Goal: Information Seeking & Learning: Learn about a topic

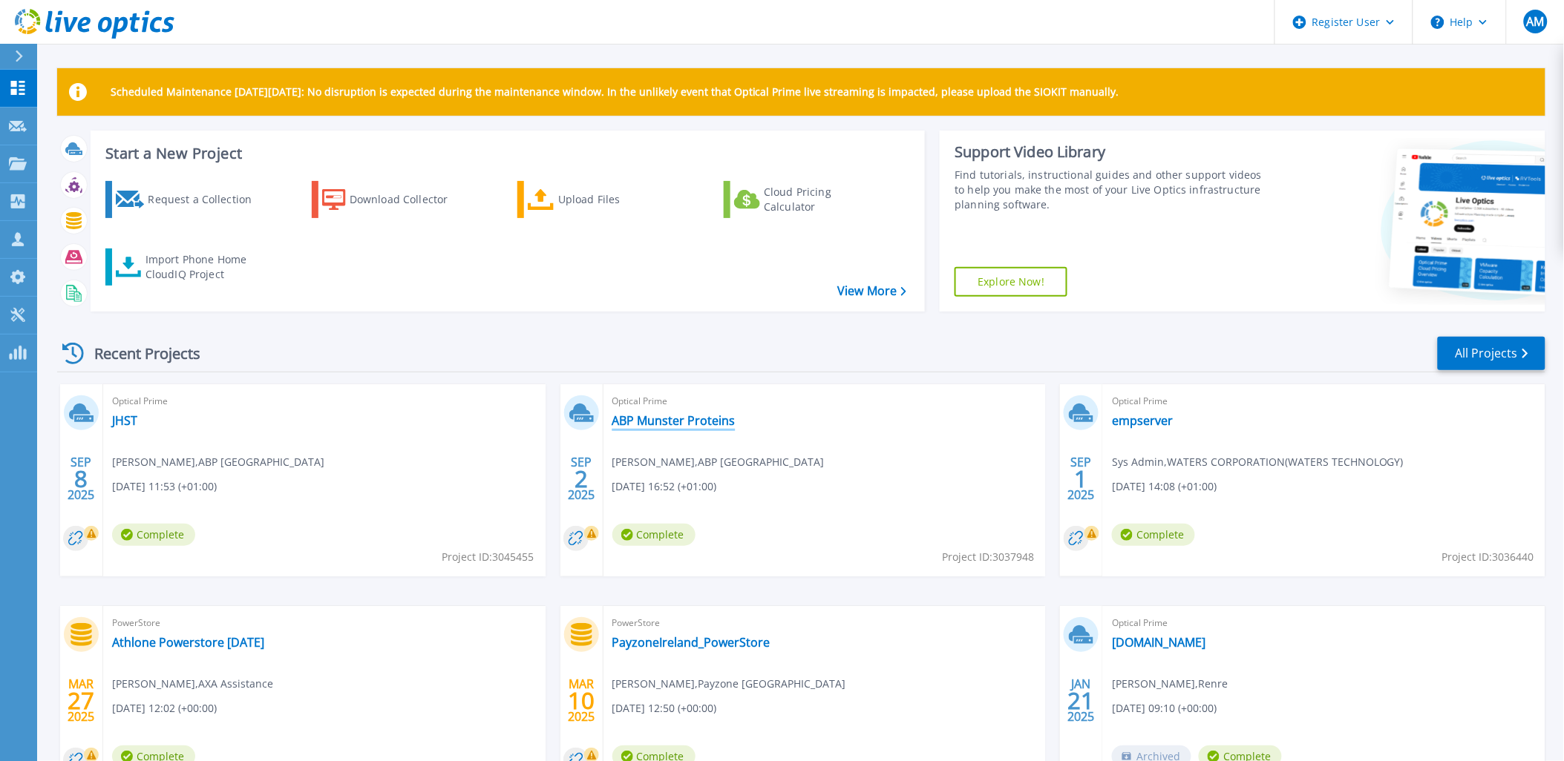
click at [687, 423] on link "ABP Munster Proteins" at bounding box center [673, 420] width 123 height 15
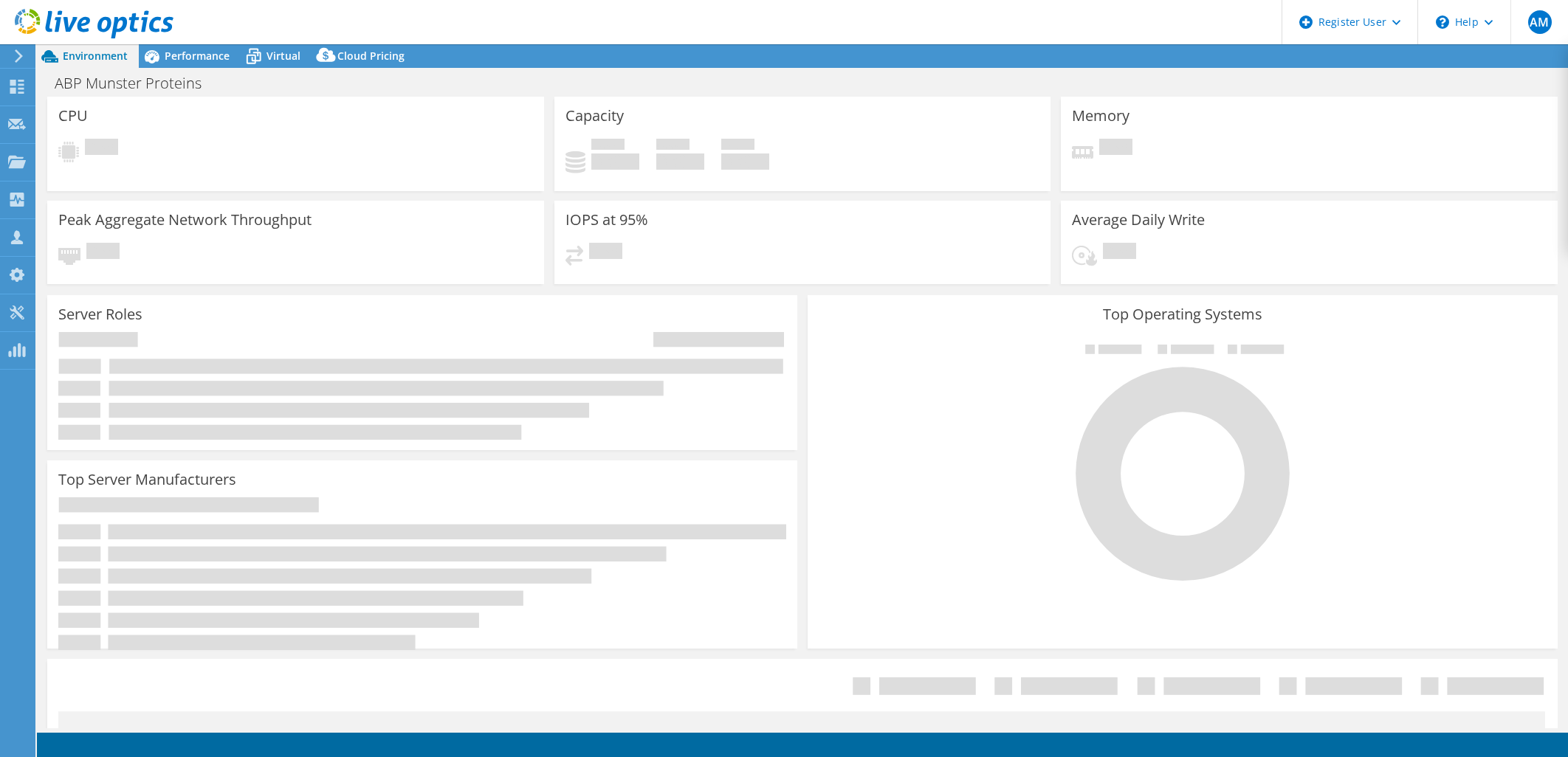
select select "USD"
select select "EUFrankfurt"
select select "EUR"
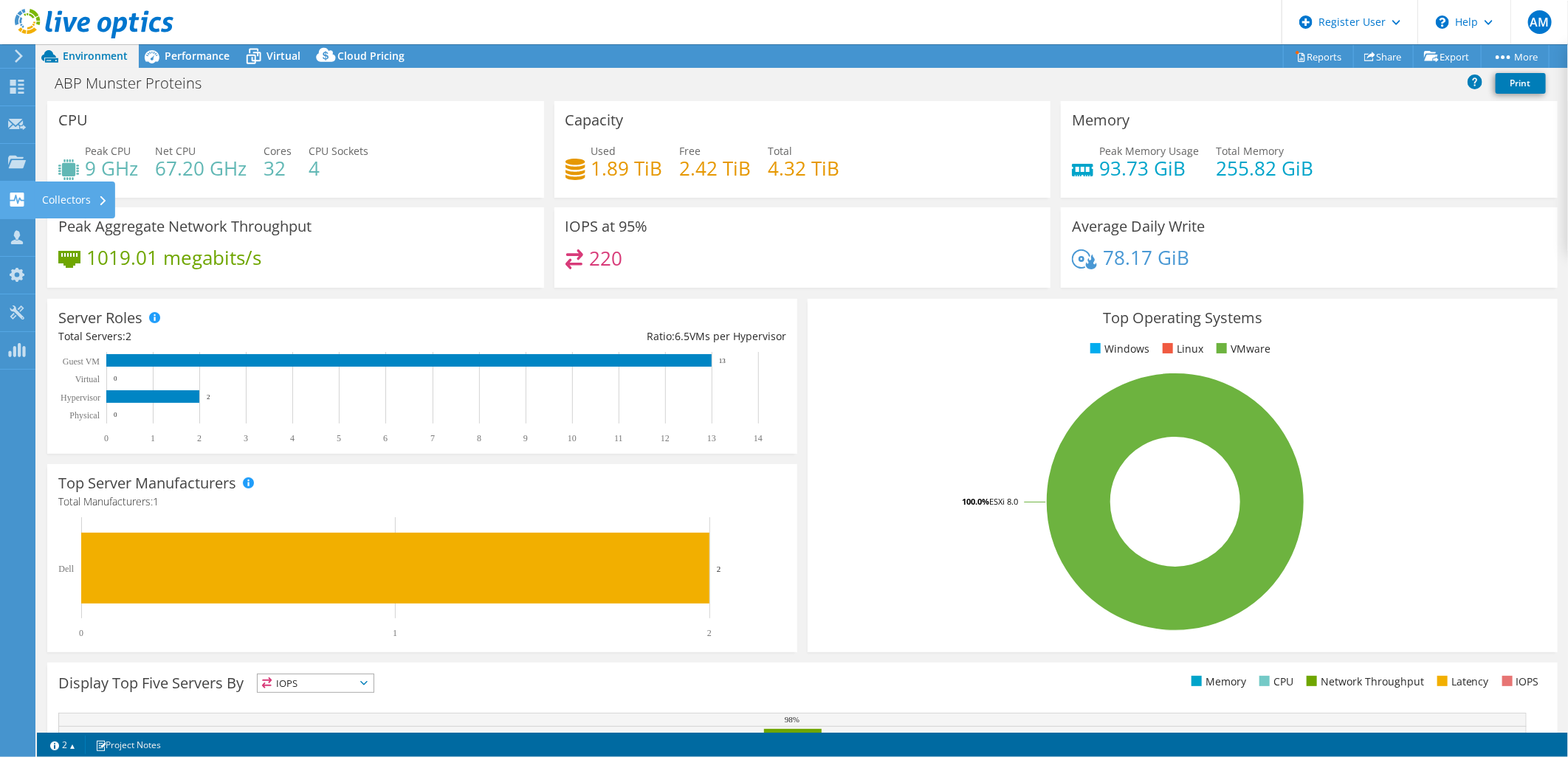
click at [8, 201] on icon at bounding box center [17, 200] width 18 height 14
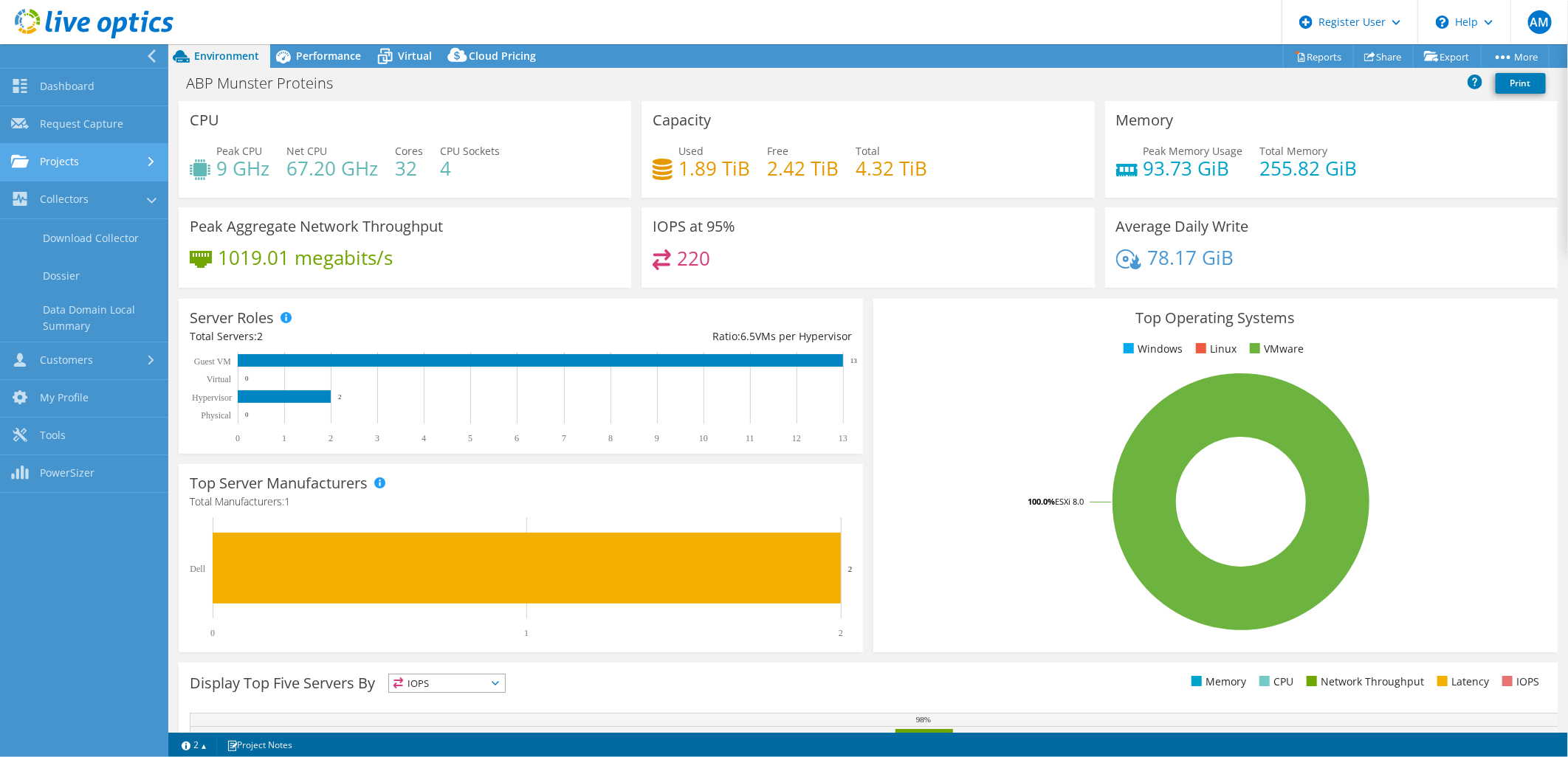
click at [92, 171] on link "Projects" at bounding box center [84, 163] width 168 height 38
click at [109, 202] on link "Search Projects" at bounding box center [84, 201] width 168 height 38
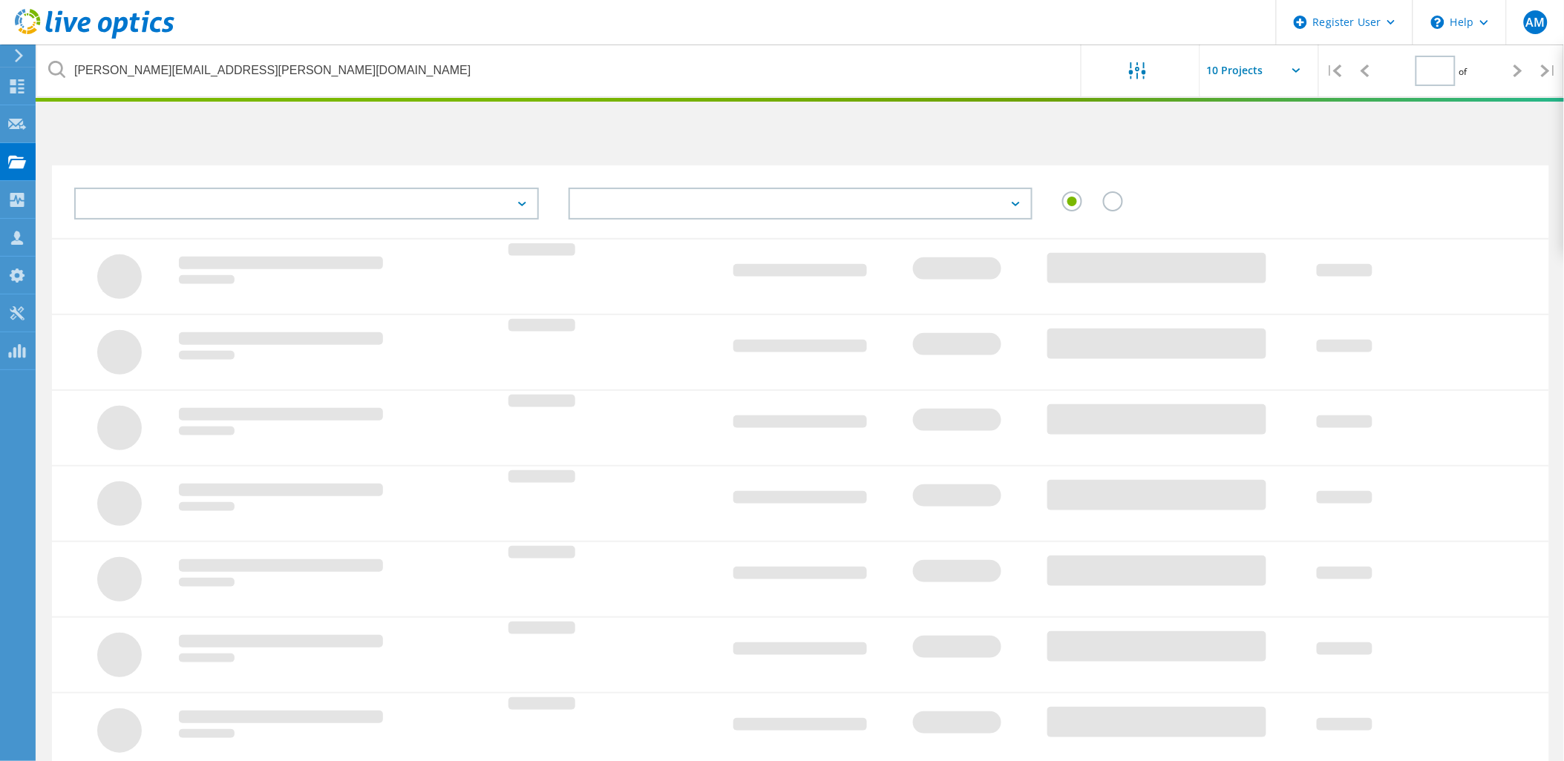
type input "1"
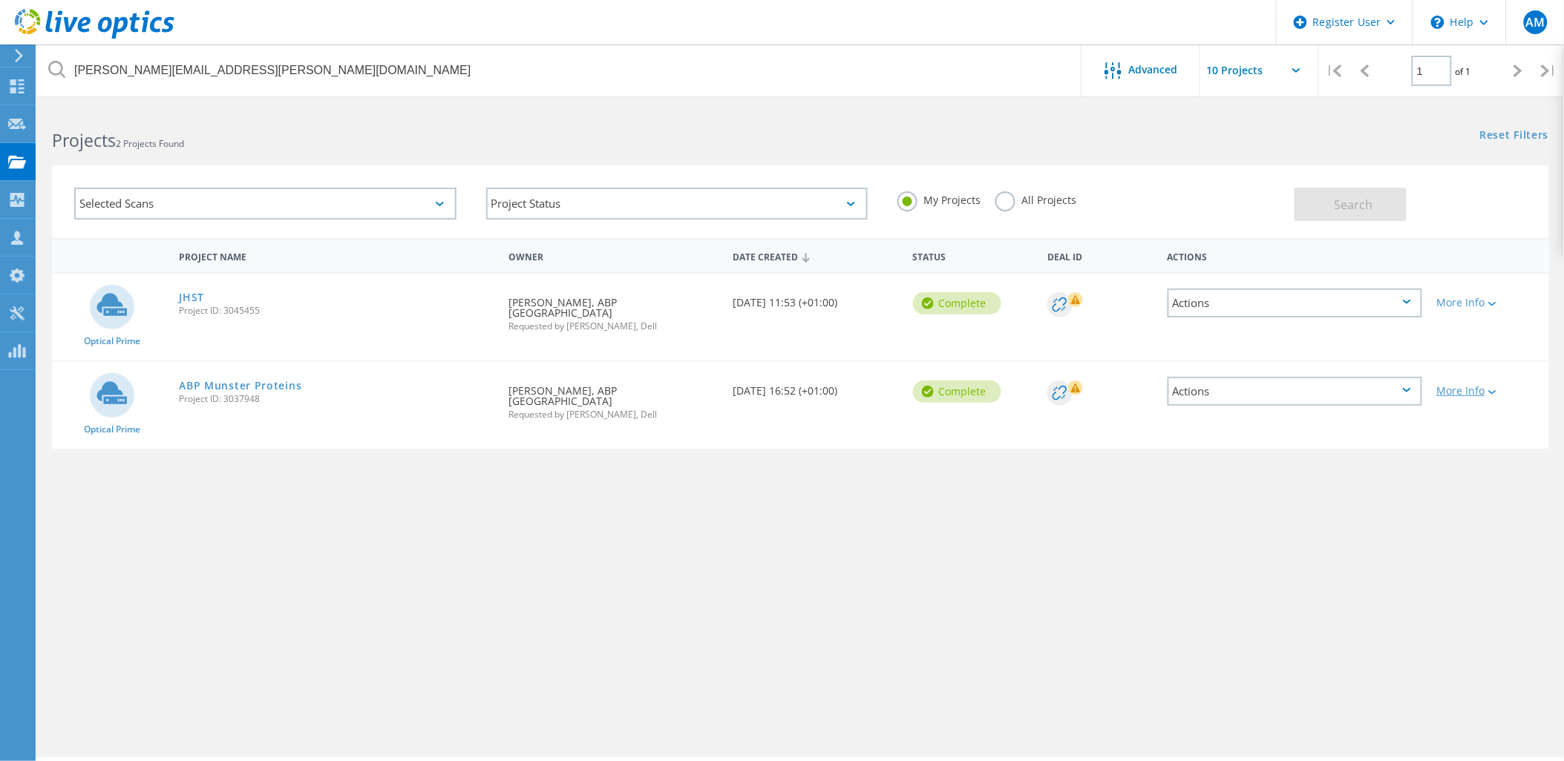
click at [1489, 390] on icon at bounding box center [1492, 392] width 8 height 4
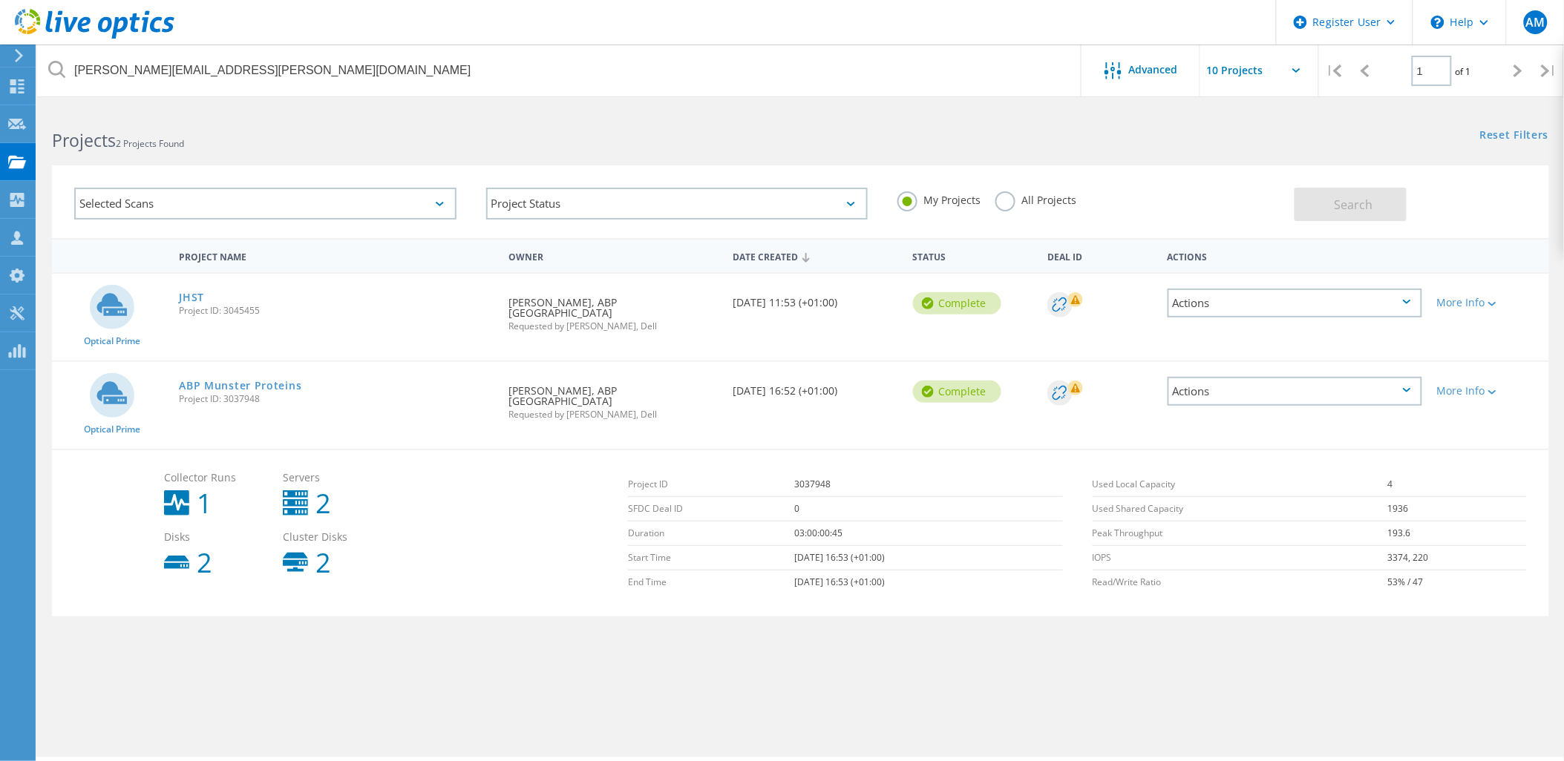
drag, startPoint x: 1012, startPoint y: 202, endPoint x: 1044, endPoint y: 202, distance: 32.7
click at [1015, 202] on label "All Projects" at bounding box center [1035, 198] width 81 height 14
click at [0, 0] on input "All Projects" at bounding box center [0, 0] width 0 height 0
click at [1371, 199] on span "Search" at bounding box center [1353, 205] width 39 height 16
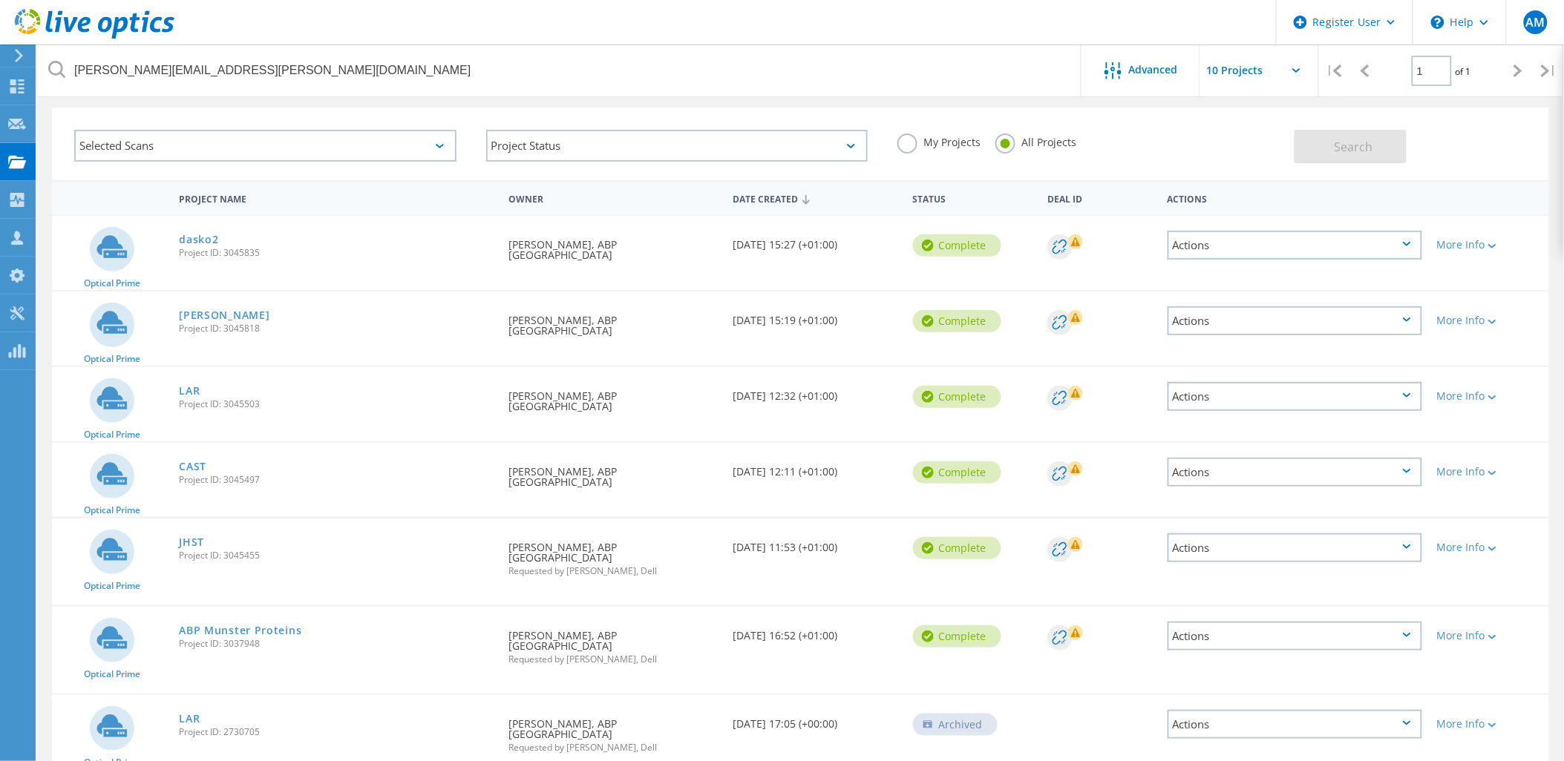
scroll to position [82, 0]
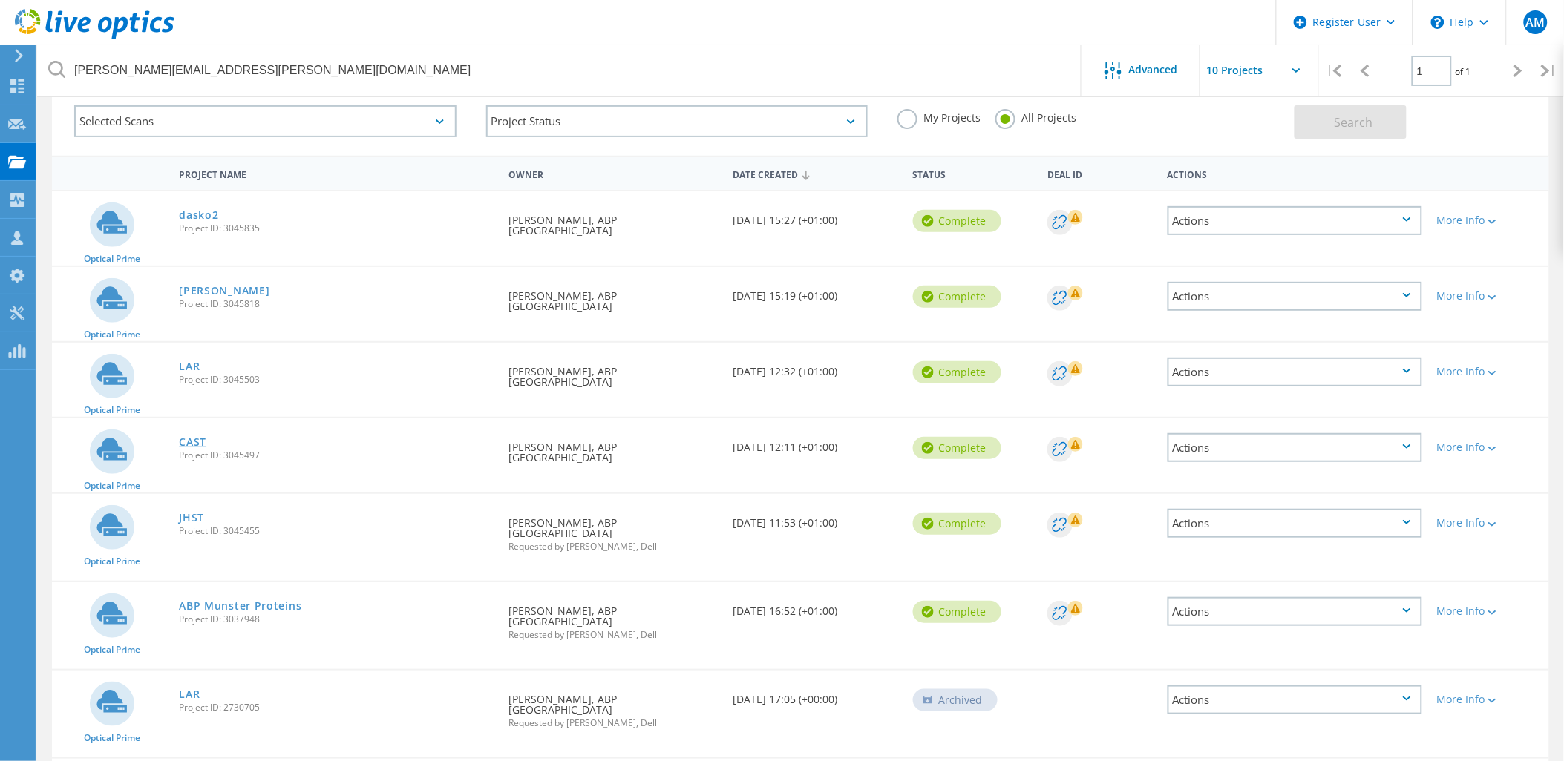
click at [195, 437] on link "CAST" at bounding box center [192, 442] width 27 height 10
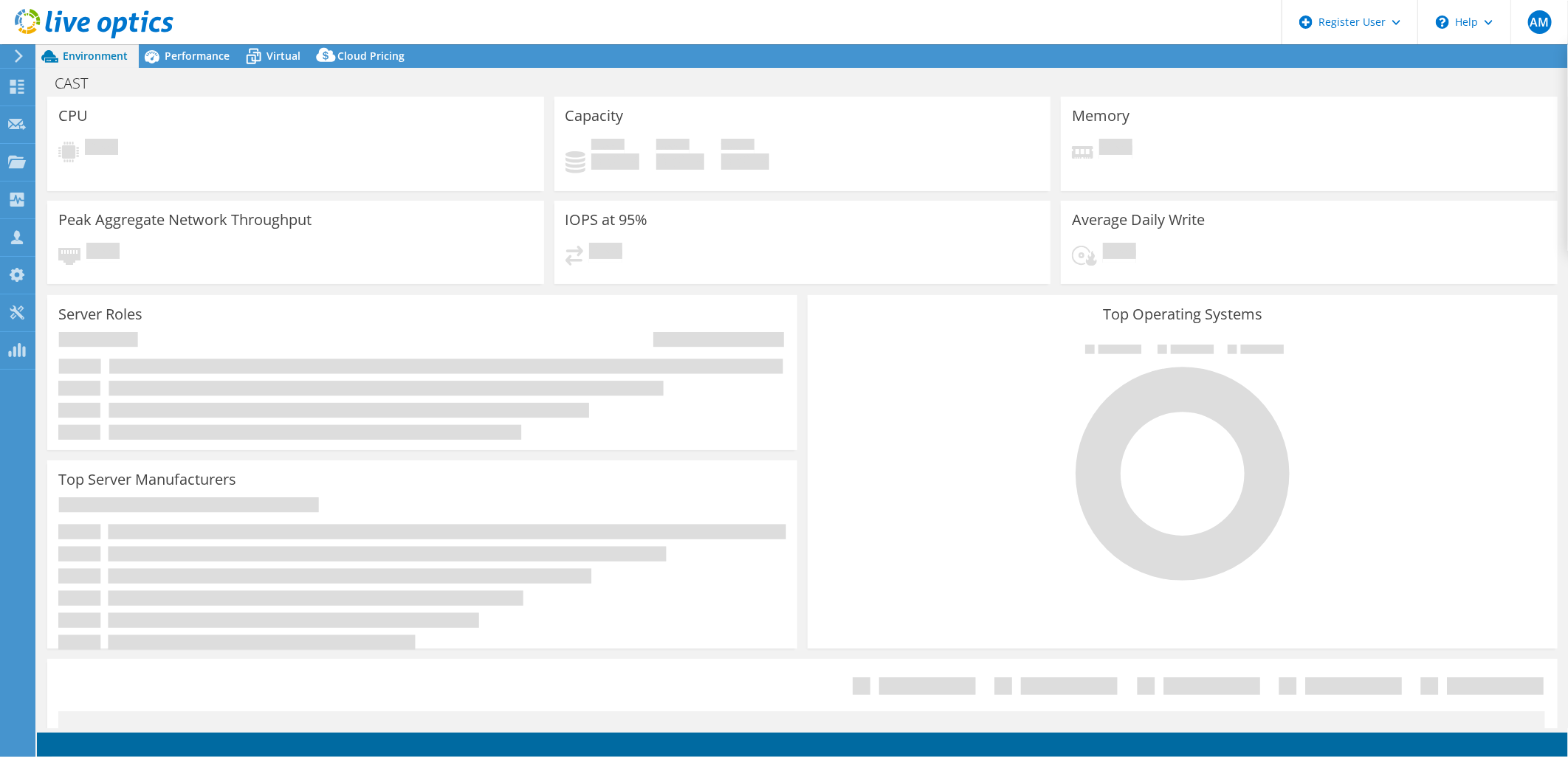
select select "USD"
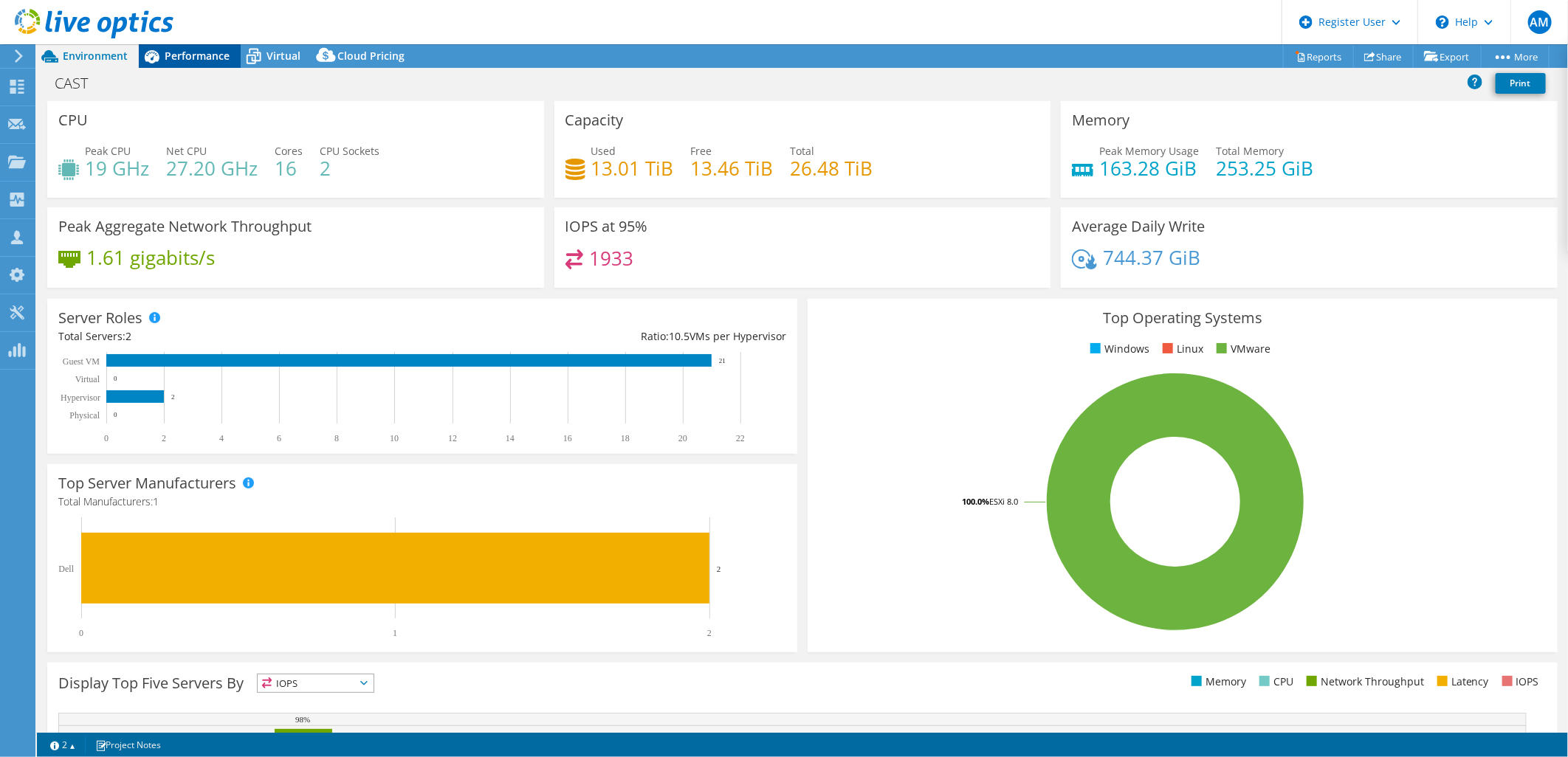
click at [192, 53] on span "Performance" at bounding box center [196, 56] width 65 height 14
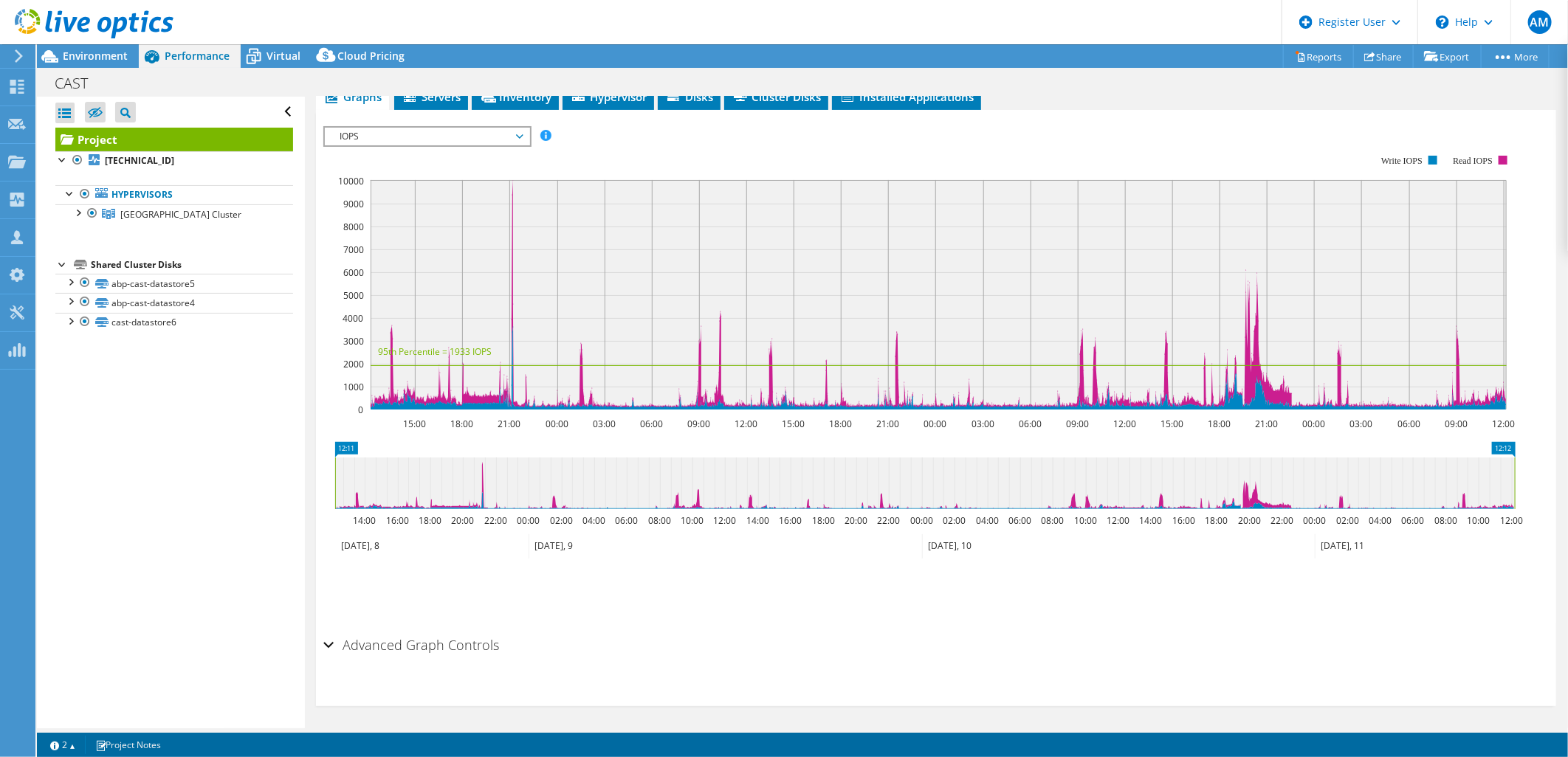
scroll to position [110, 0]
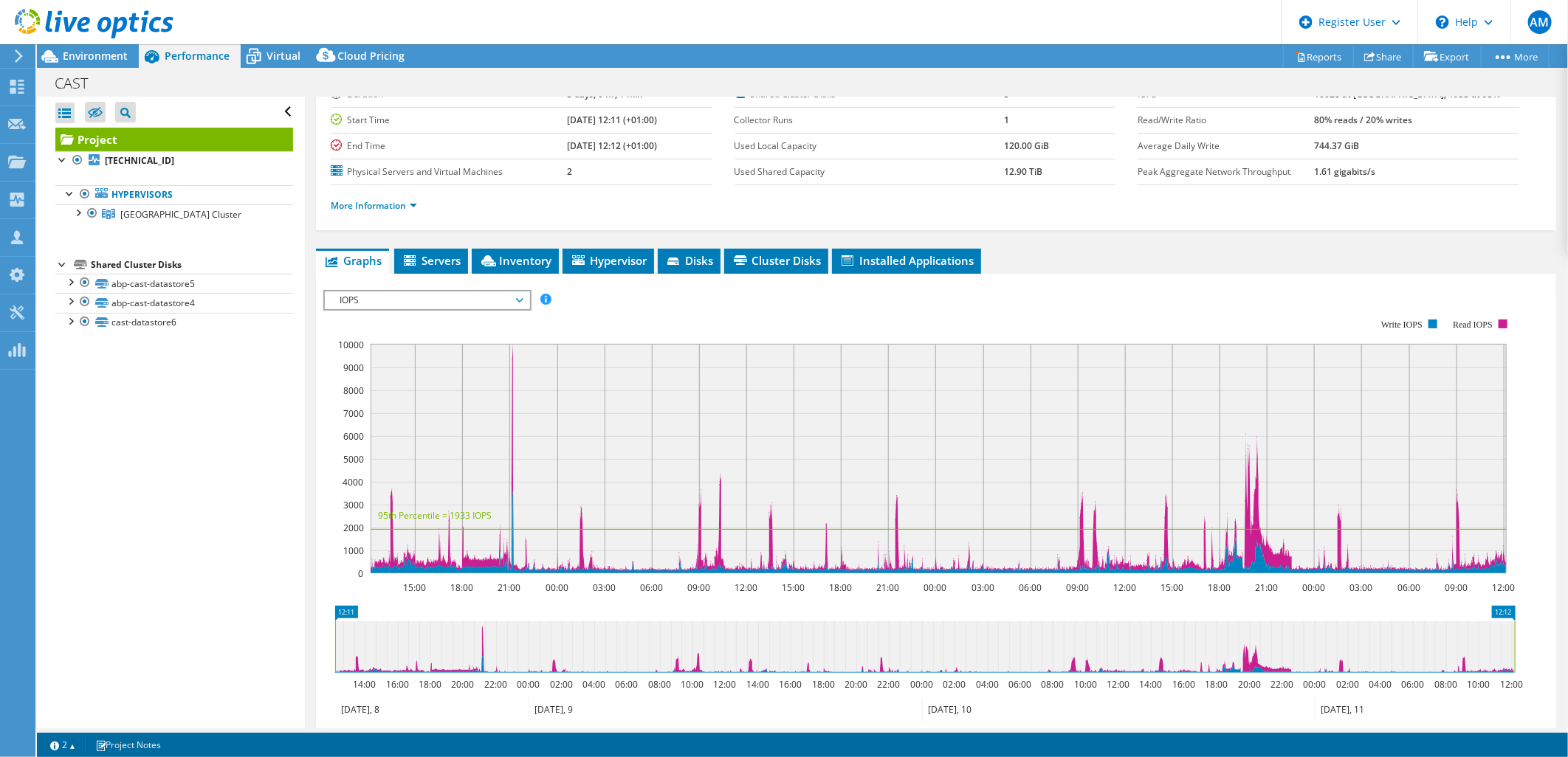
click at [519, 300] on span "IOPS" at bounding box center [427, 300] width 190 height 18
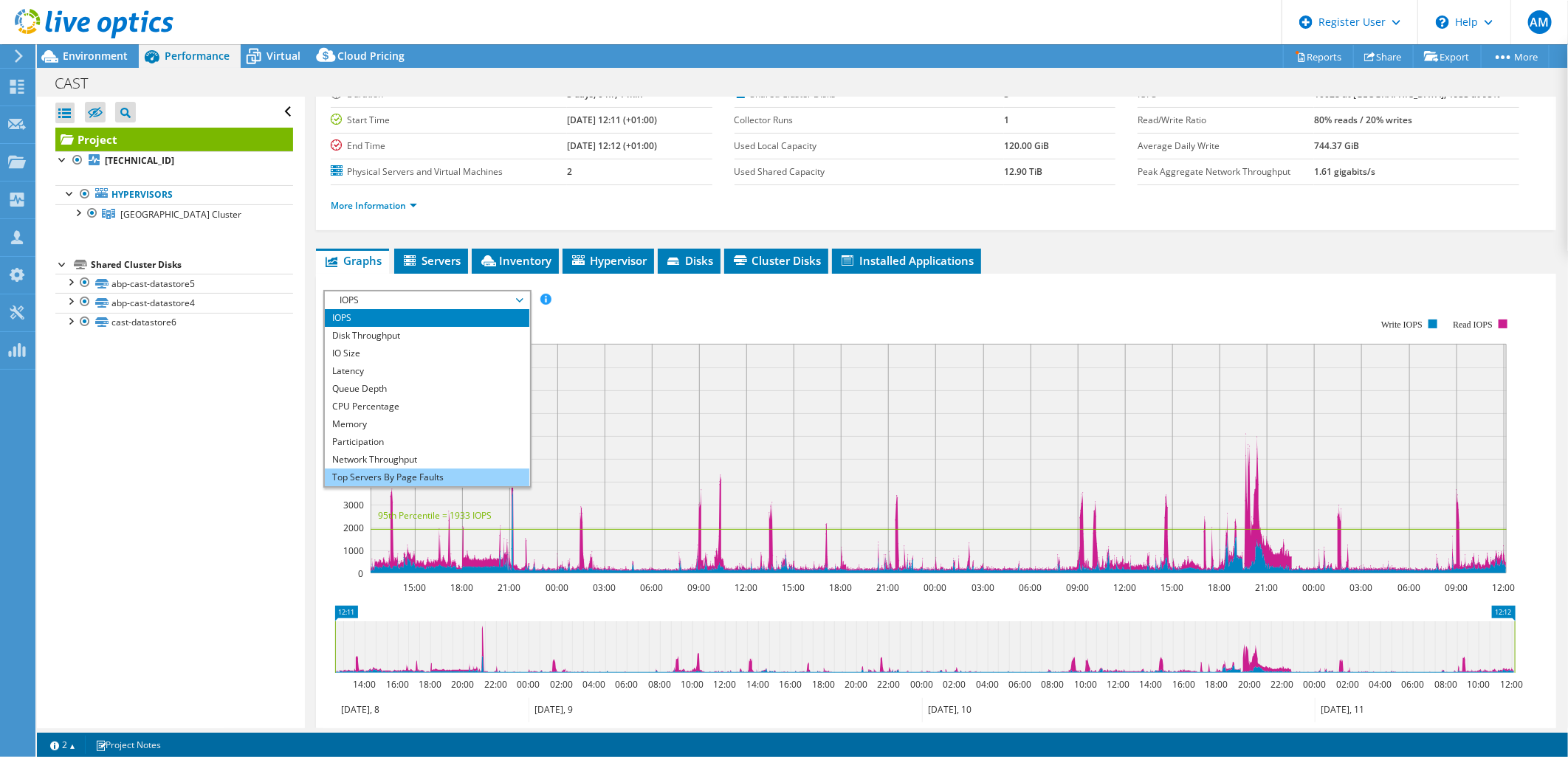
scroll to position [53, 0]
click at [406, 469] on li "All" at bounding box center [428, 477] width 205 height 18
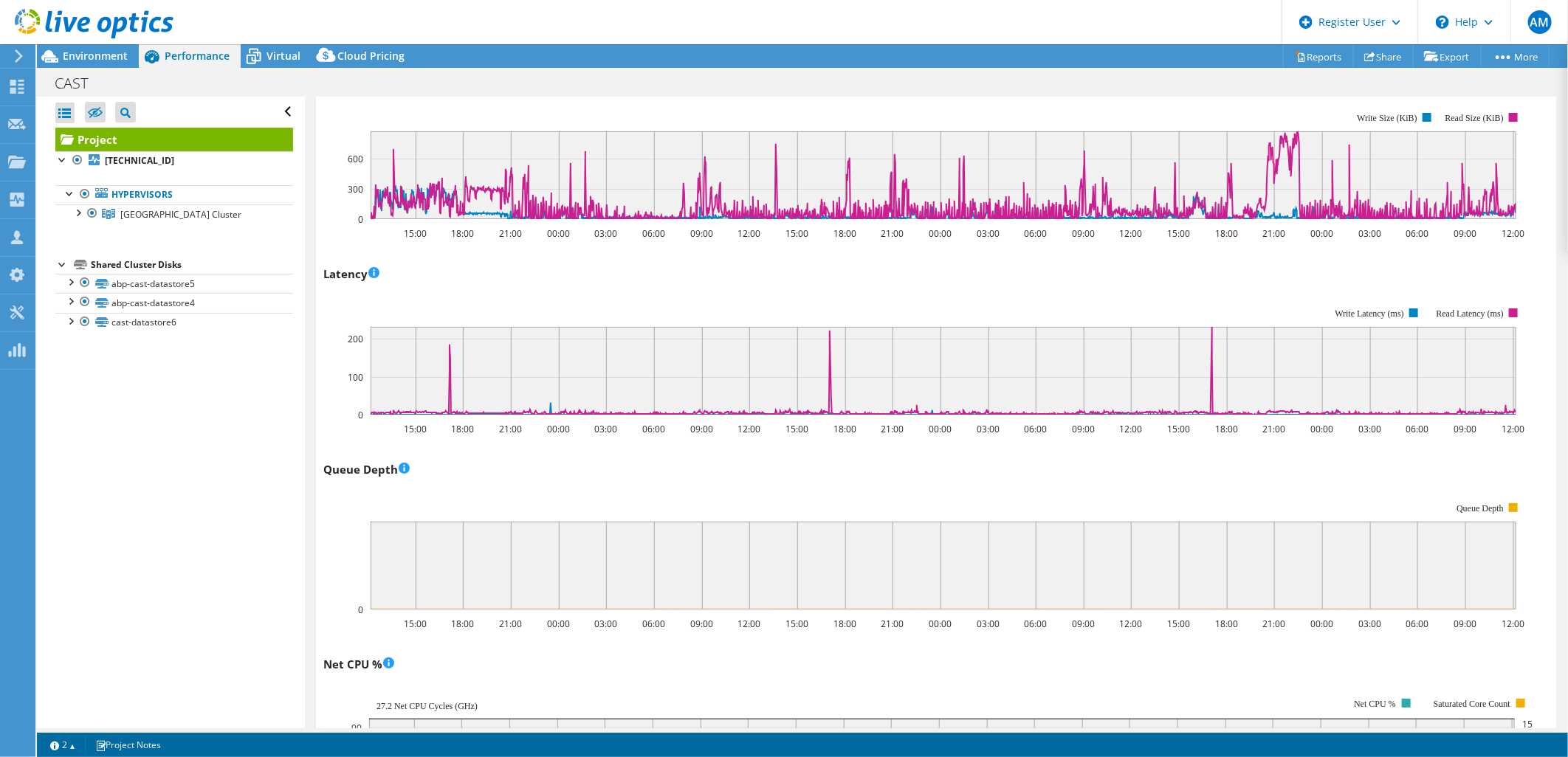
scroll to position [849, 0]
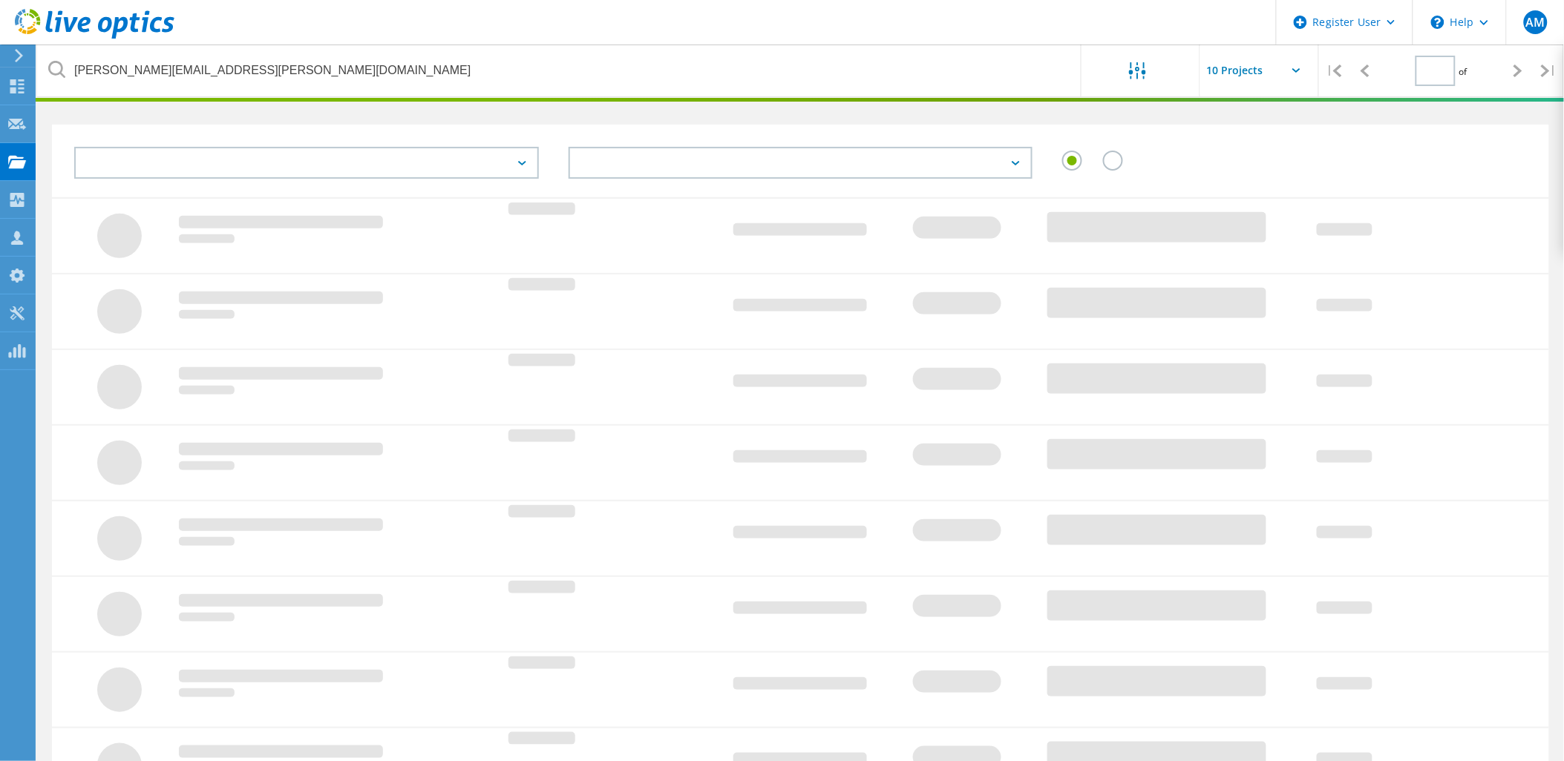
type input "1"
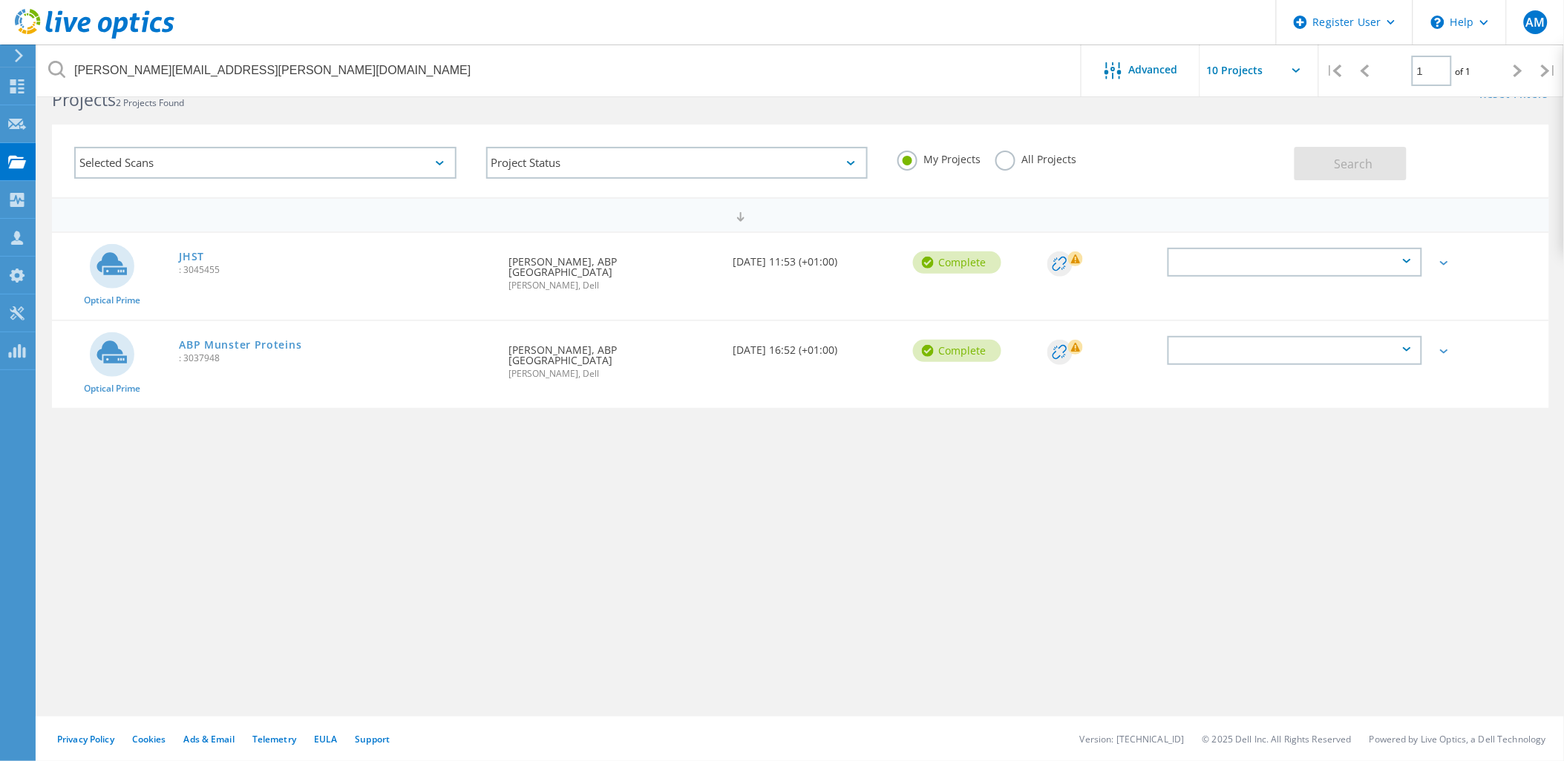
scroll to position [41, 0]
click at [1019, 156] on label "All Projects" at bounding box center [1035, 158] width 81 height 14
click at [0, 0] on input "All Projects" at bounding box center [0, 0] width 0 height 0
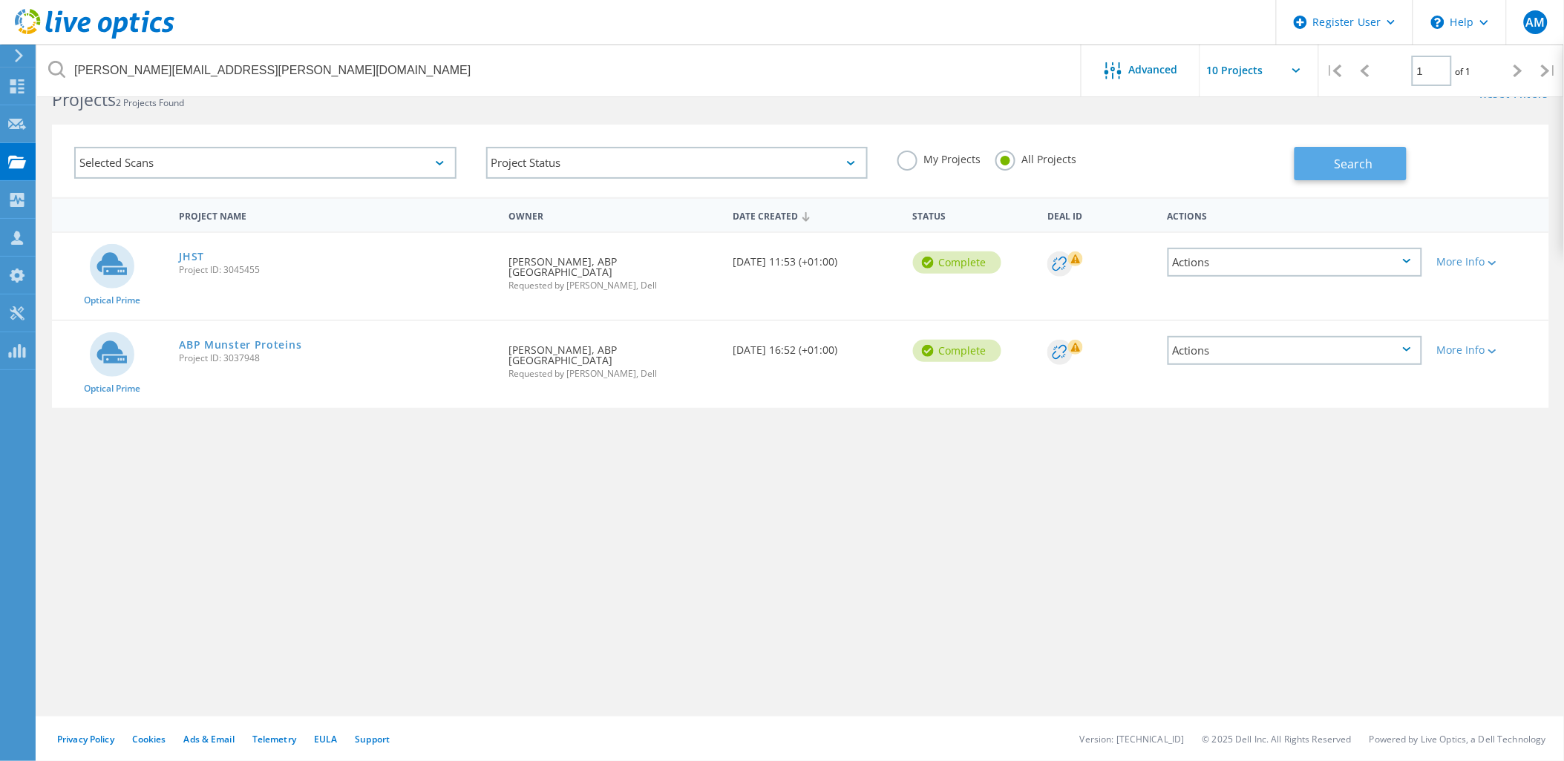
drag, startPoint x: 1364, startPoint y: 154, endPoint x: 1345, endPoint y: 160, distance: 20.2
click at [1363, 156] on span "Search" at bounding box center [1353, 164] width 39 height 16
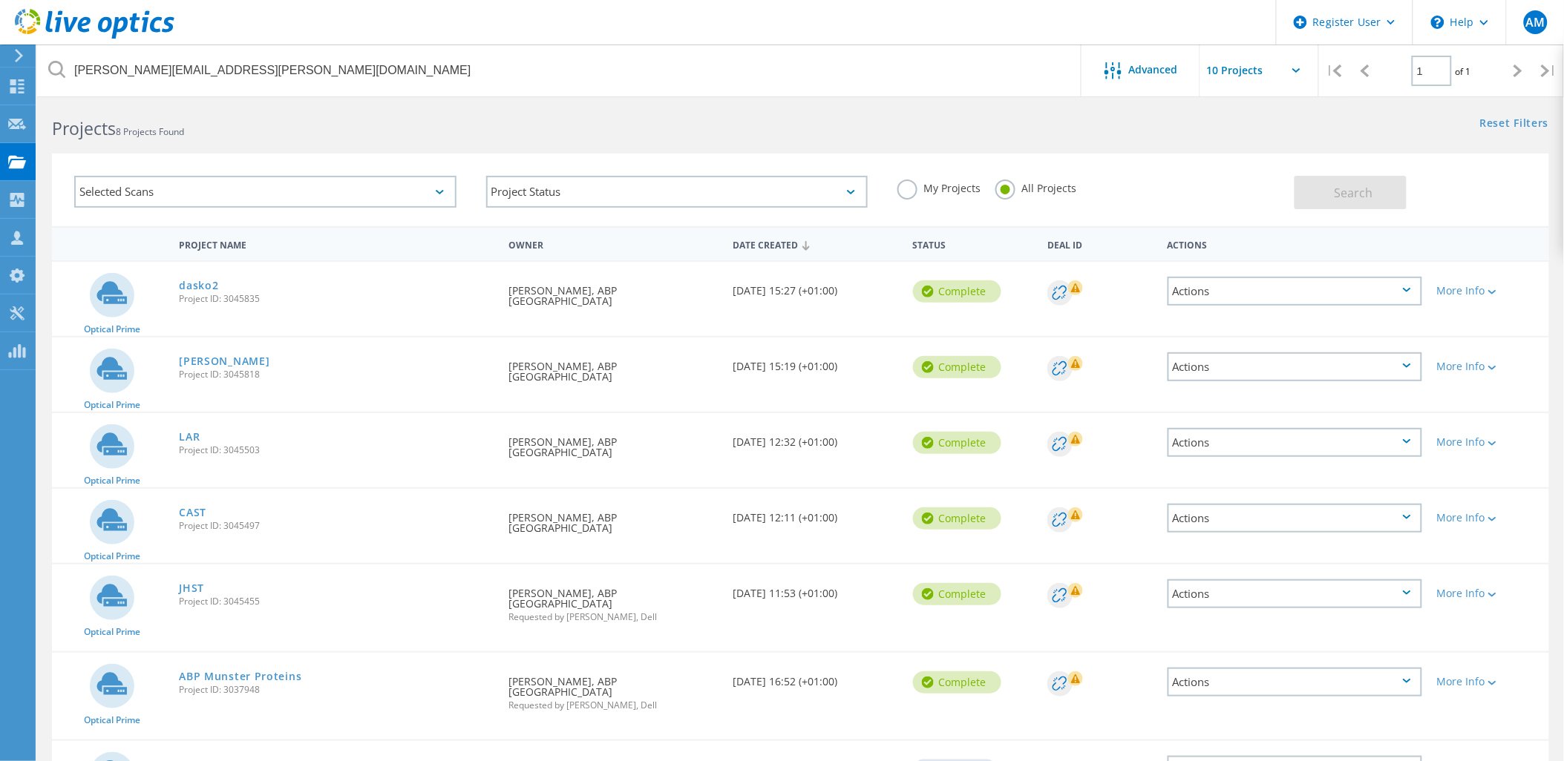
scroll to position [94, 0]
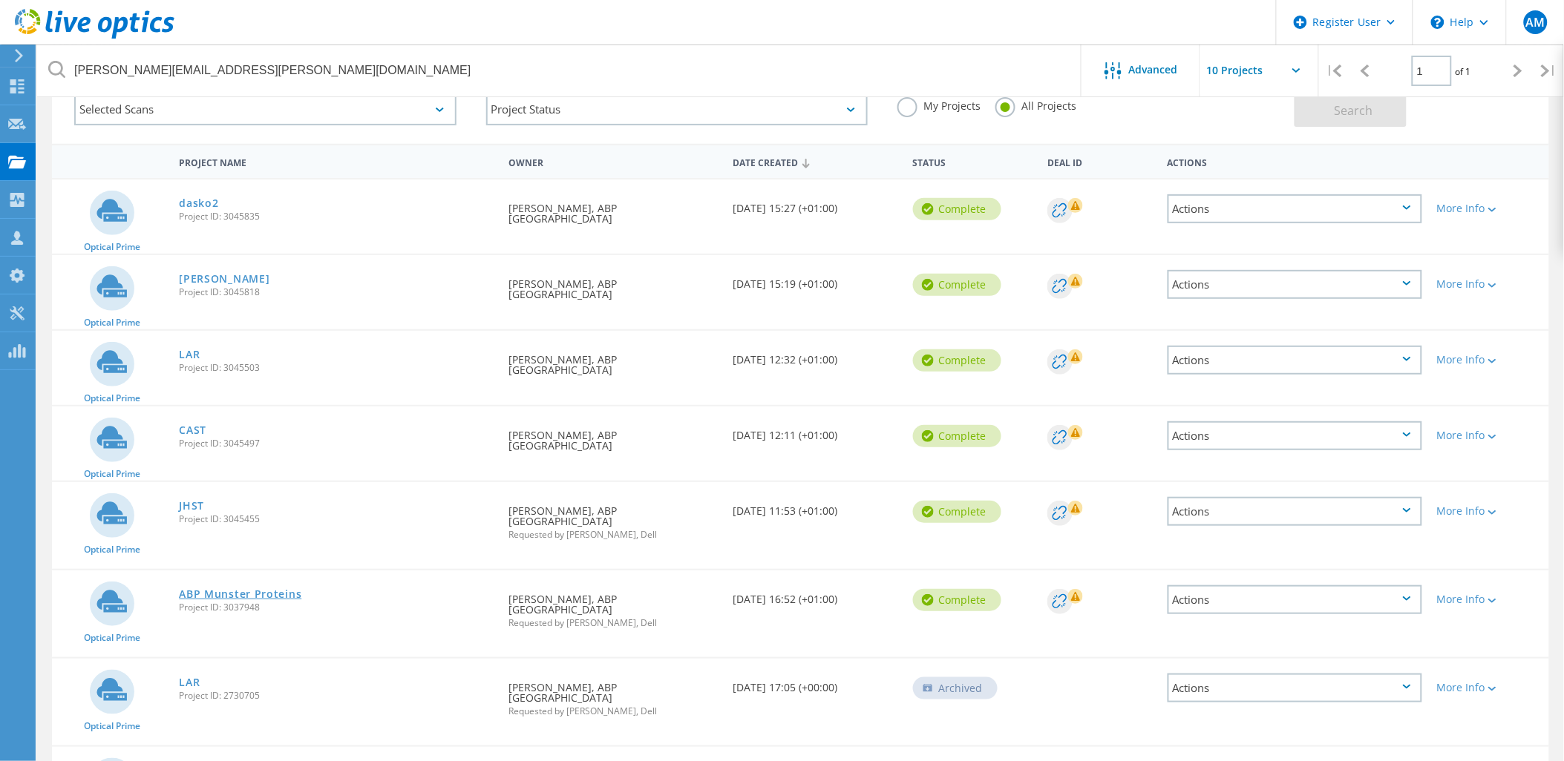
click at [230, 589] on link "ABP Munster Proteins" at bounding box center [240, 594] width 122 height 10
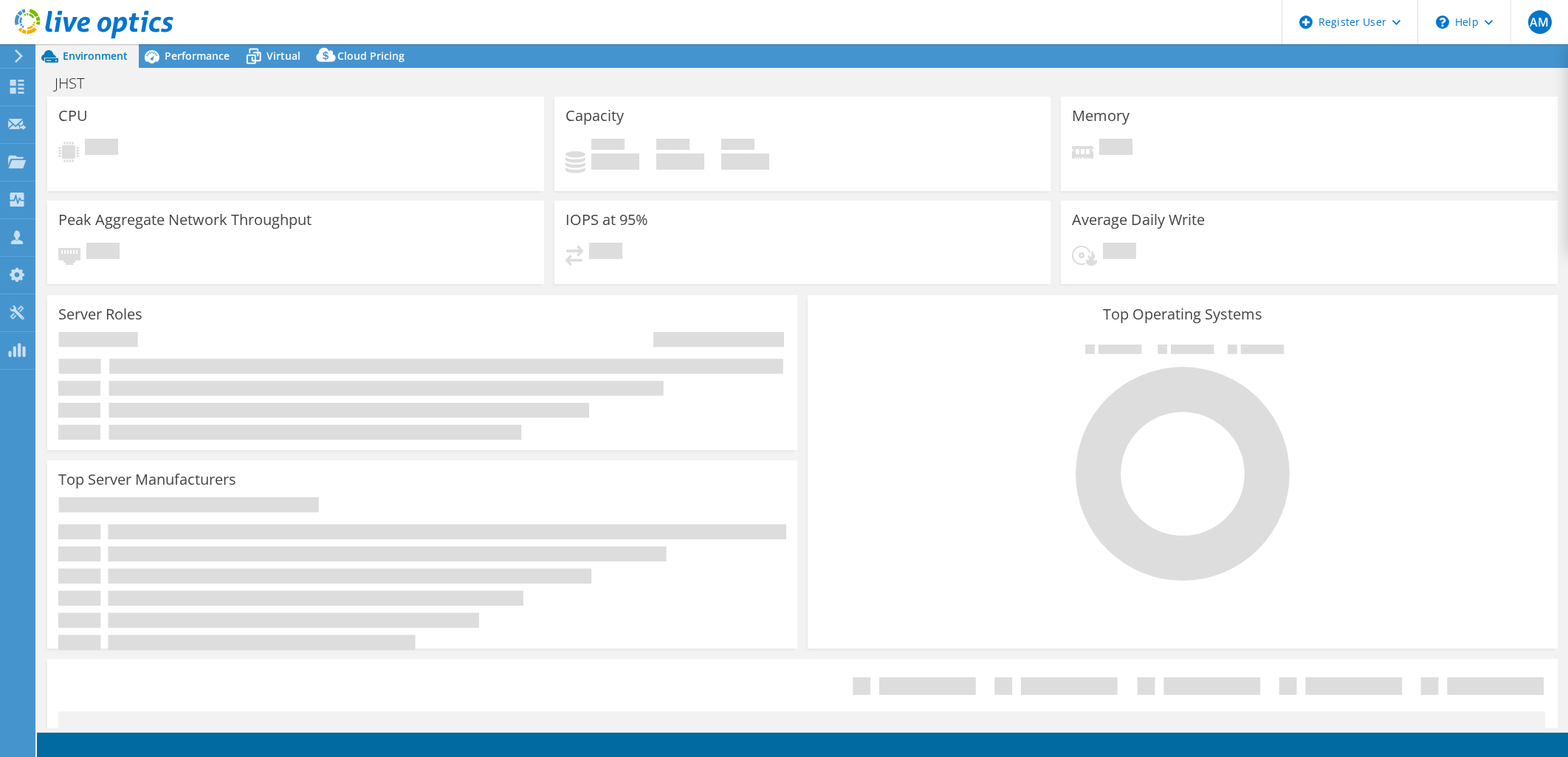
select select "USD"
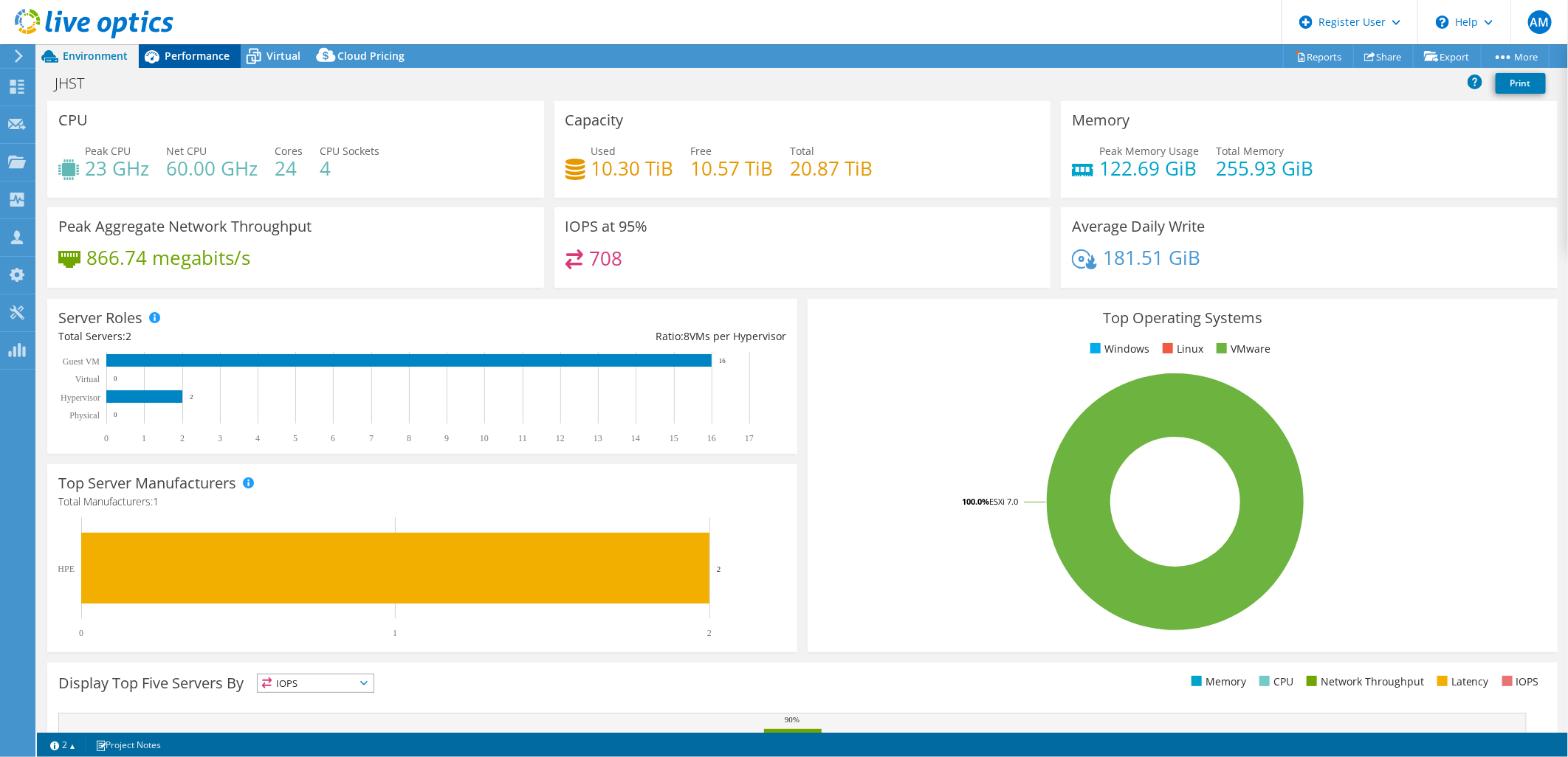
click at [205, 56] on span "Performance" at bounding box center [196, 56] width 65 height 14
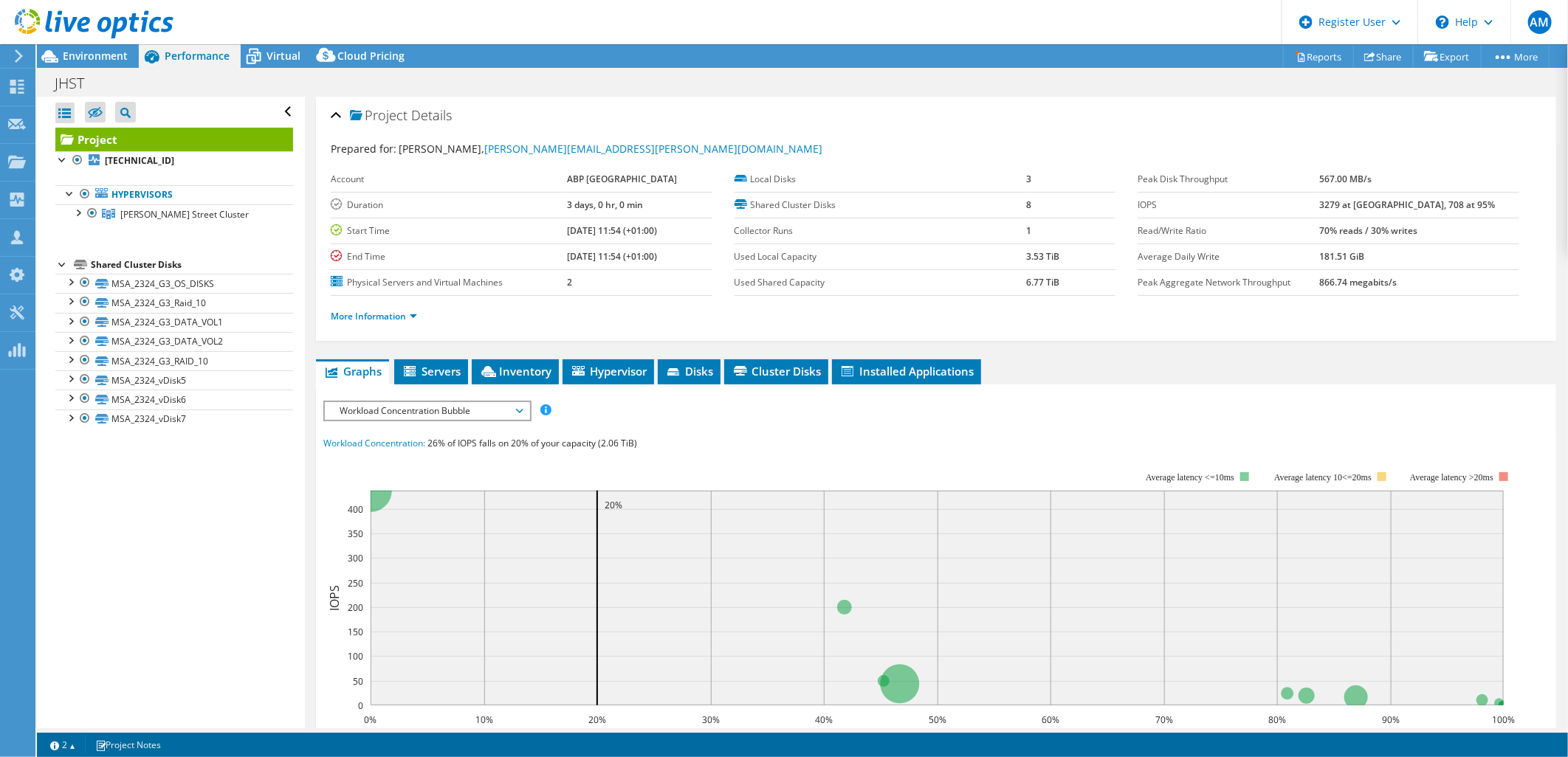
click at [478, 411] on span "Workload Concentration Bubble" at bounding box center [427, 411] width 190 height 18
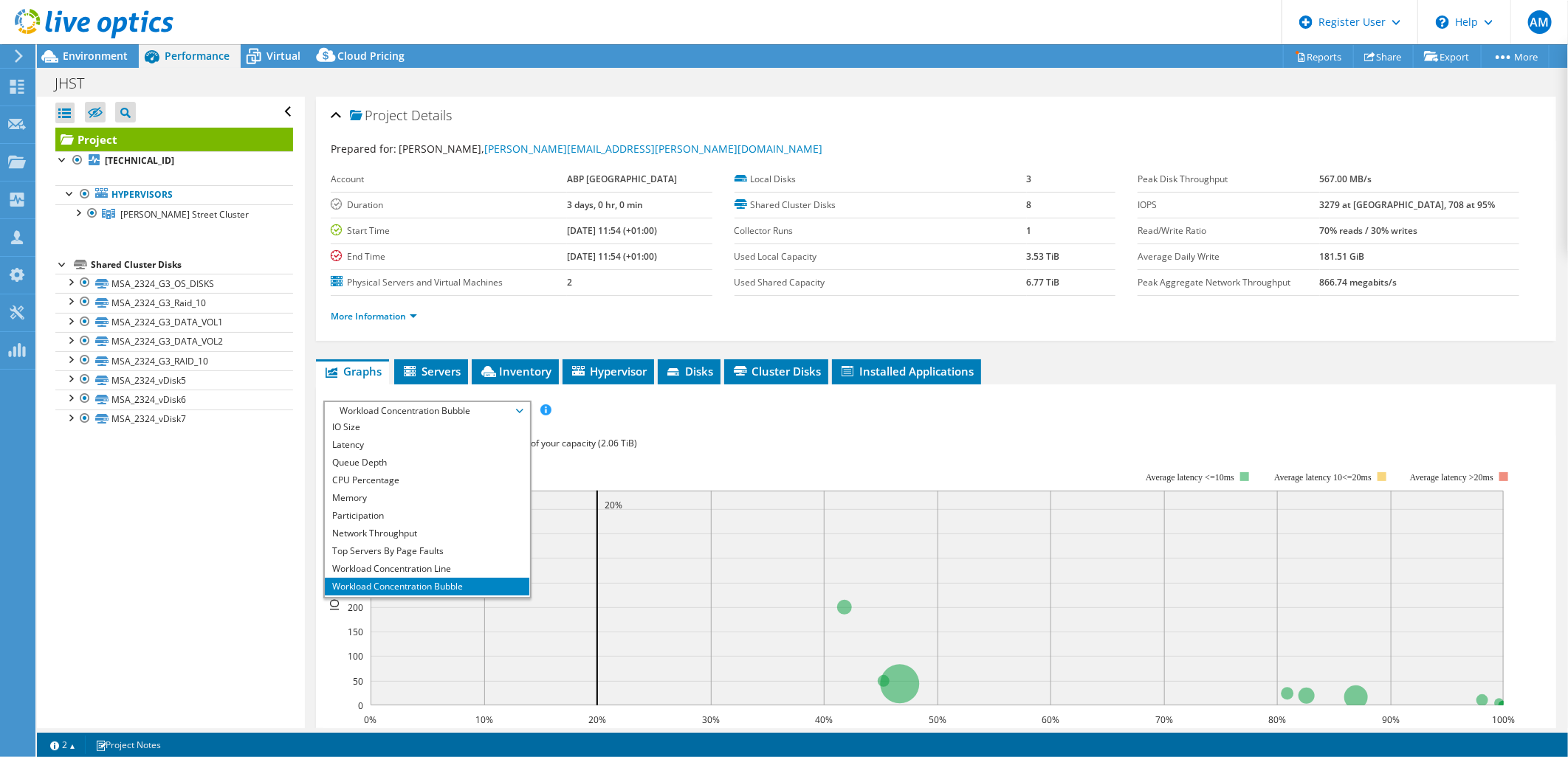
scroll to position [53, 0]
click at [402, 582] on li "All" at bounding box center [428, 589] width 205 height 18
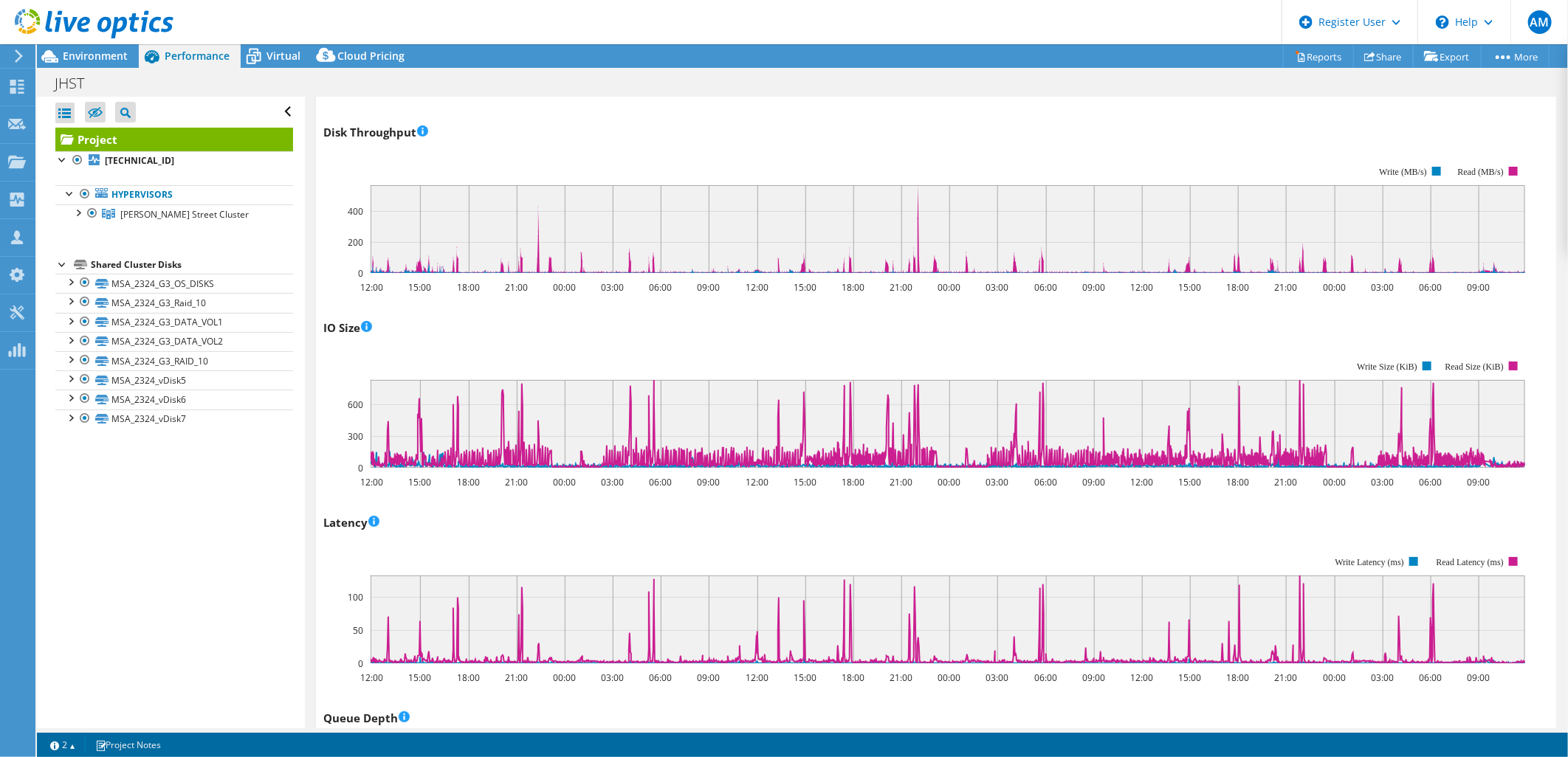
scroll to position [656, 0]
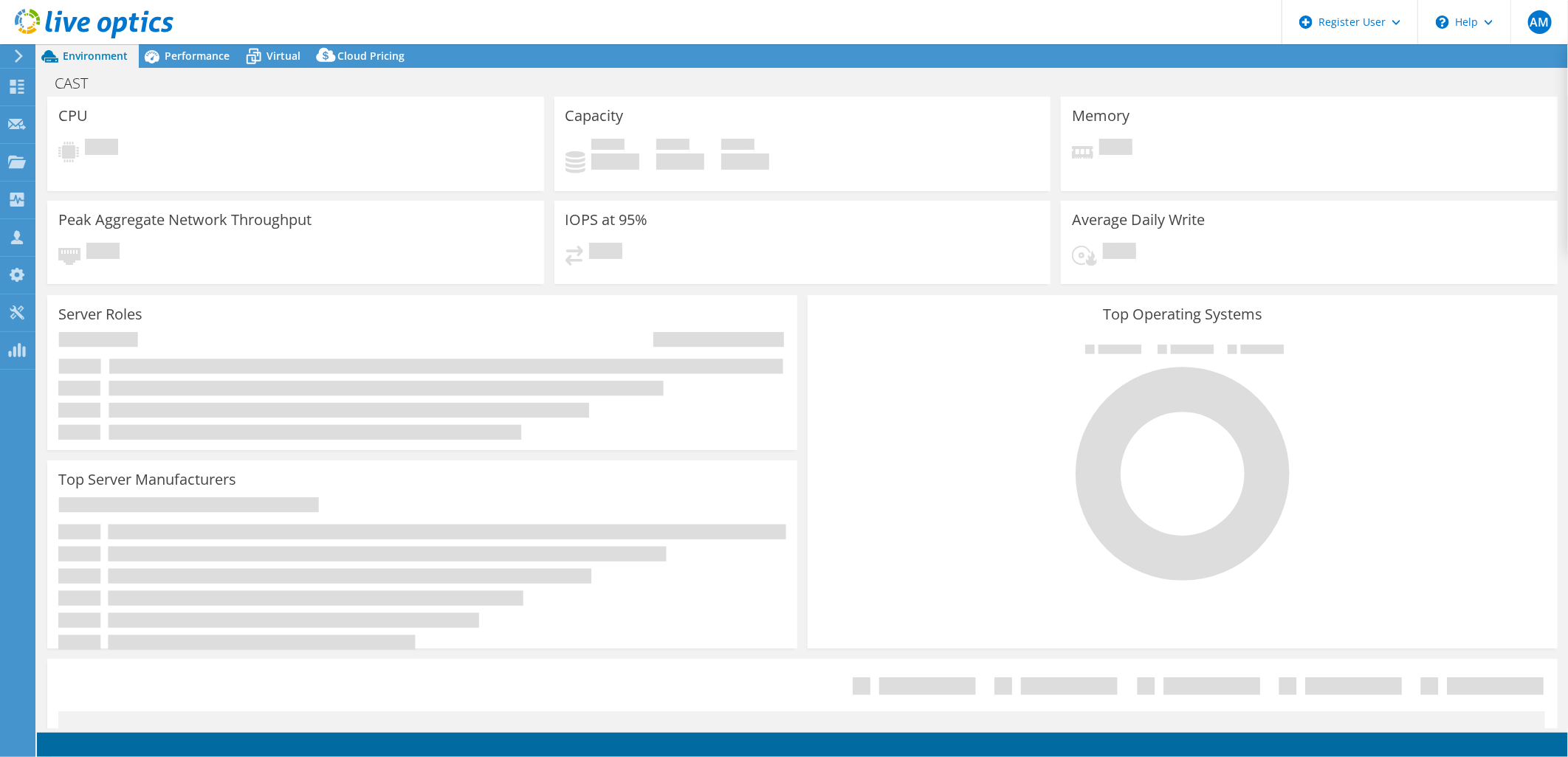
select select "USD"
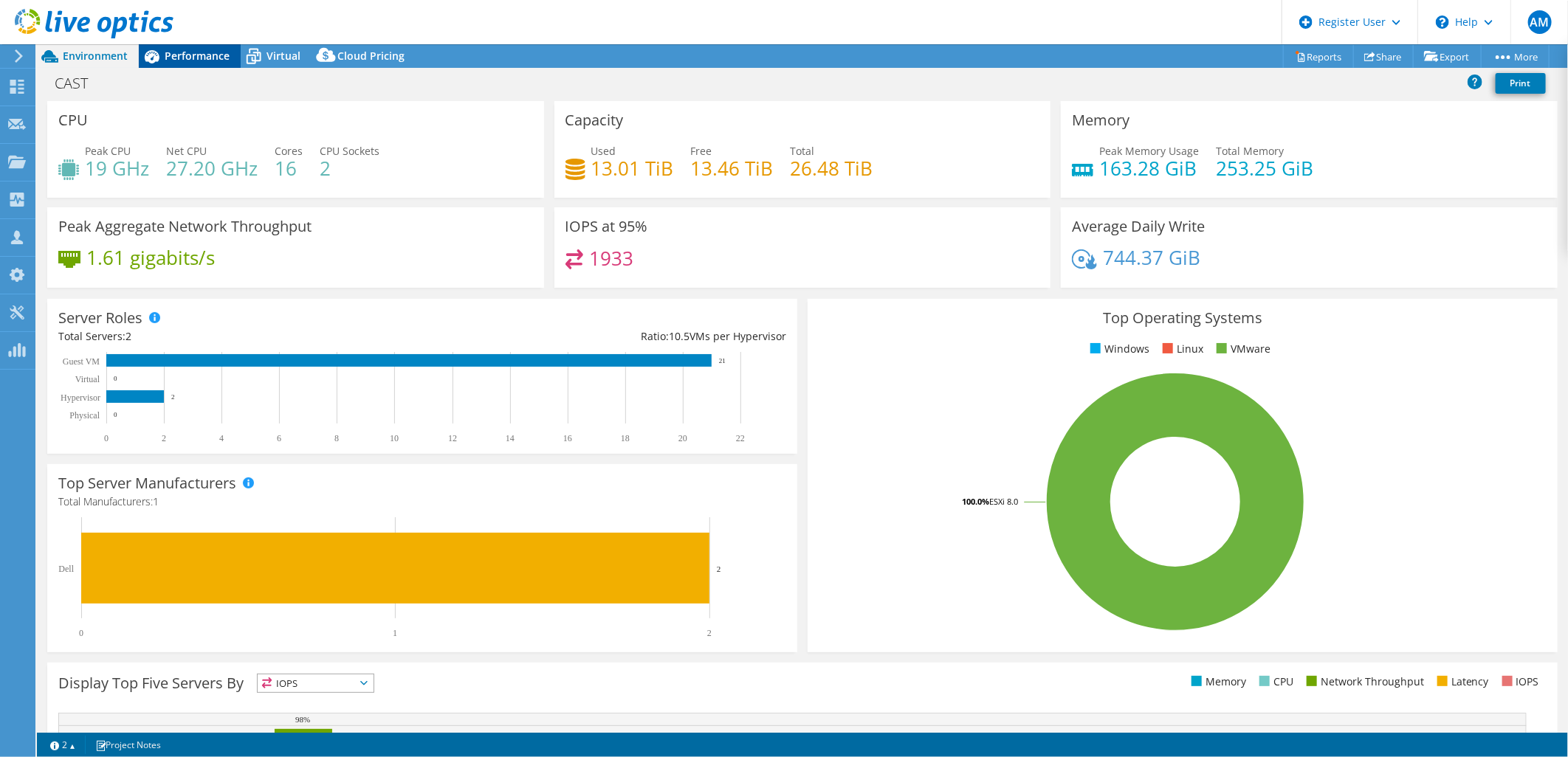
click at [201, 52] on span "Performance" at bounding box center [196, 56] width 65 height 14
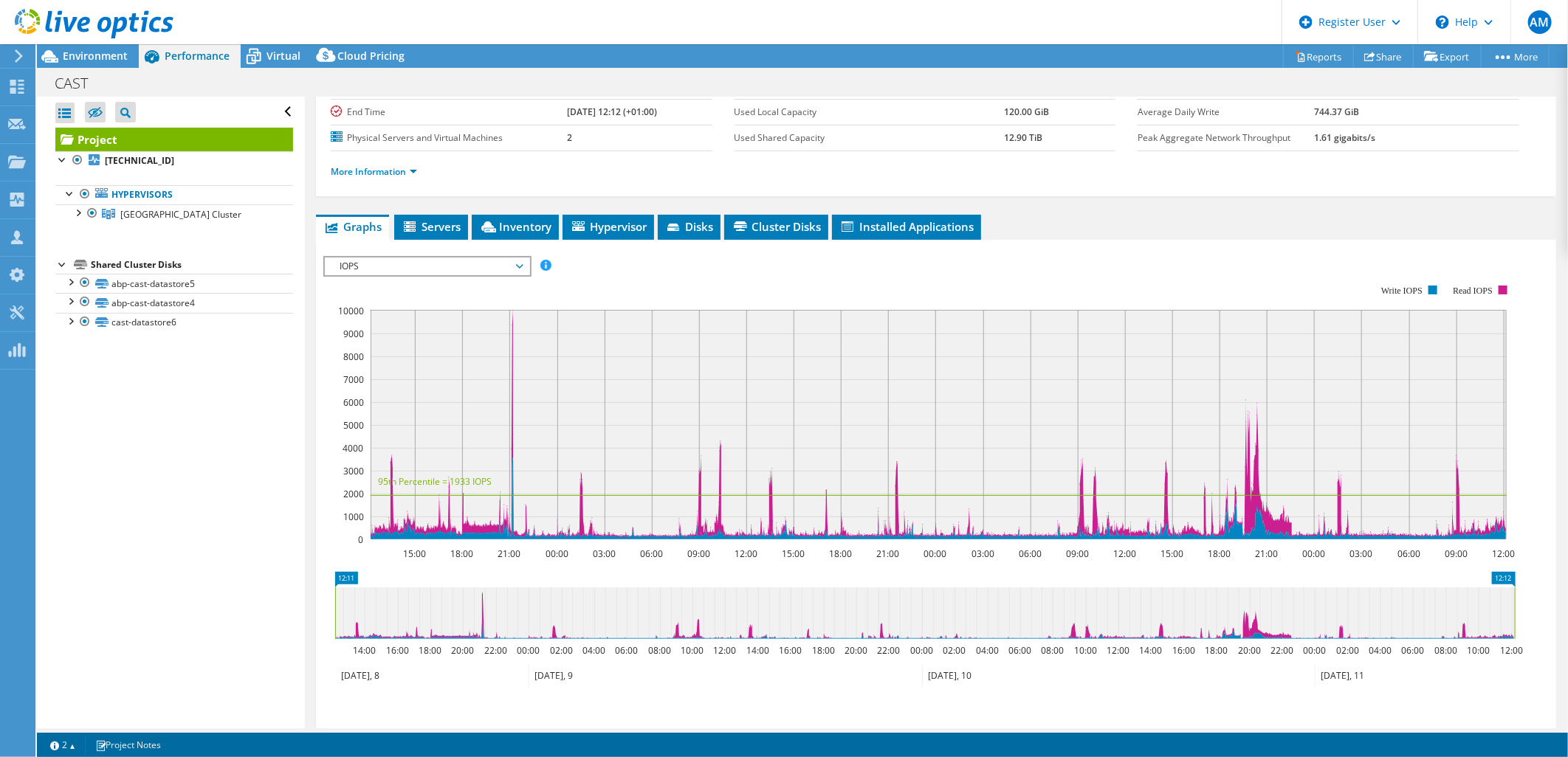
scroll to position [110, 0]
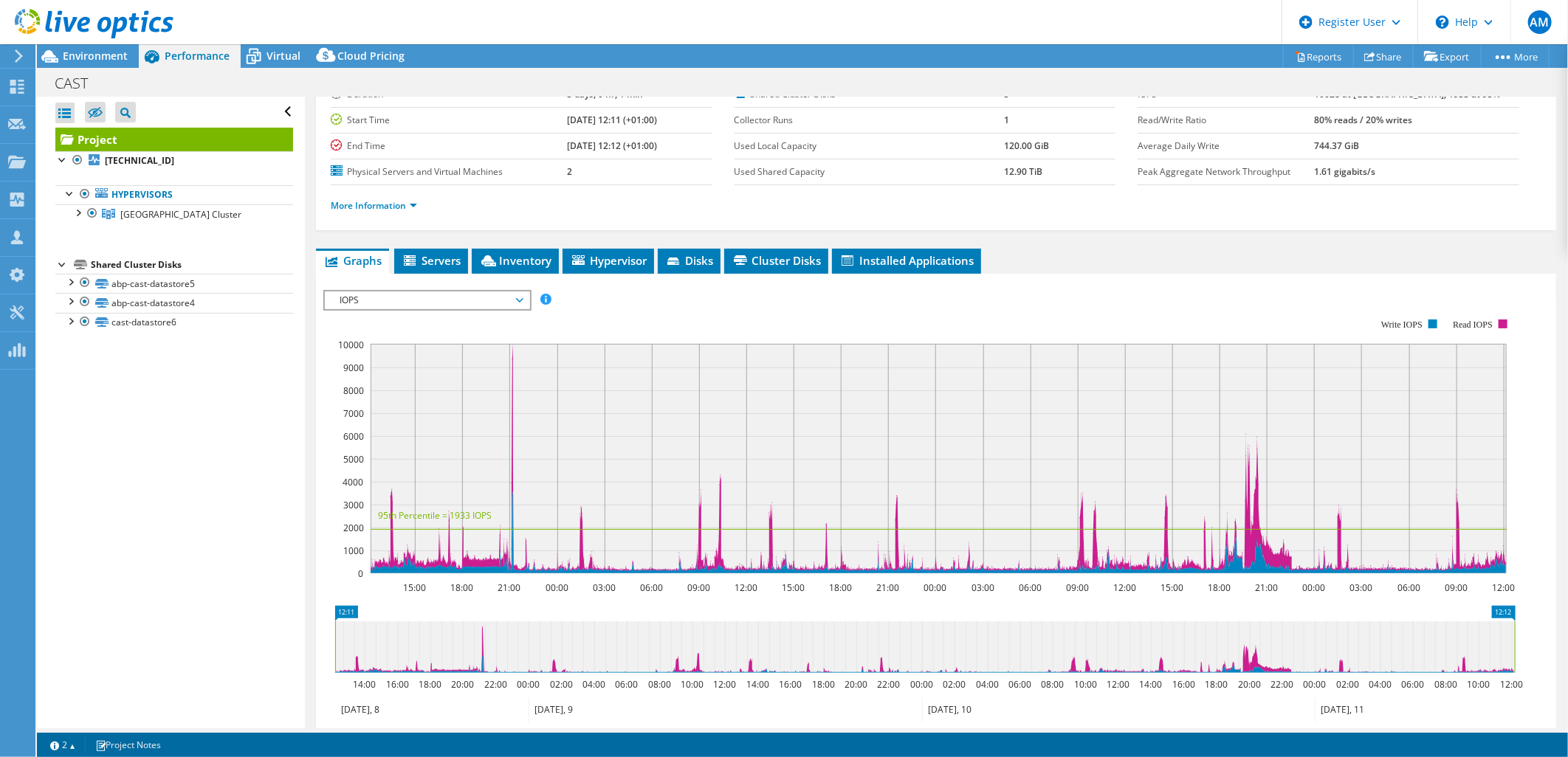
click at [499, 301] on span "IOPS" at bounding box center [427, 300] width 190 height 18
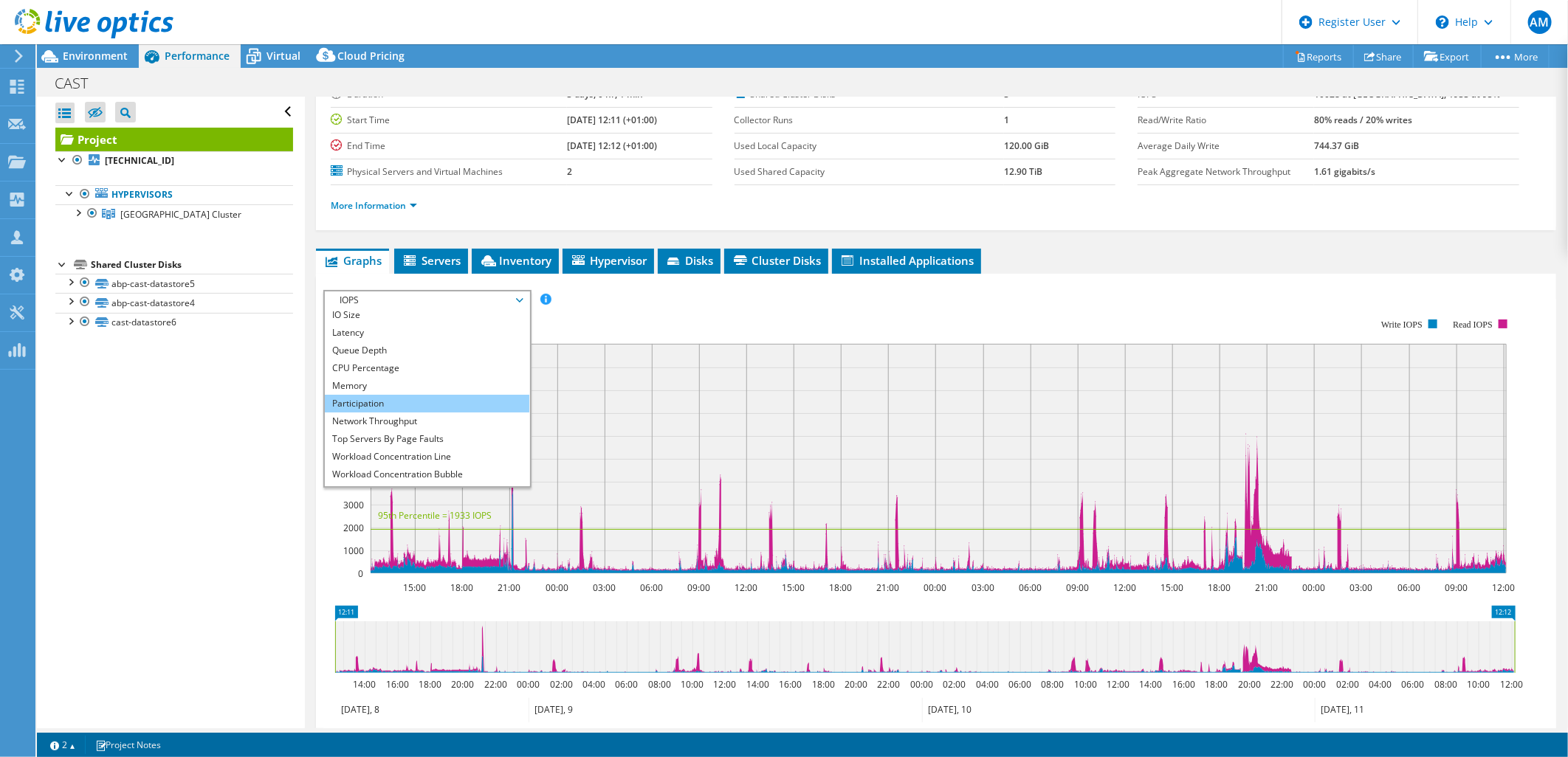
scroll to position [53, 0]
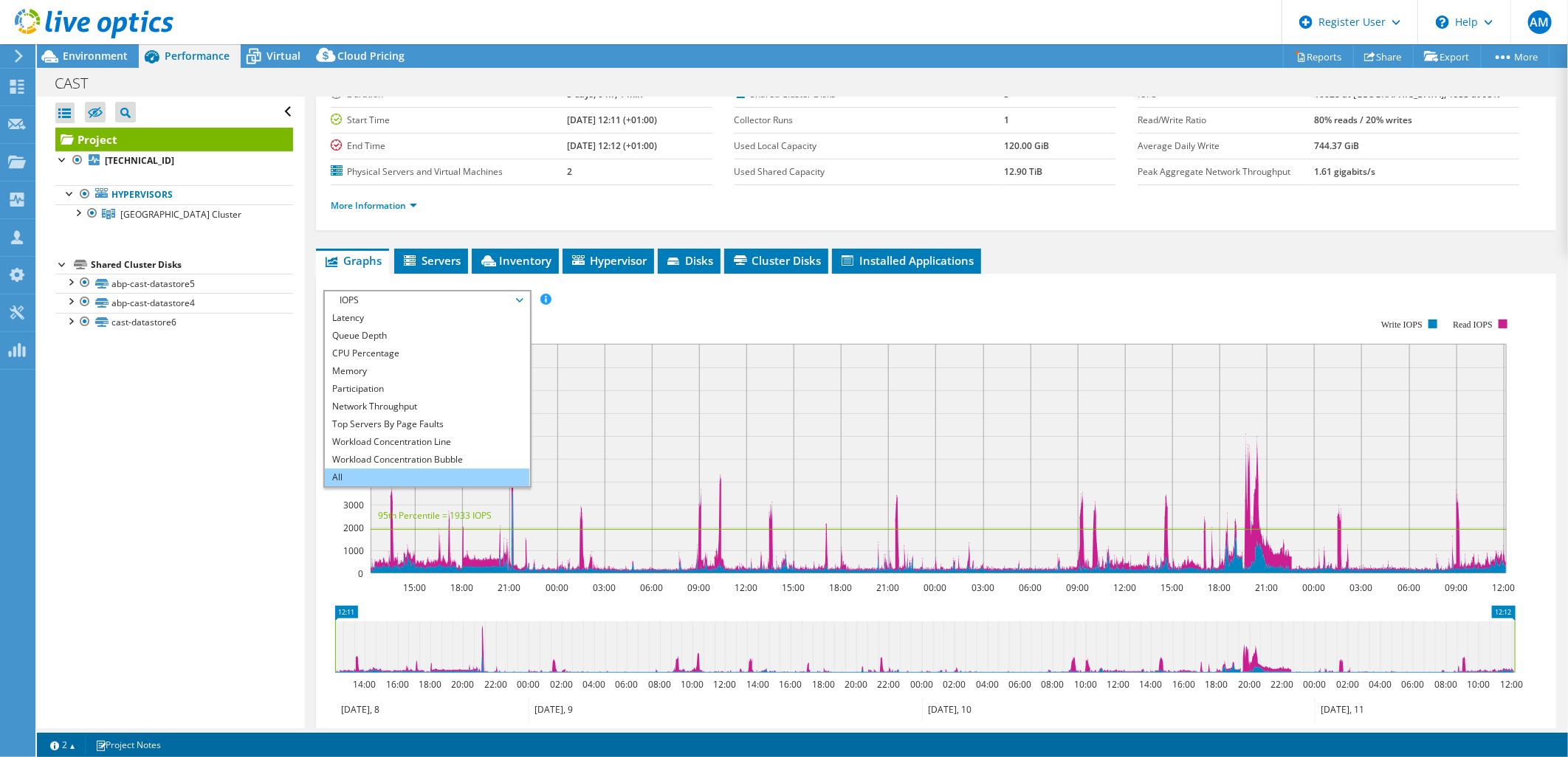
click at [391, 469] on li "All" at bounding box center [428, 477] width 205 height 18
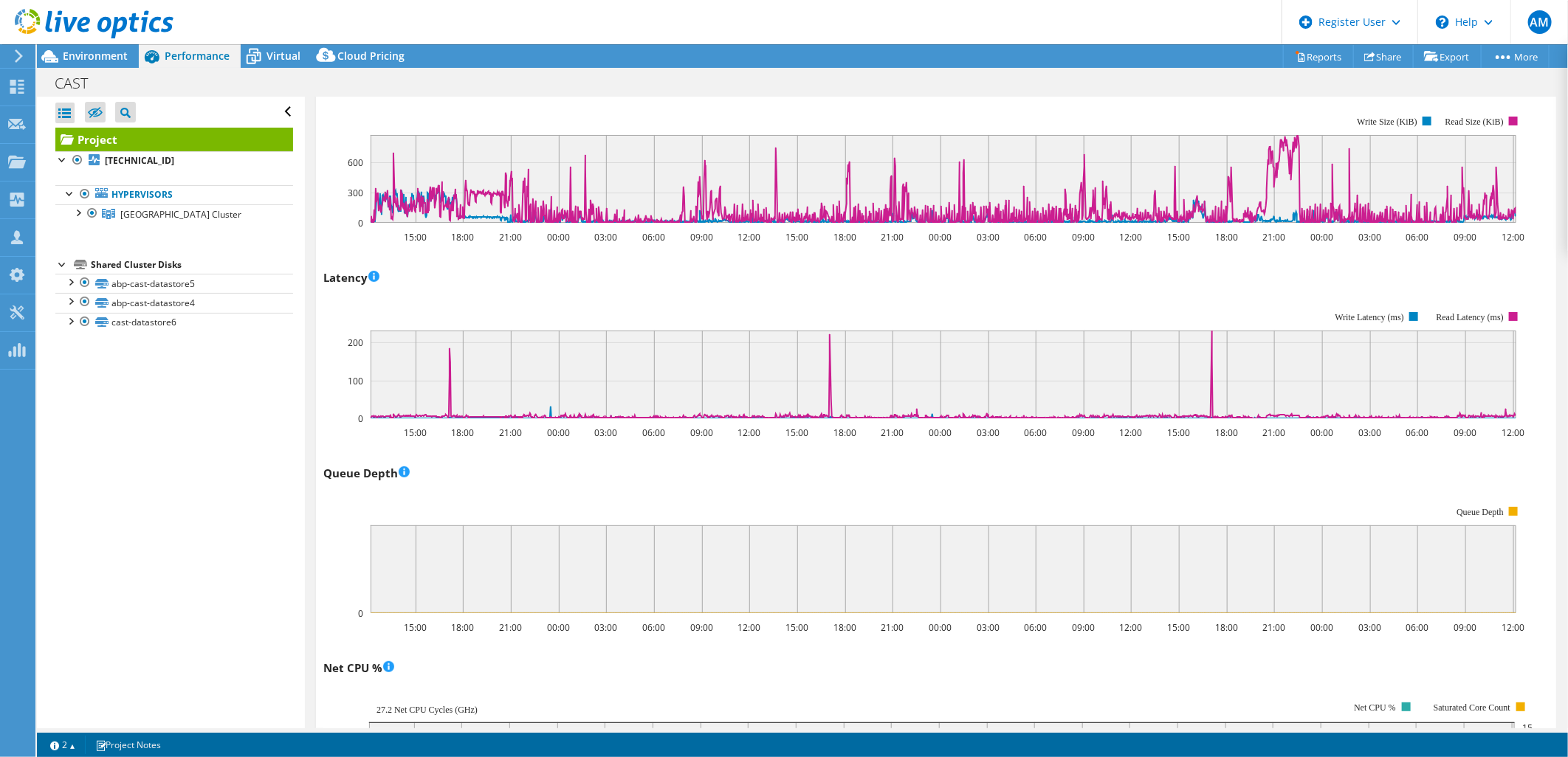
scroll to position [409, 0]
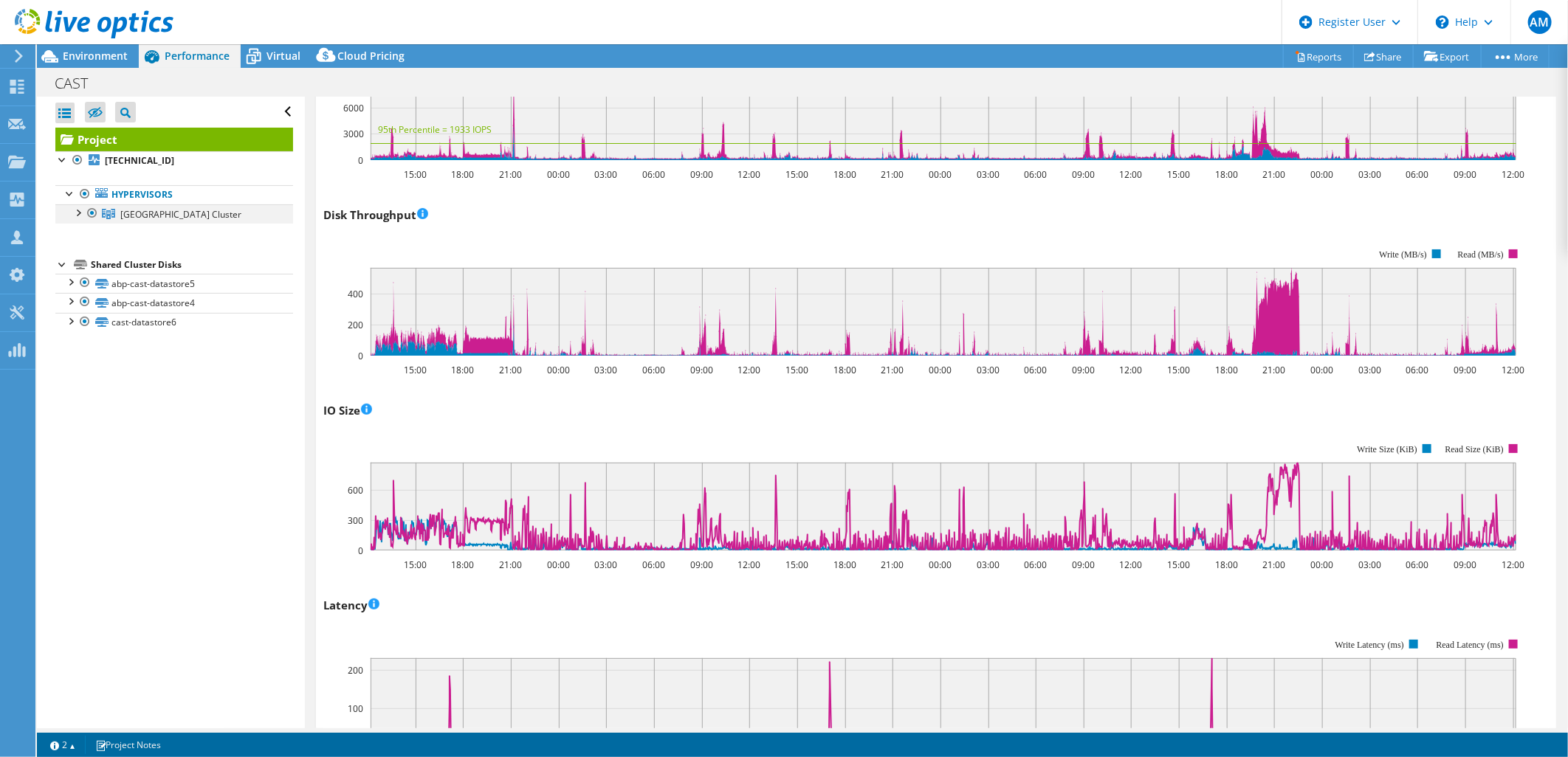
click at [72, 213] on div at bounding box center [78, 212] width 15 height 15
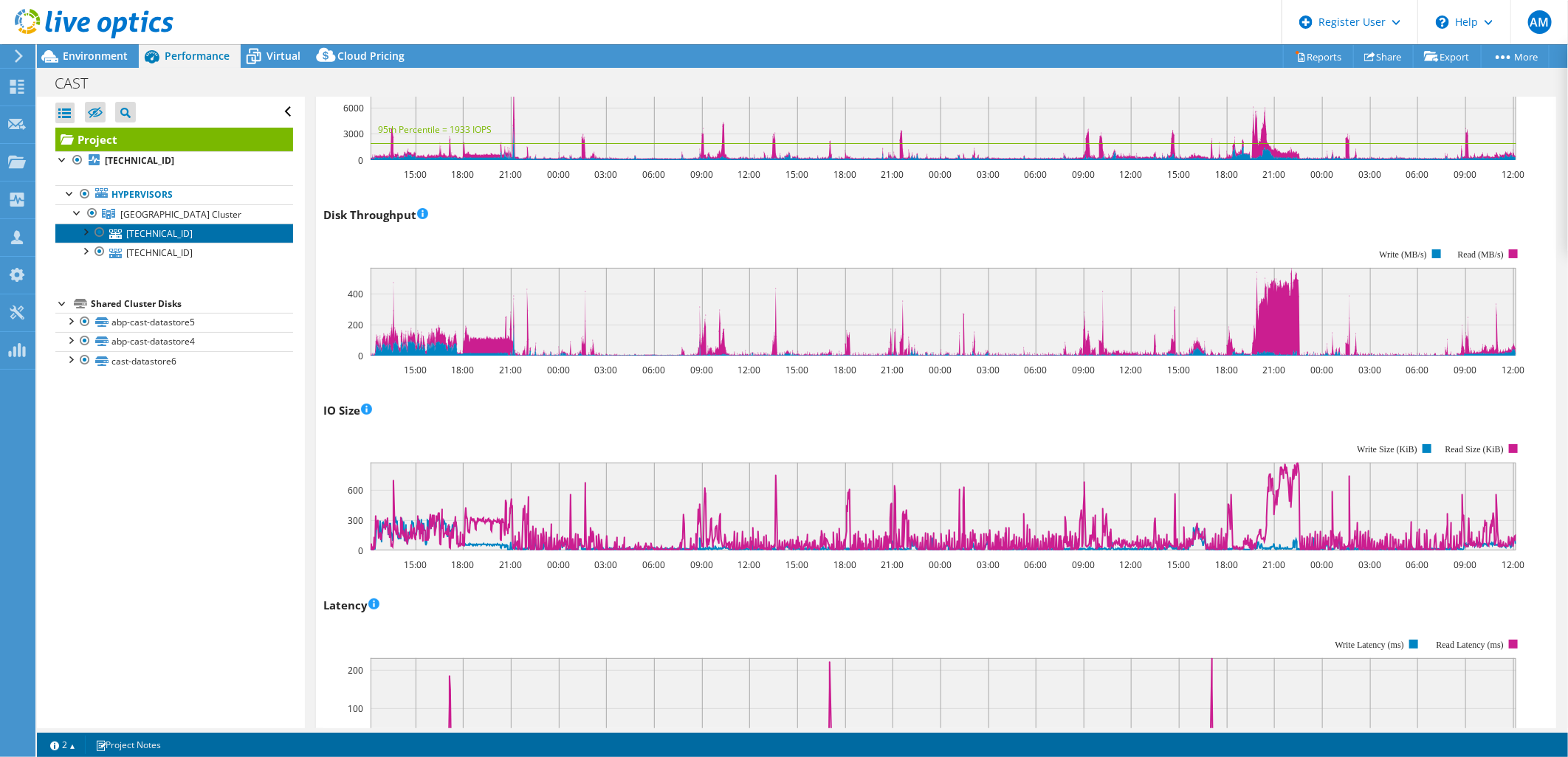
click at [171, 234] on link "10.5.99.157" at bounding box center [174, 233] width 238 height 19
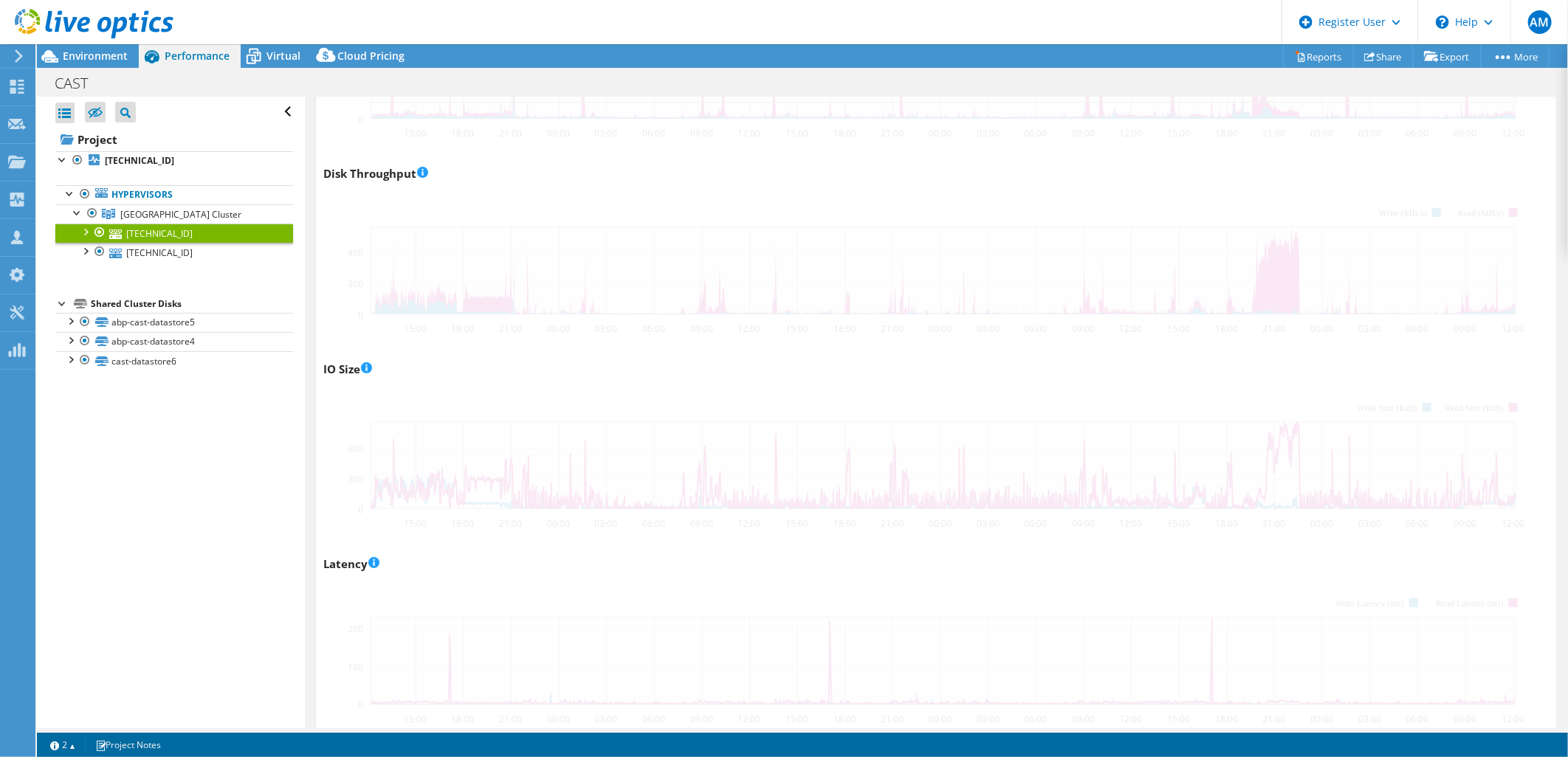
scroll to position [368, 0]
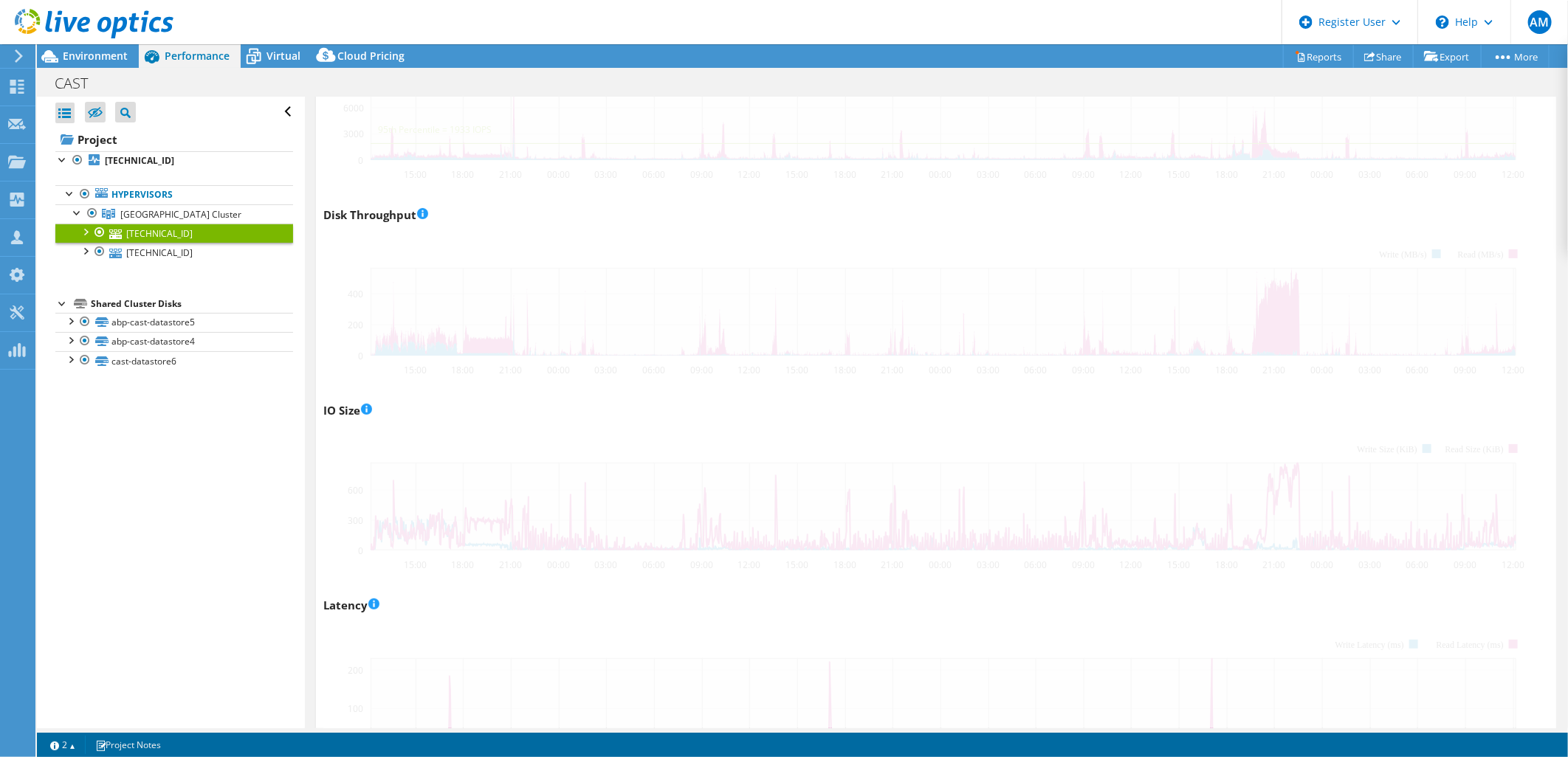
drag, startPoint x: 171, startPoint y: 234, endPoint x: 190, endPoint y: 259, distance: 31.4
click at [171, 234] on link "10.5.99.157" at bounding box center [174, 233] width 238 height 19
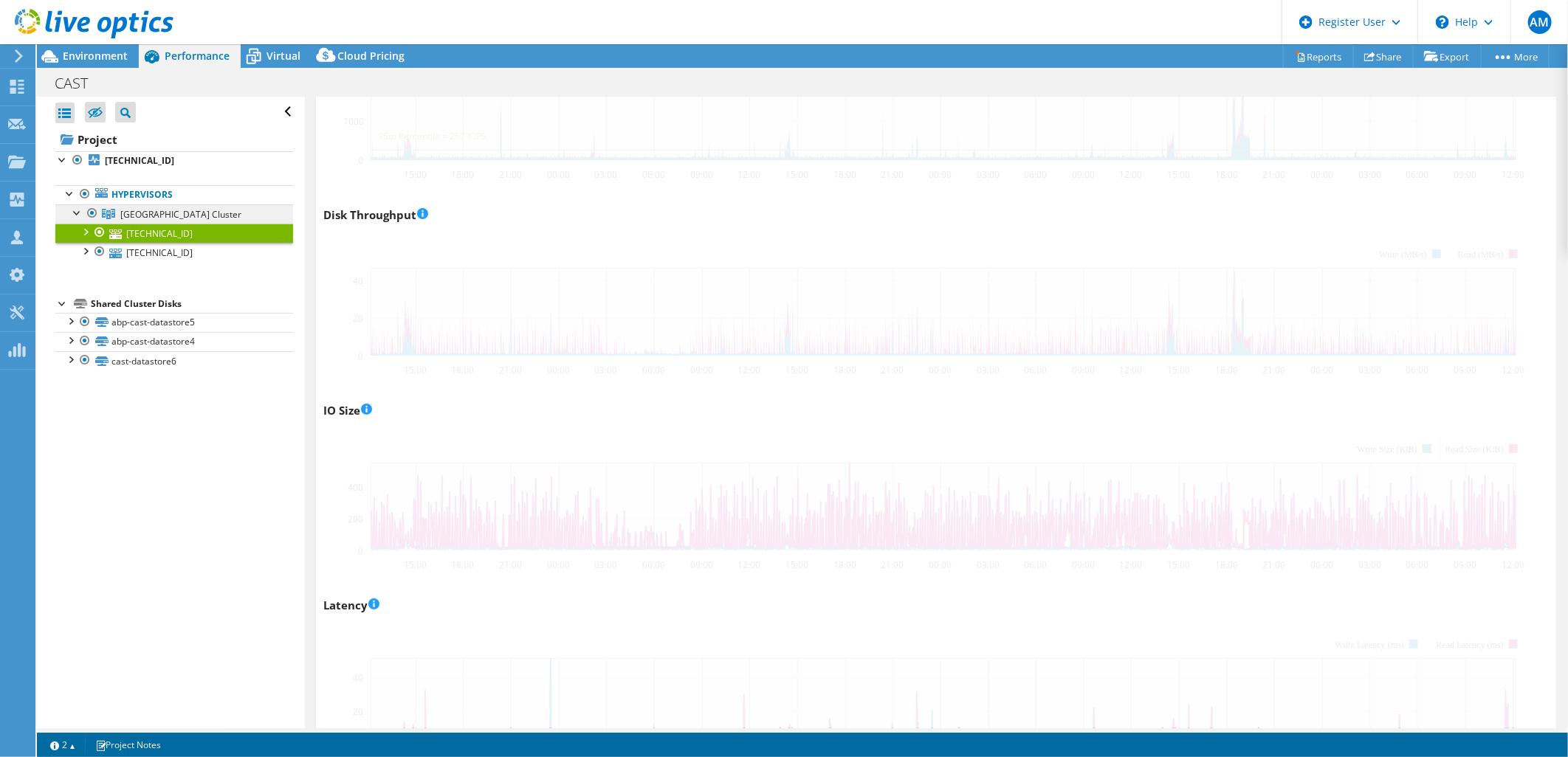
click at [150, 216] on span "Castle Street Cluster" at bounding box center [181, 214] width 121 height 13
click at [120, 196] on link "Hypervisors" at bounding box center [174, 194] width 238 height 19
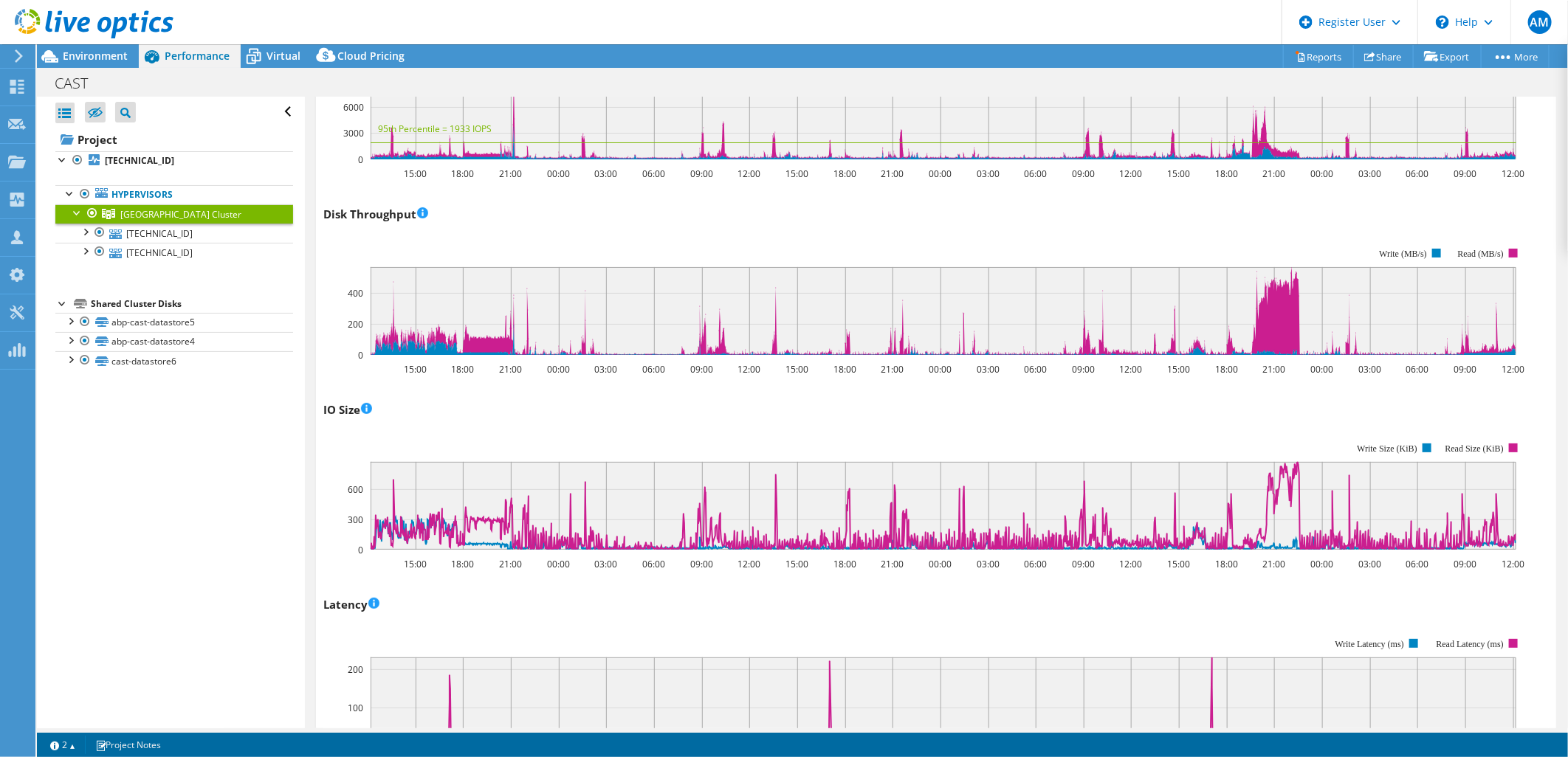
scroll to position [0, 0]
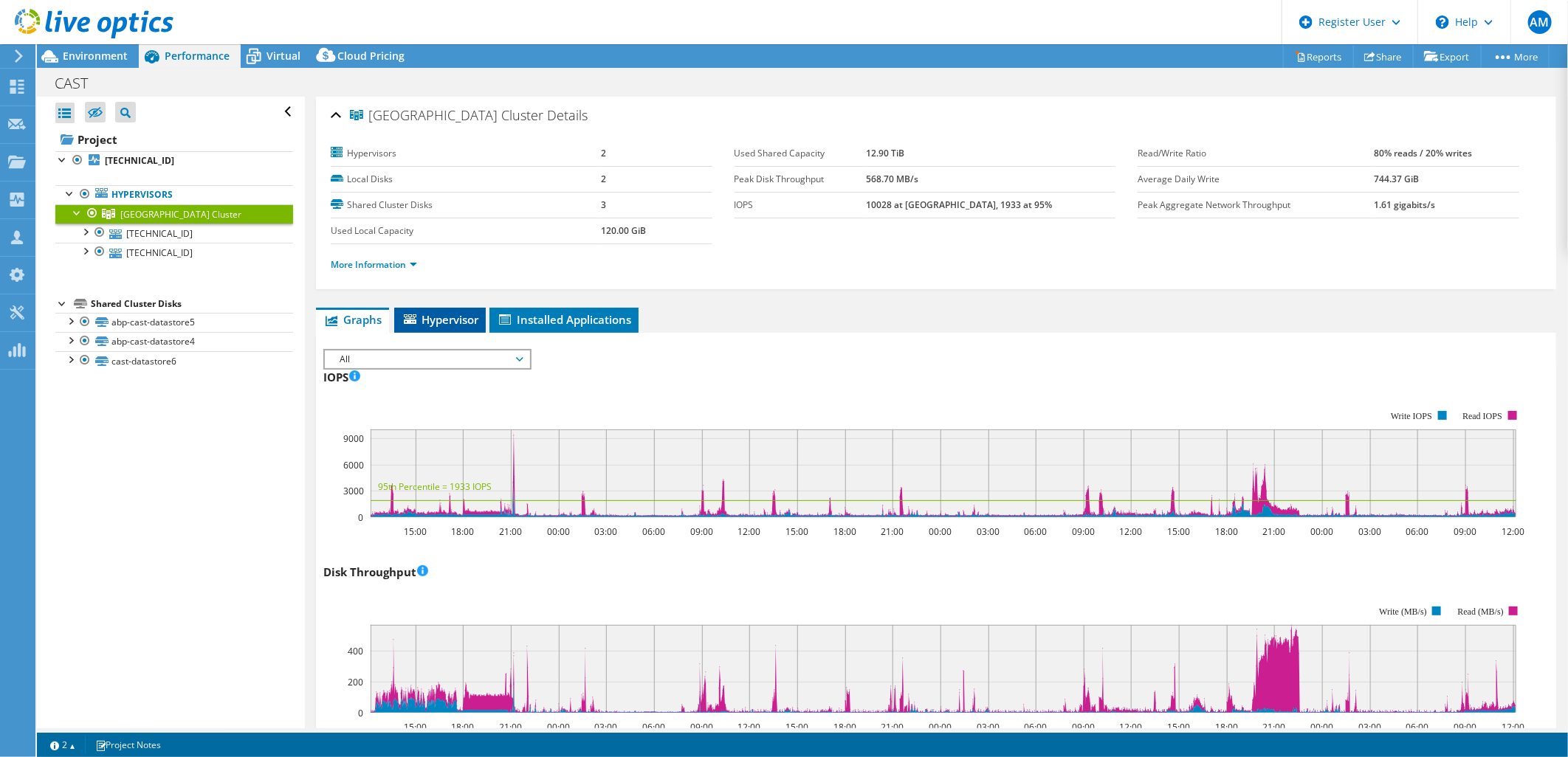
click at [424, 319] on span "Hypervisor" at bounding box center [440, 319] width 77 height 15
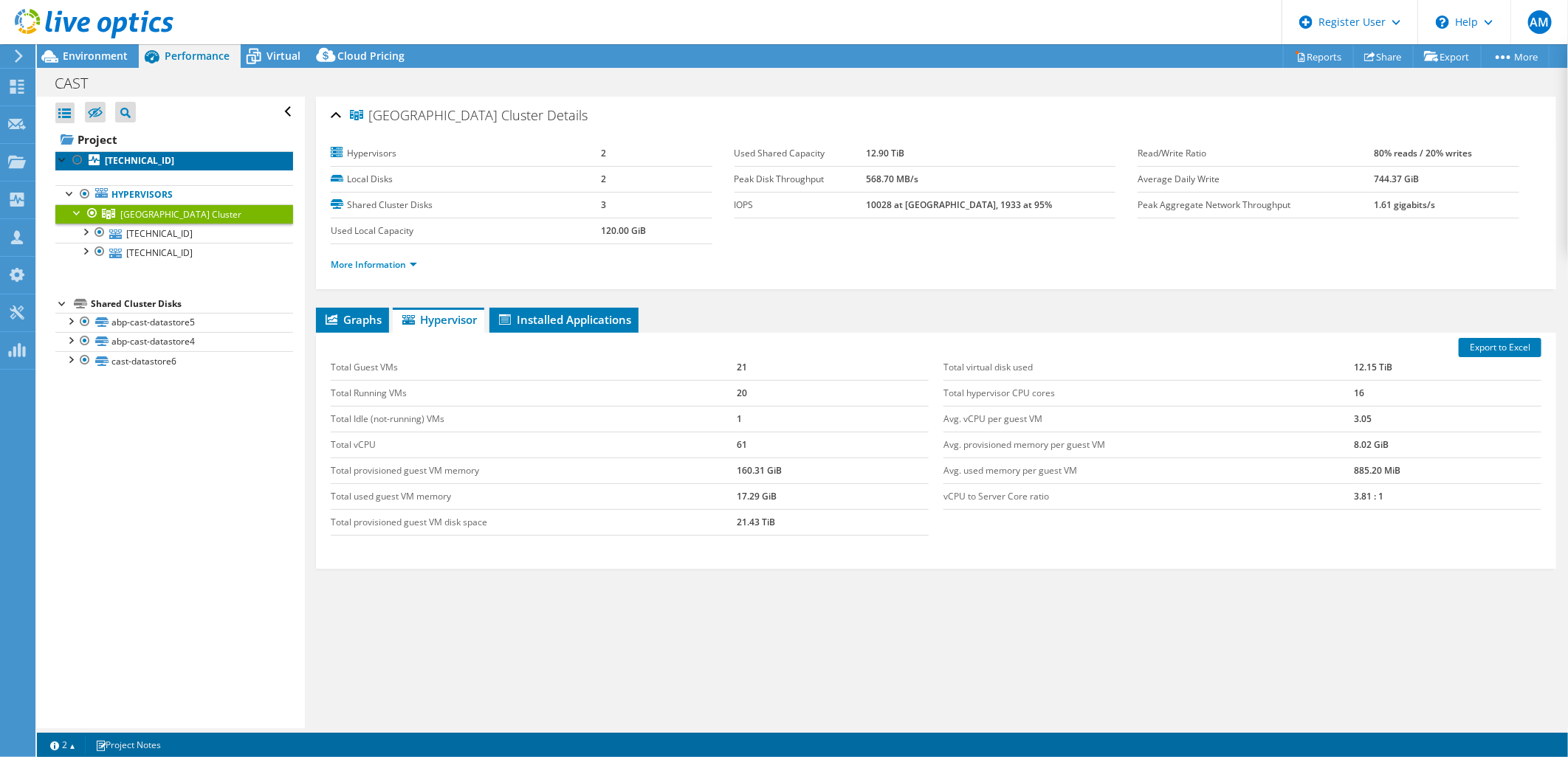
click at [123, 170] on link "10.5.99.157" at bounding box center [174, 160] width 238 height 19
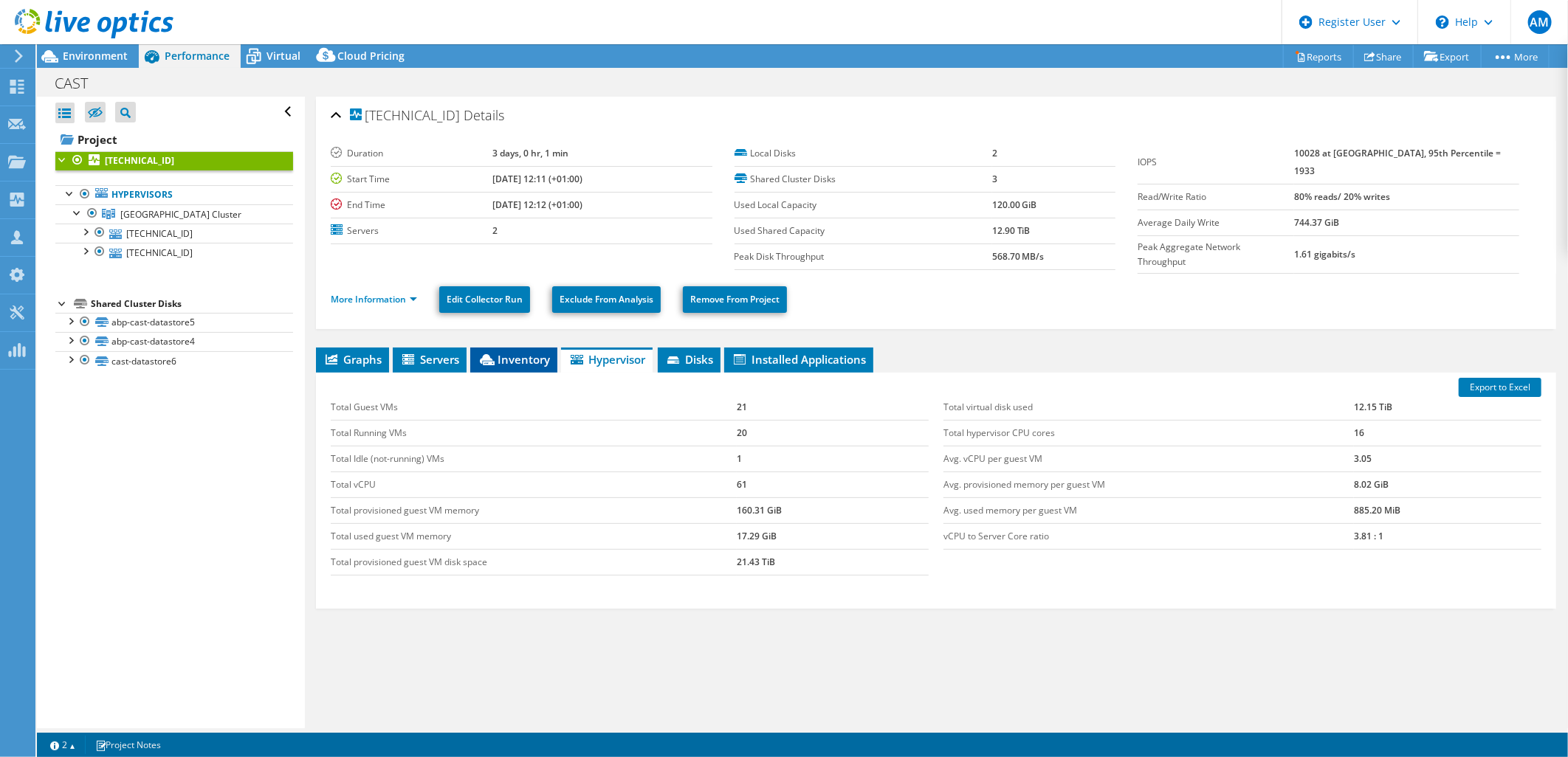
click at [507, 356] on span "Inventory" at bounding box center [513, 359] width 73 height 15
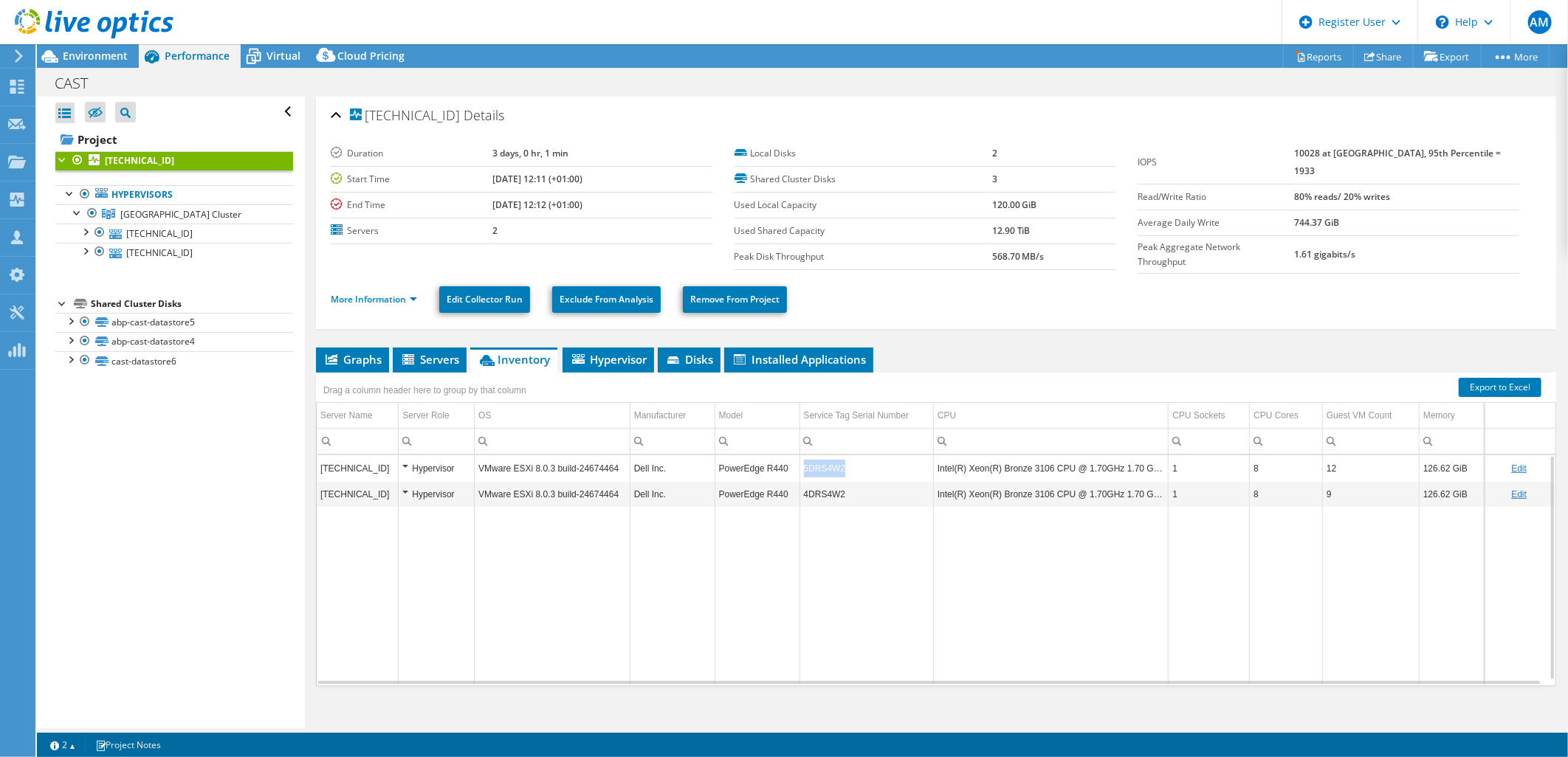
drag, startPoint x: 855, startPoint y: 466, endPoint x: 800, endPoint y: 473, distance: 55.4
click at [800, 473] on td "5DRS4W2" at bounding box center [867, 469] width 133 height 26
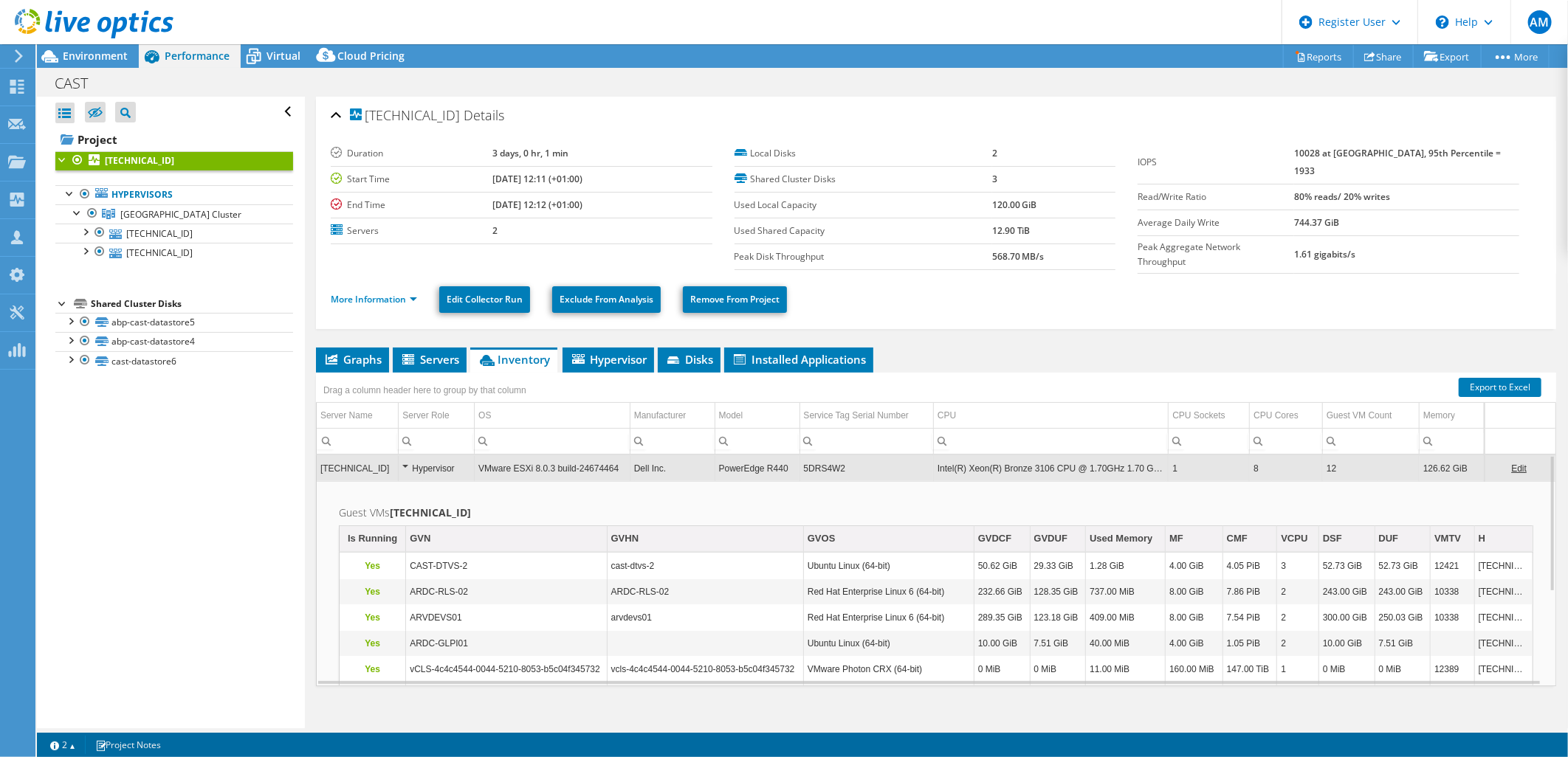
click at [1511, 466] on link "Edit" at bounding box center [1519, 469] width 16 height 10
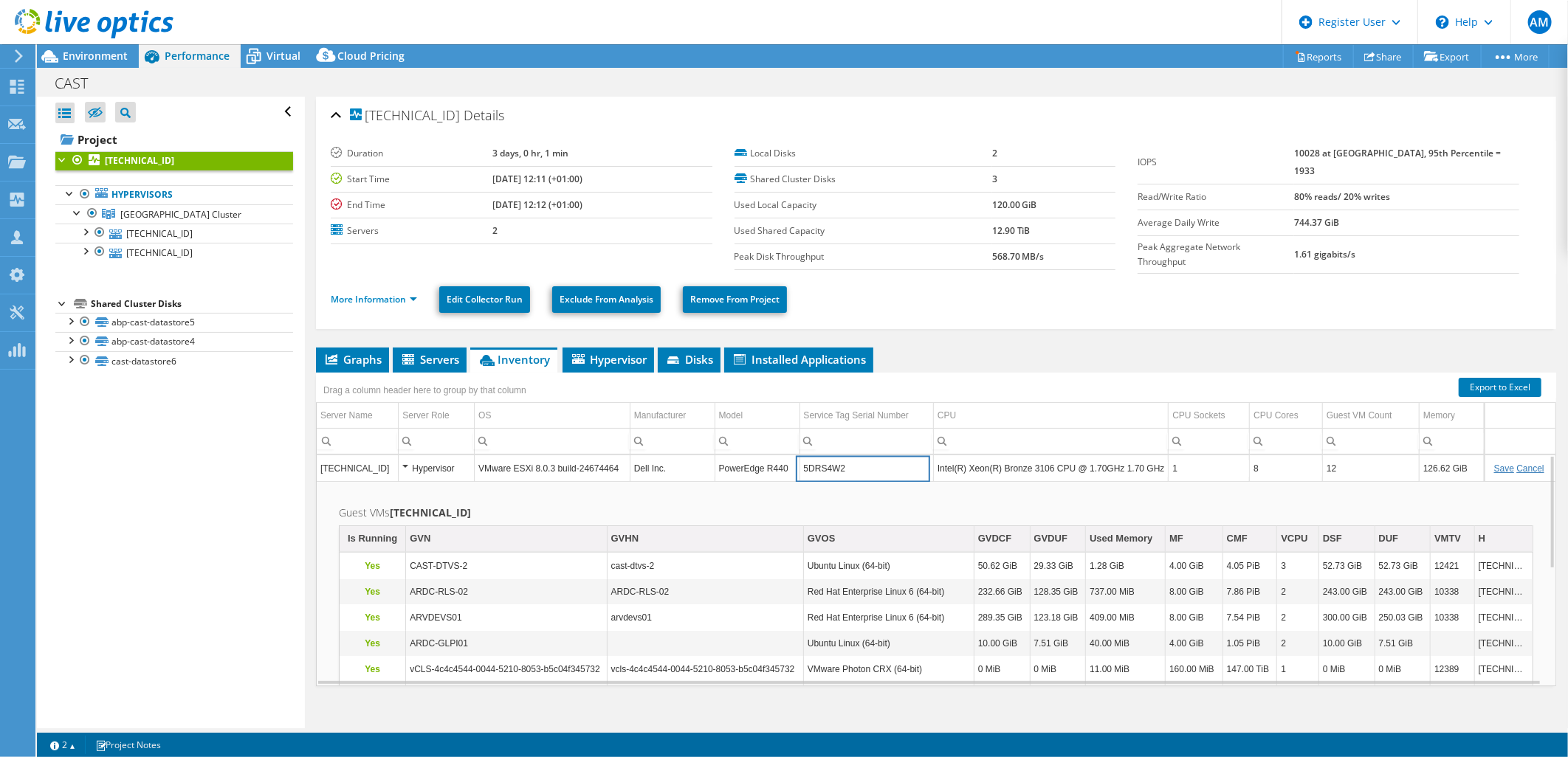
drag, startPoint x: 858, startPoint y: 466, endPoint x: 801, endPoint y: 464, distance: 57.0
click at [801, 464] on input "5DRS4W2" at bounding box center [867, 469] width 133 height 19
click at [338, 355] on span "Graphs" at bounding box center [352, 359] width 59 height 15
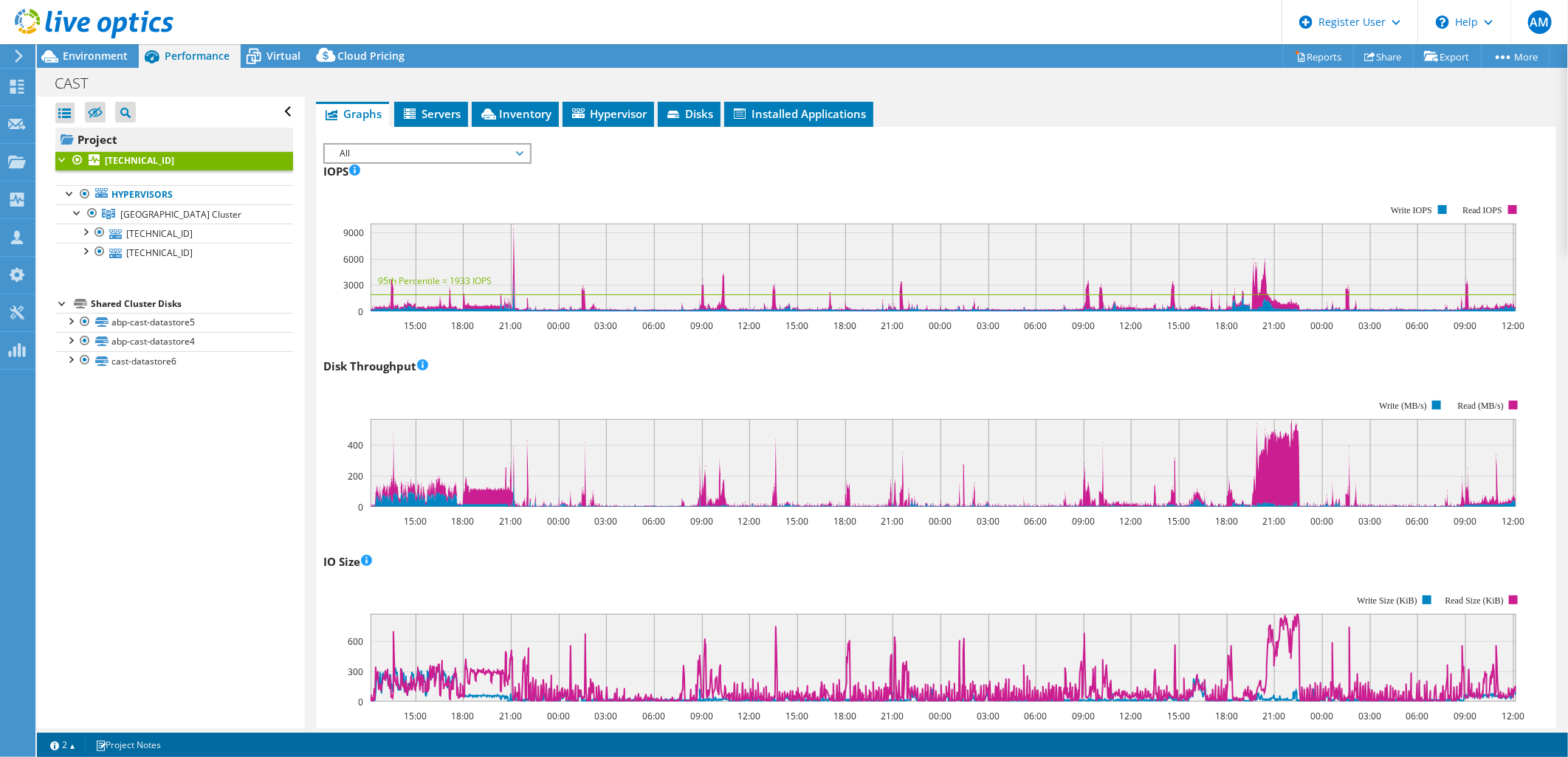
scroll to position [82, 0]
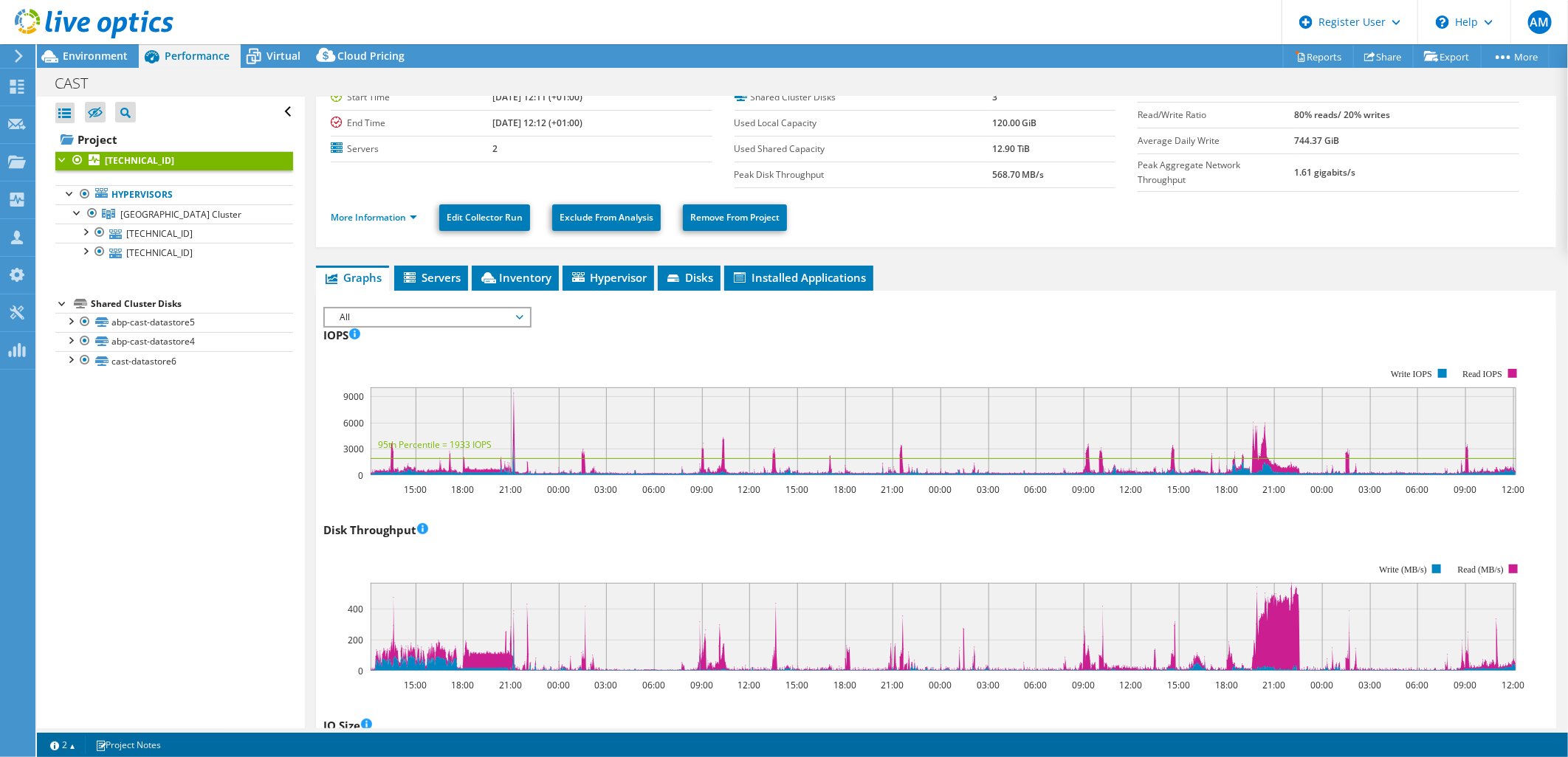
drag, startPoint x: 76, startPoint y: 48, endPoint x: 86, endPoint y: 47, distance: 10.0
click at [76, 48] on div at bounding box center [87, 25] width 173 height 50
click at [101, 54] on span "Environment" at bounding box center [95, 56] width 65 height 14
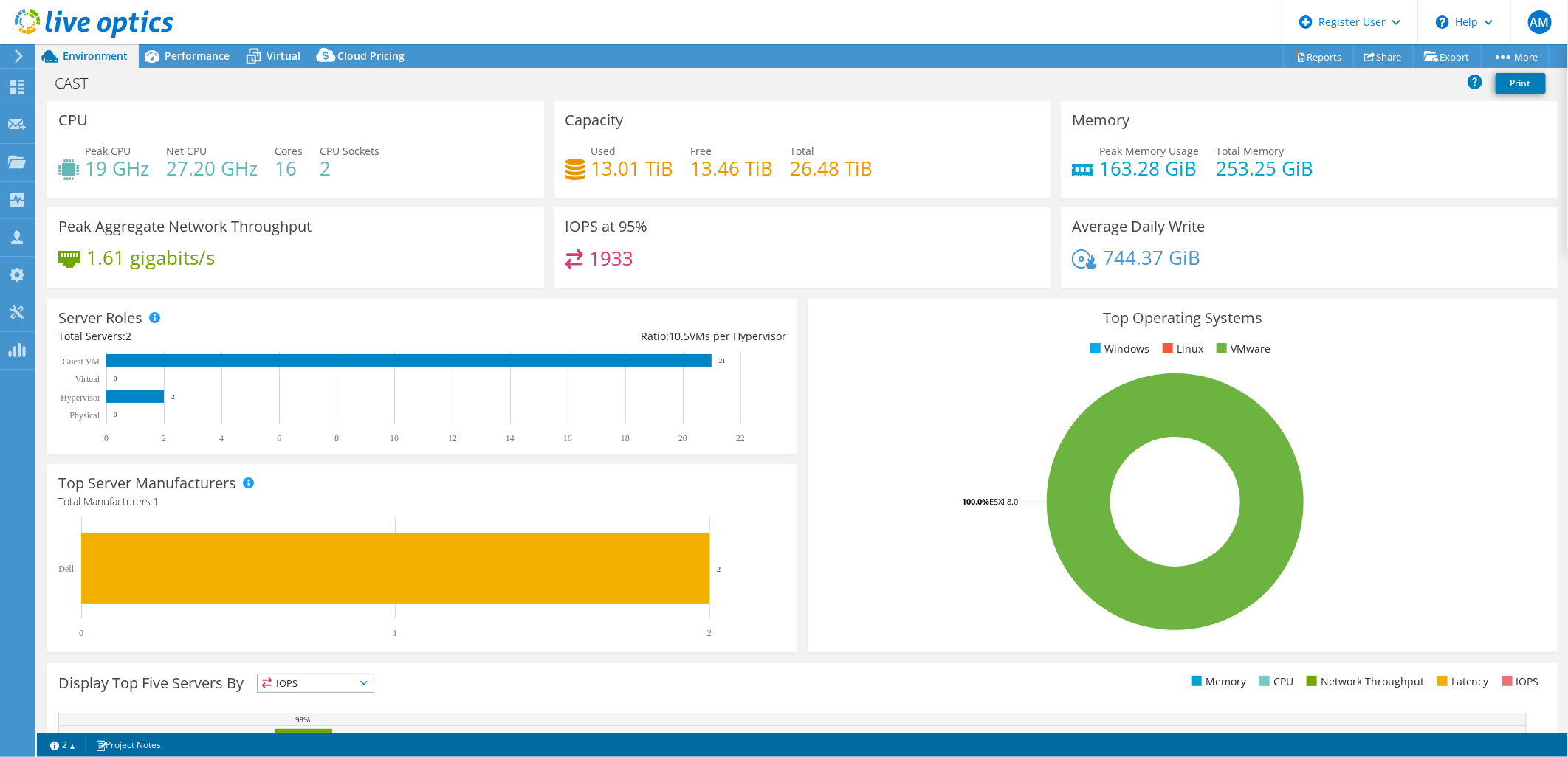
drag, startPoint x: 196, startPoint y: 62, endPoint x: 440, endPoint y: 316, distance: 352.2
click at [196, 63] on div "Performance" at bounding box center [190, 57] width 101 height 24
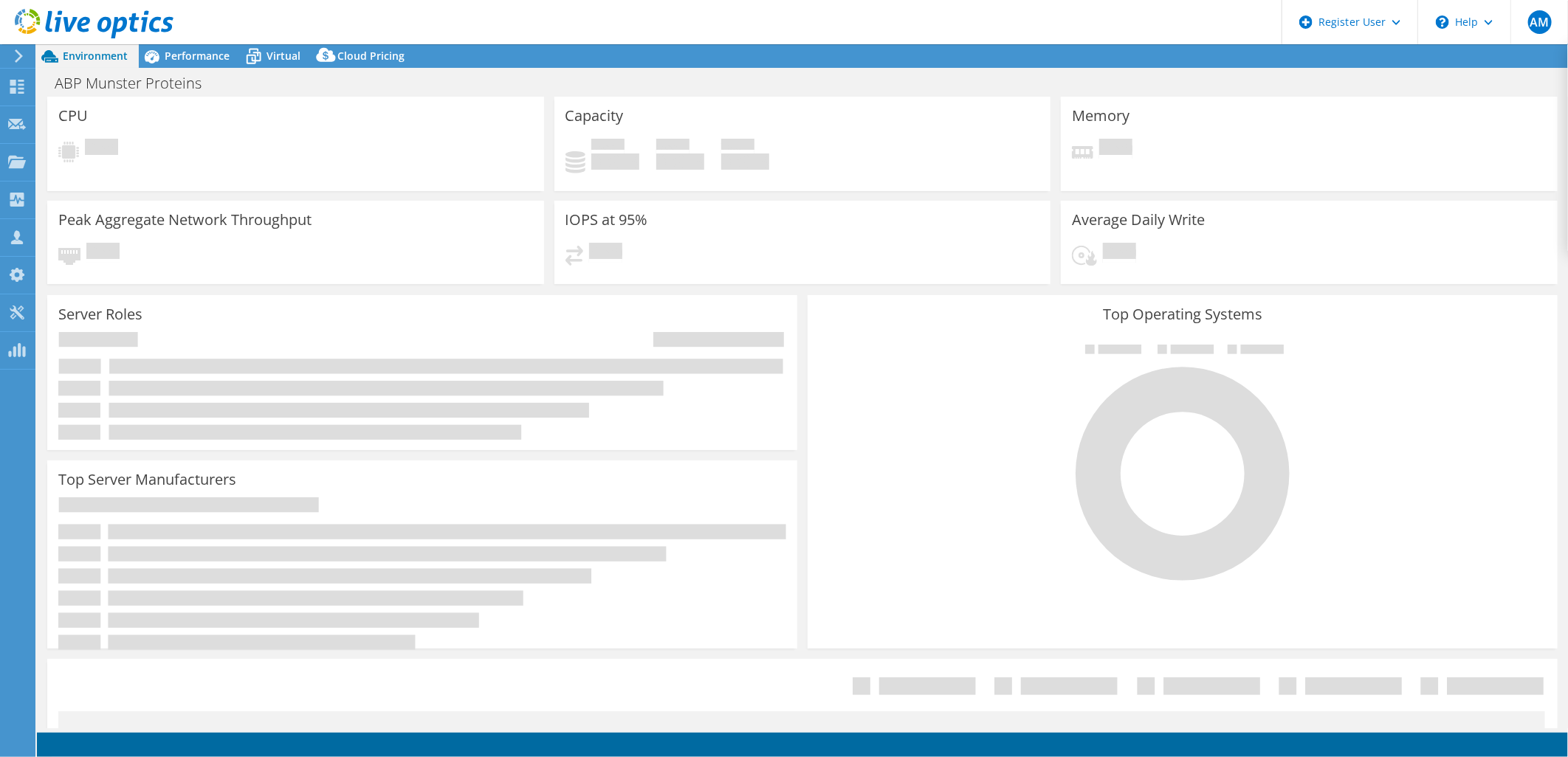
select select "EUFrankfurt"
select select "EUR"
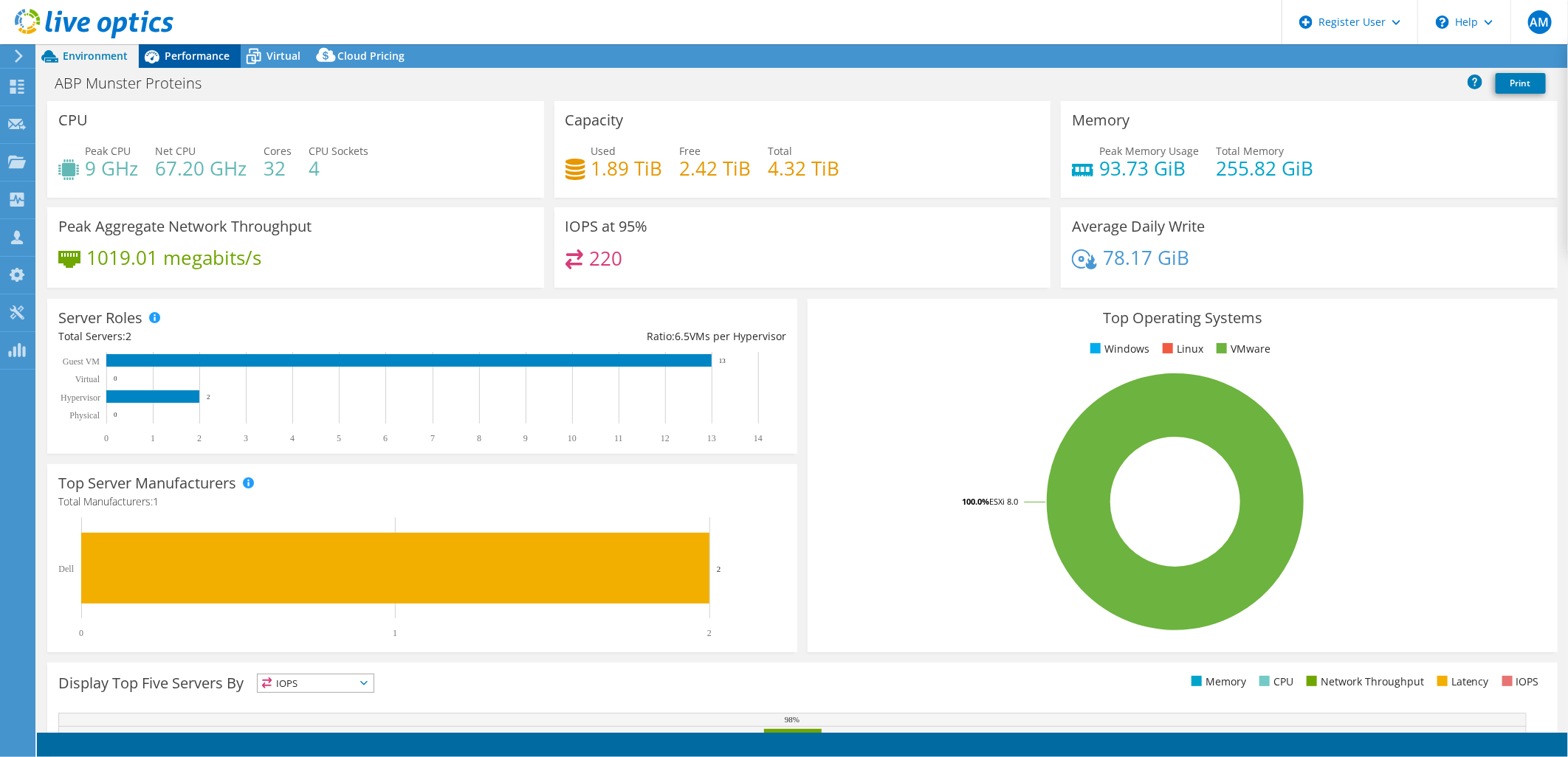
click at [212, 62] on span "Performance" at bounding box center [196, 56] width 65 height 14
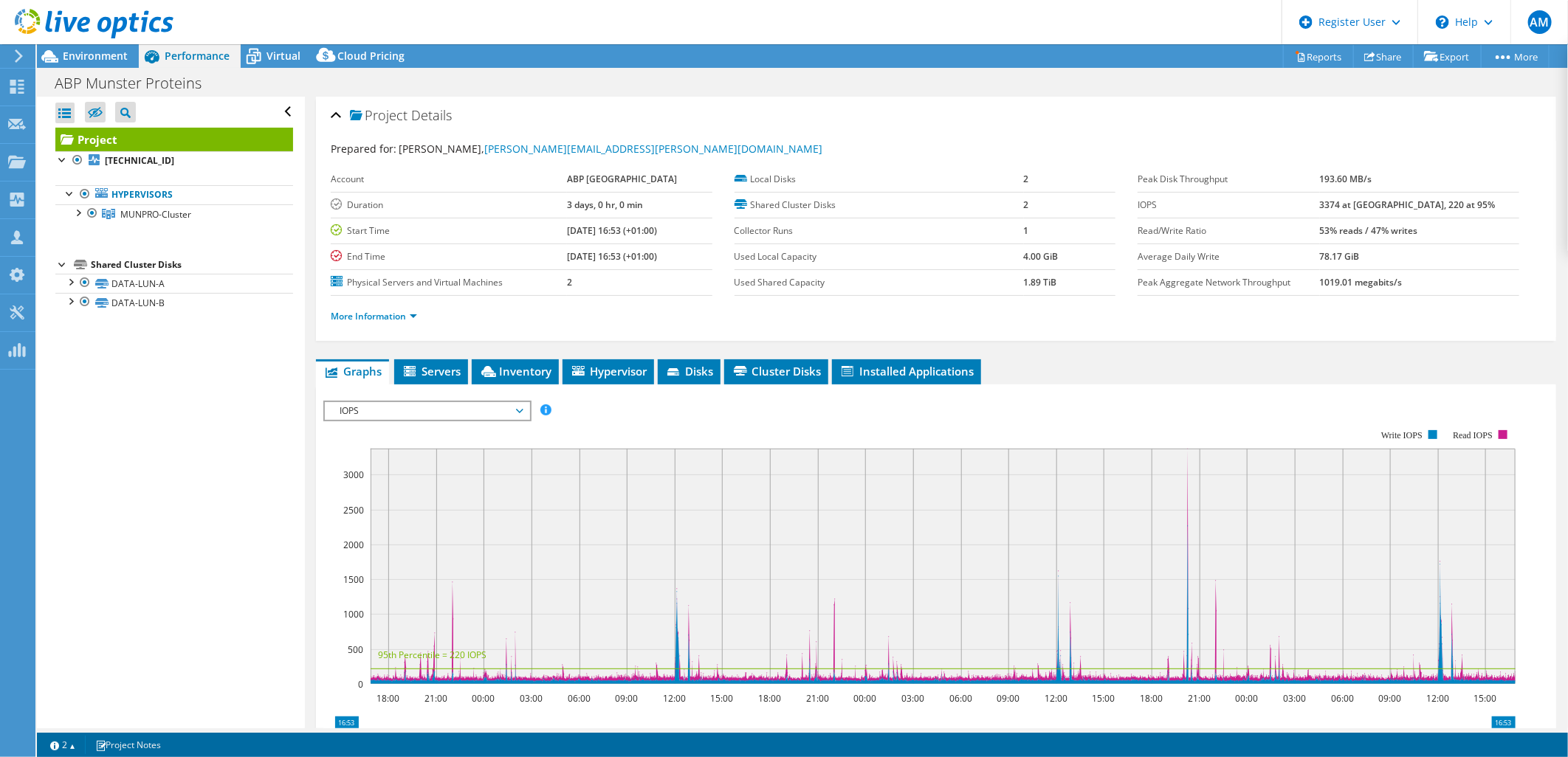
click at [526, 357] on div "Project Details Prepared for: [PERSON_NAME], [PERSON_NAME][EMAIL_ADDRESS][PERSO…" at bounding box center [935, 551] width 1263 height 910
click at [427, 369] on span "Servers" at bounding box center [431, 371] width 59 height 15
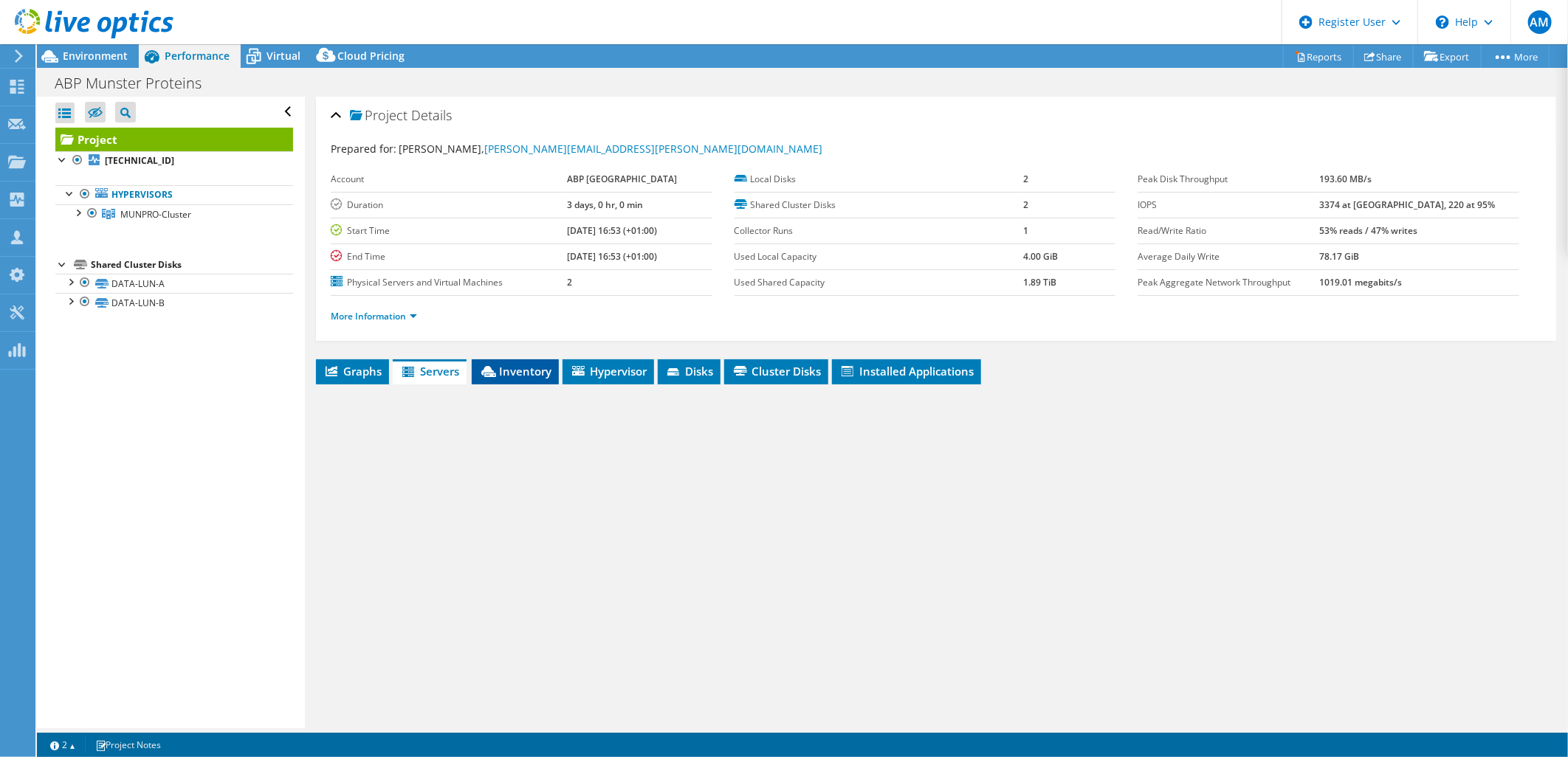
click at [522, 369] on span "Inventory" at bounding box center [515, 371] width 73 height 15
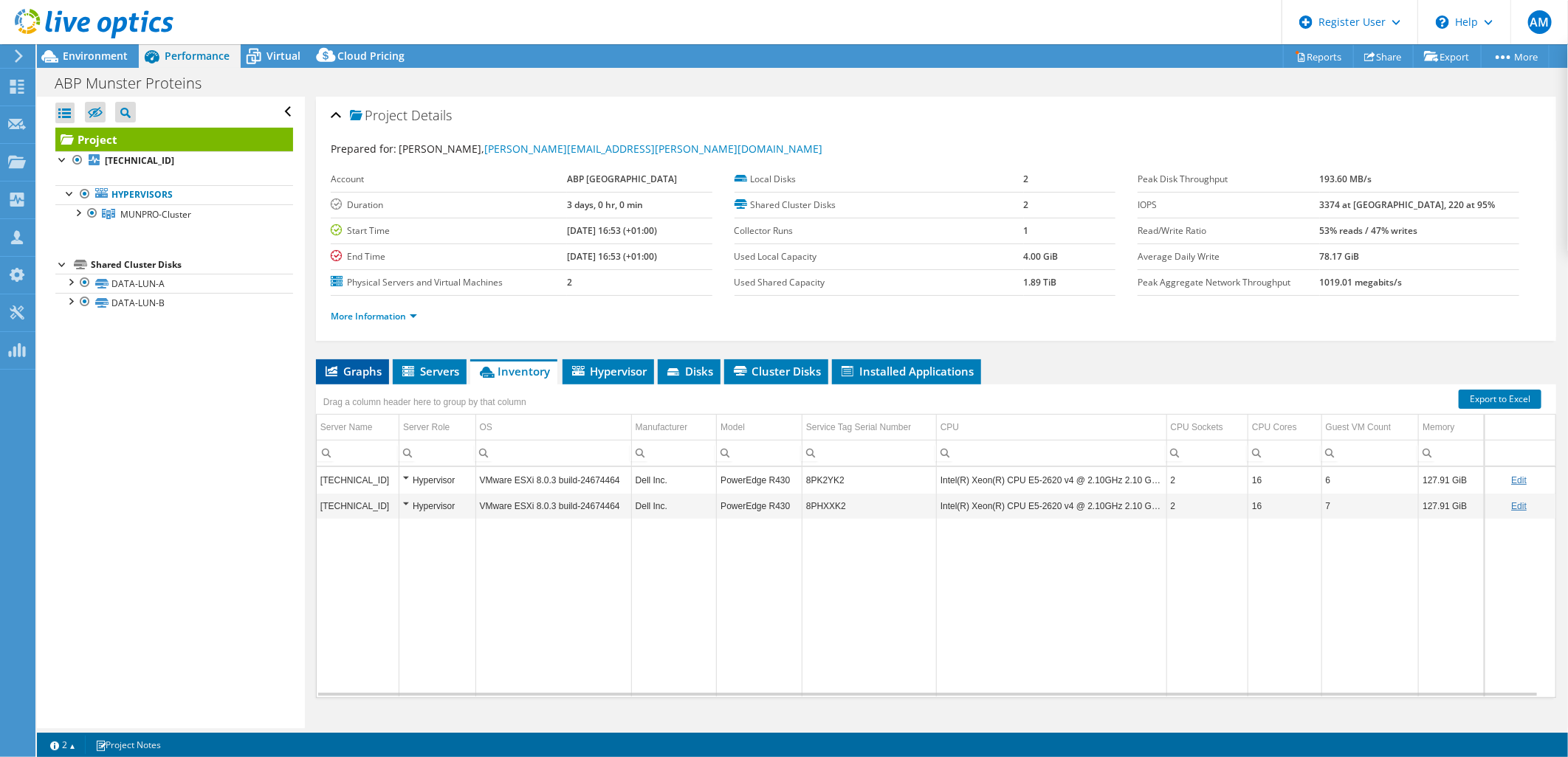
click at [337, 370] on span "Graphs" at bounding box center [352, 371] width 59 height 15
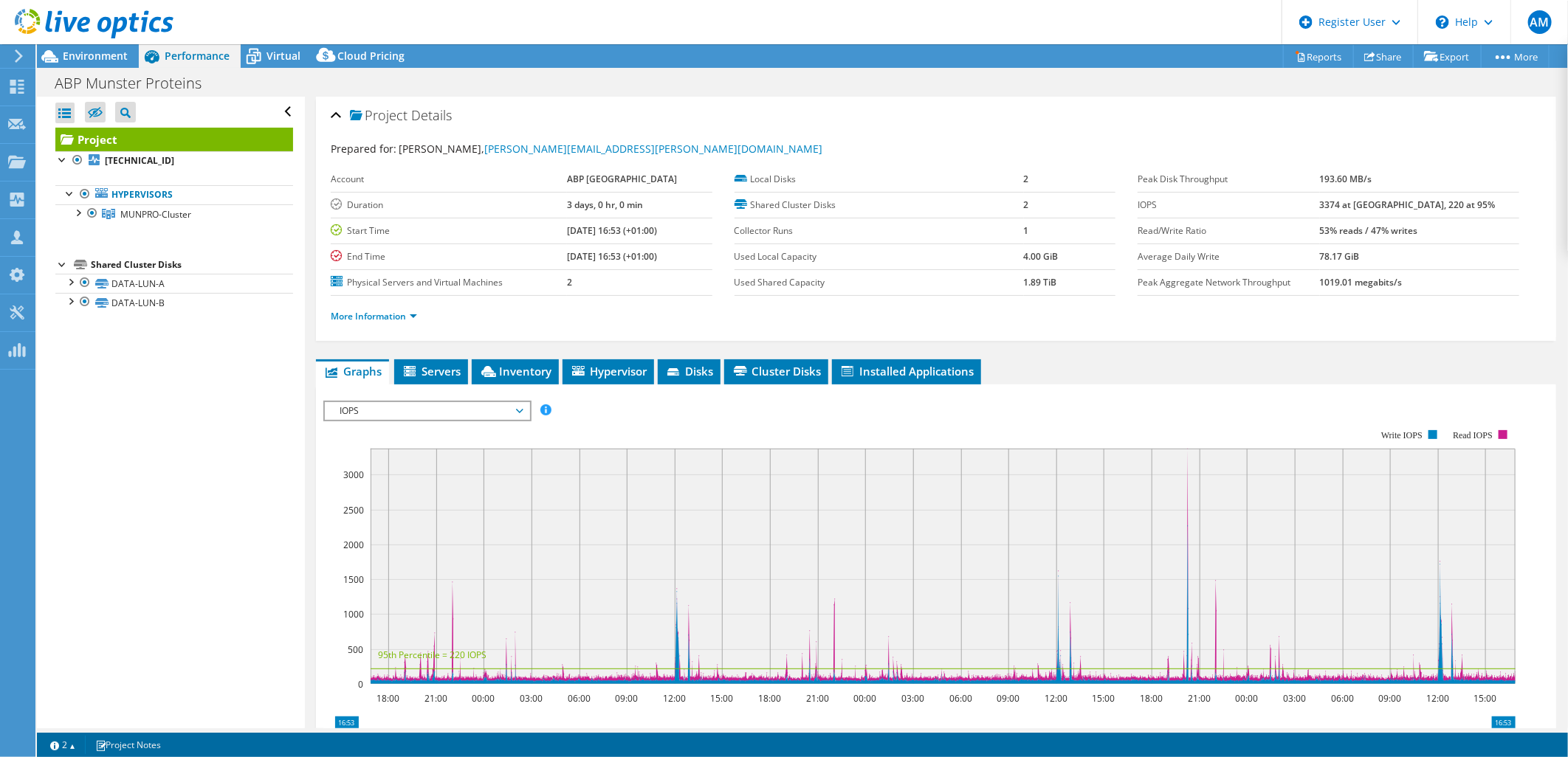
click at [469, 414] on span "IOPS" at bounding box center [427, 411] width 190 height 18
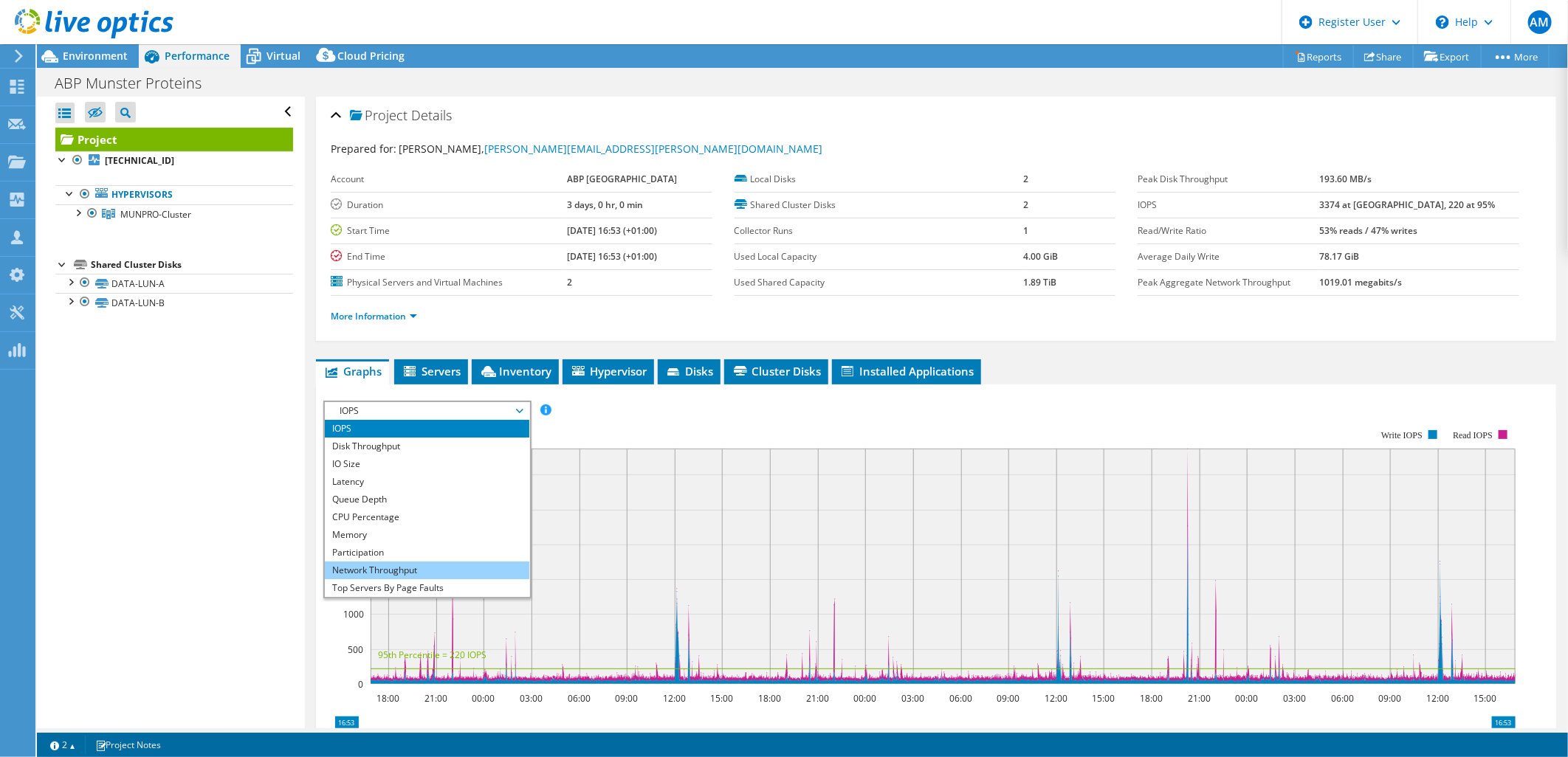
scroll to position [53, 0]
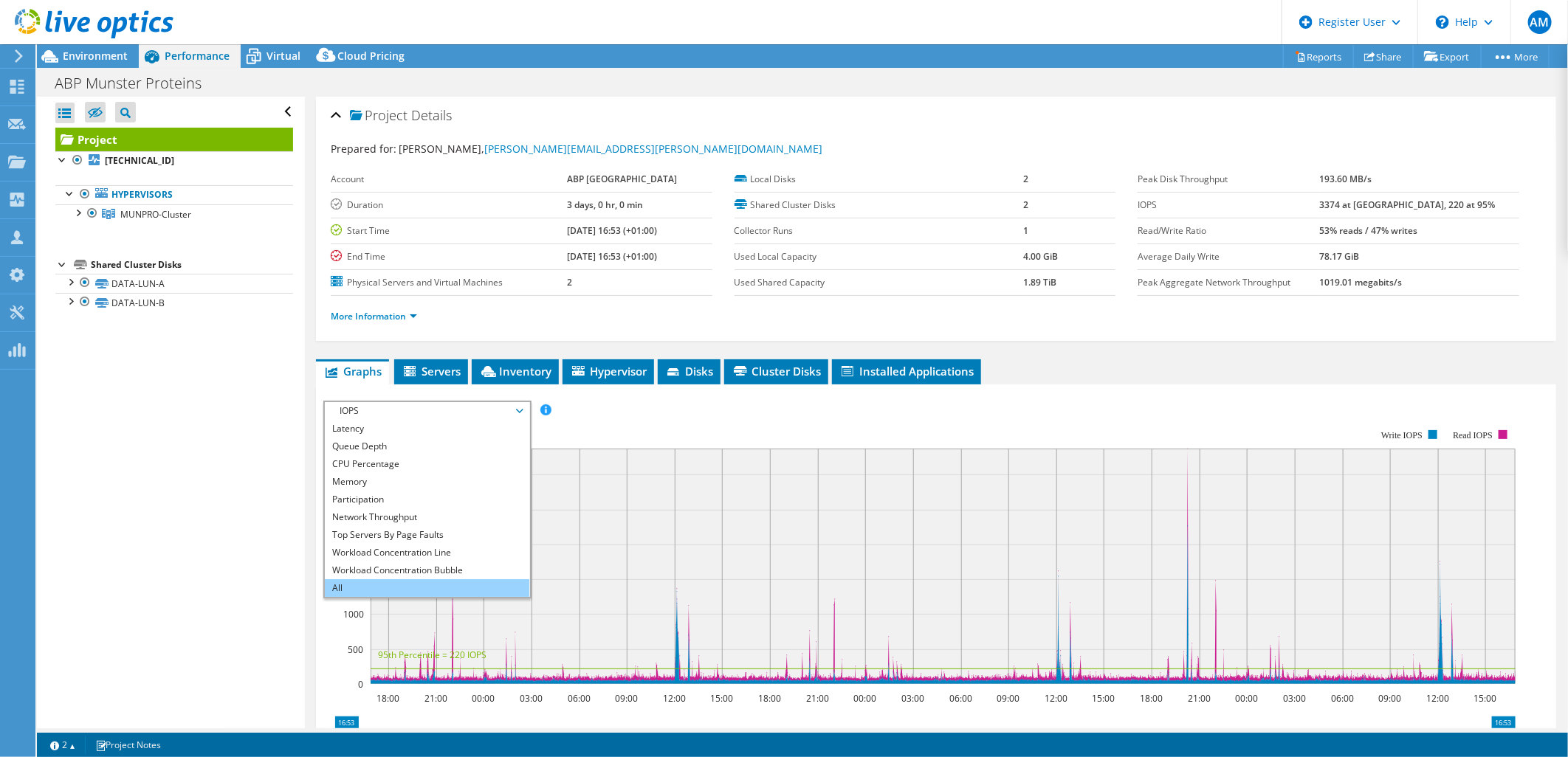
click at [385, 588] on li "All" at bounding box center [428, 589] width 205 height 18
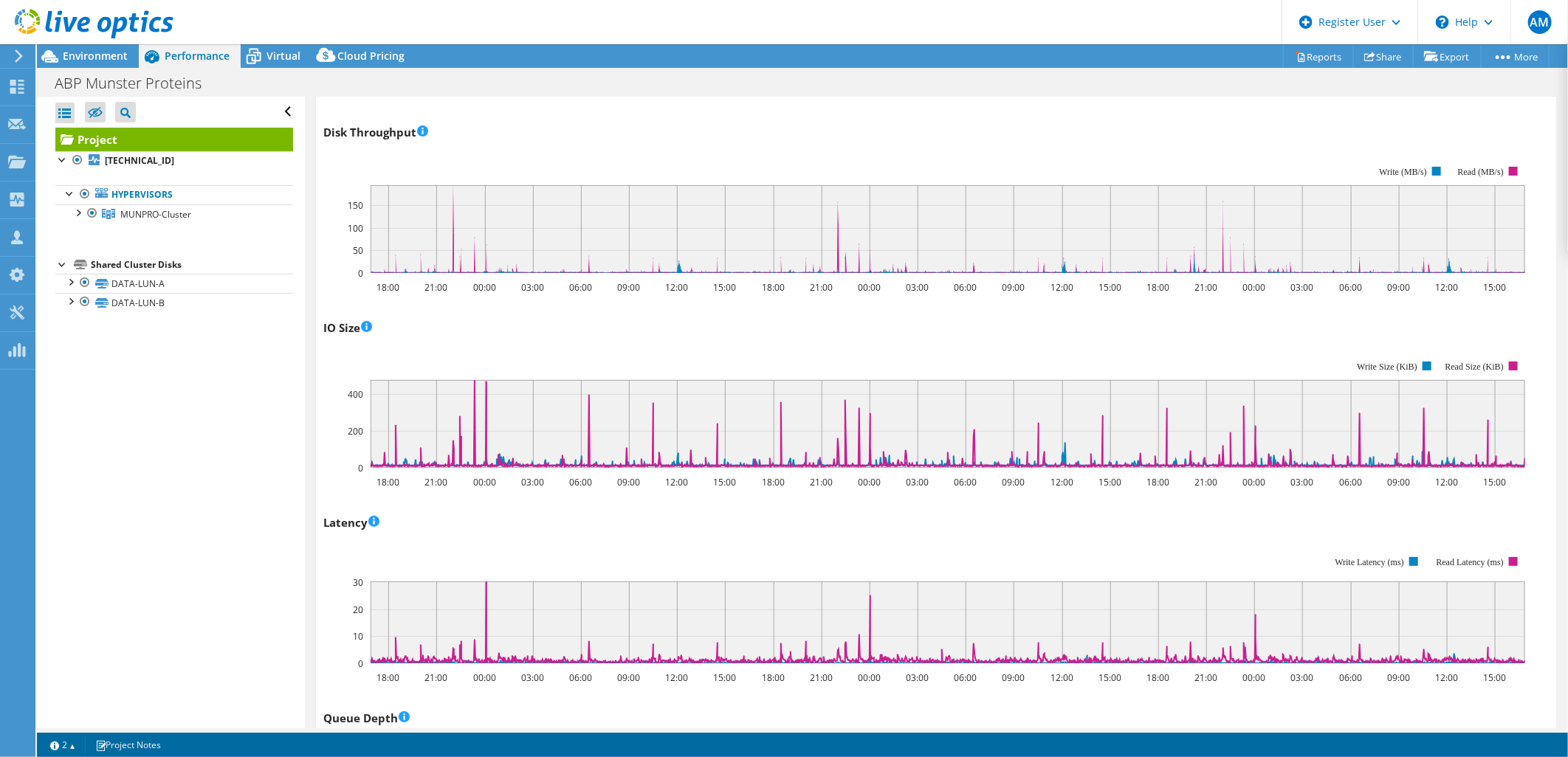
scroll to position [656, 0]
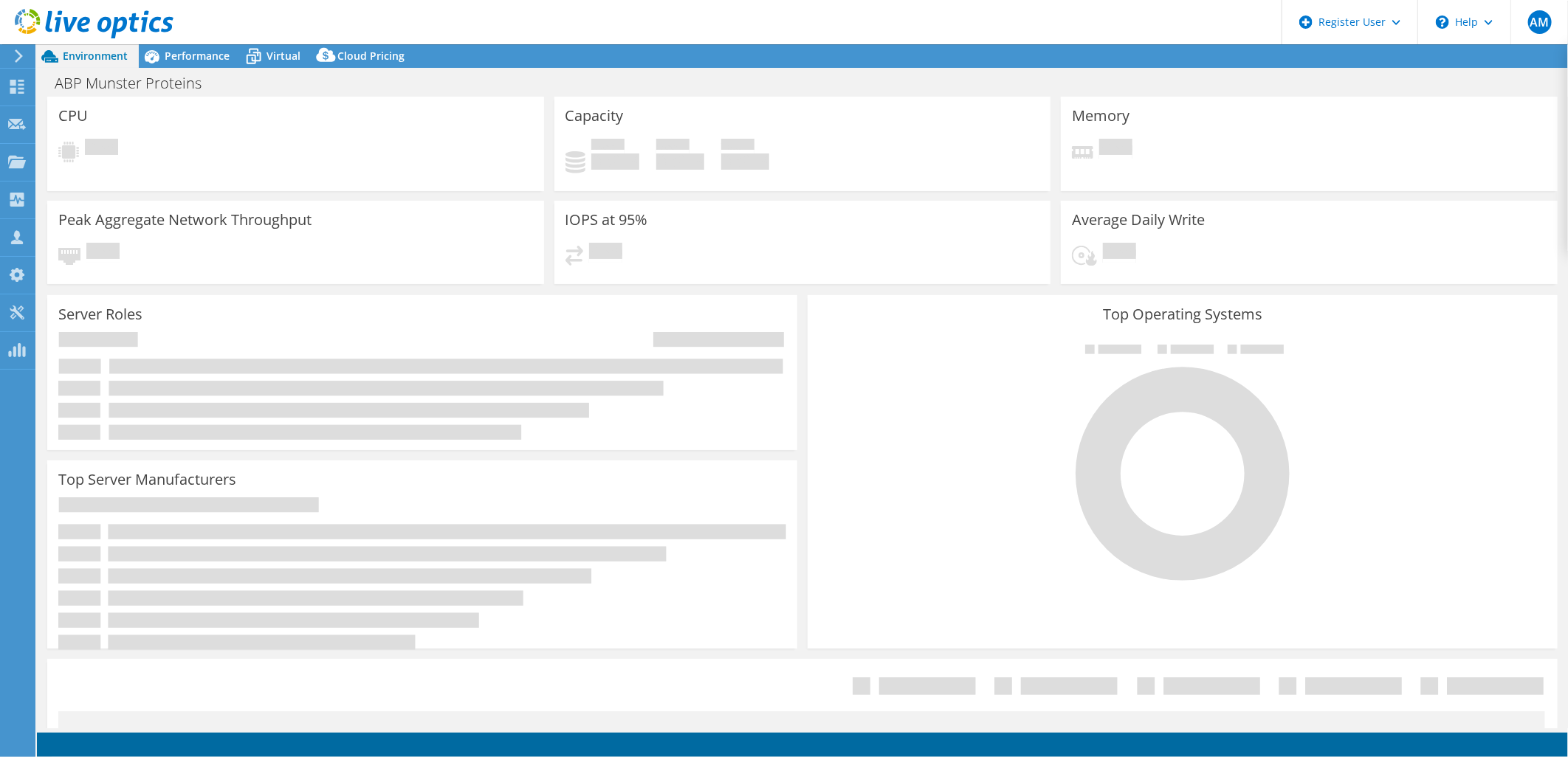
select select "EUFrankfurt"
select select "EUR"
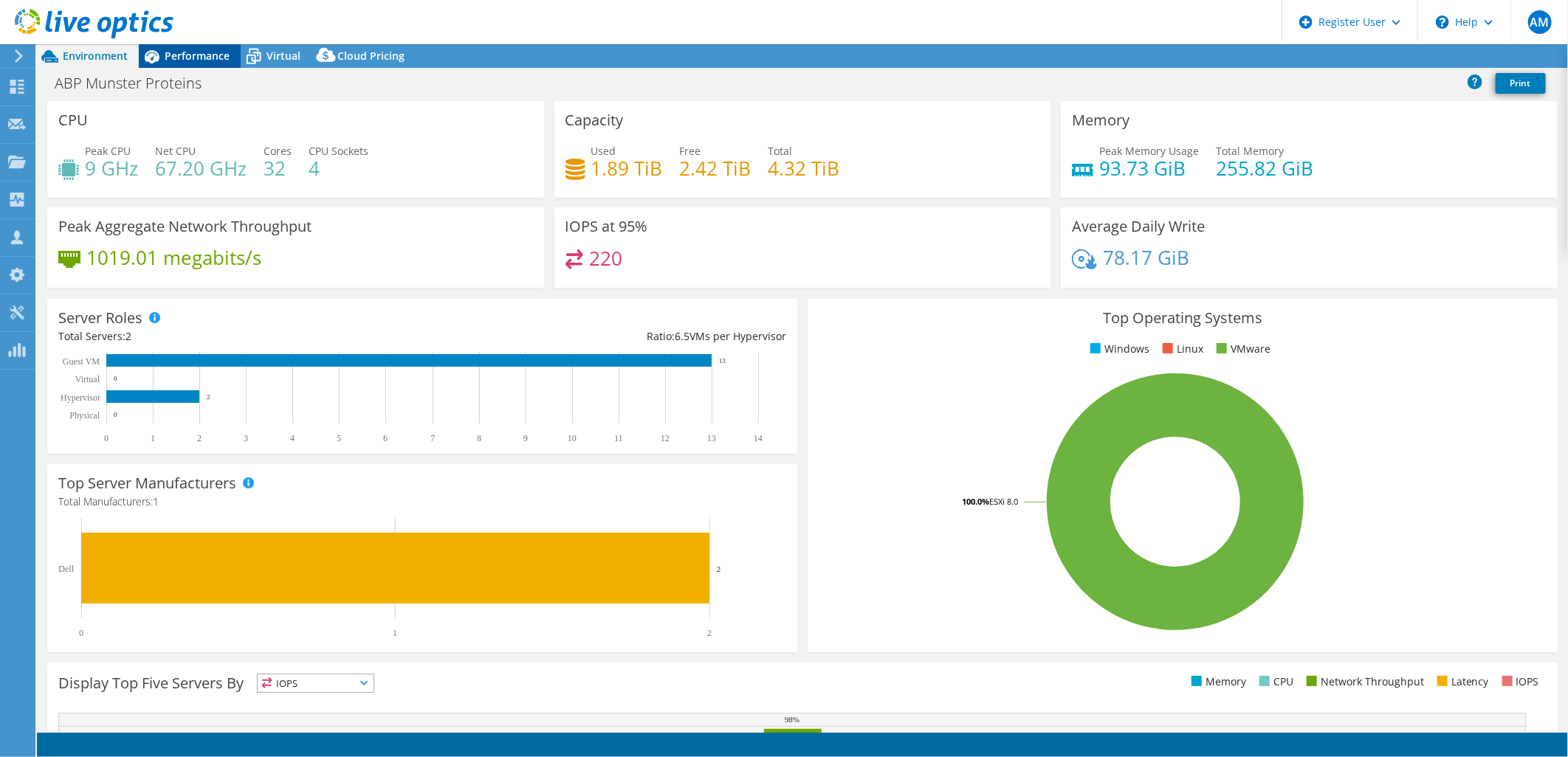
click at [218, 61] on span "Performance" at bounding box center [196, 56] width 65 height 14
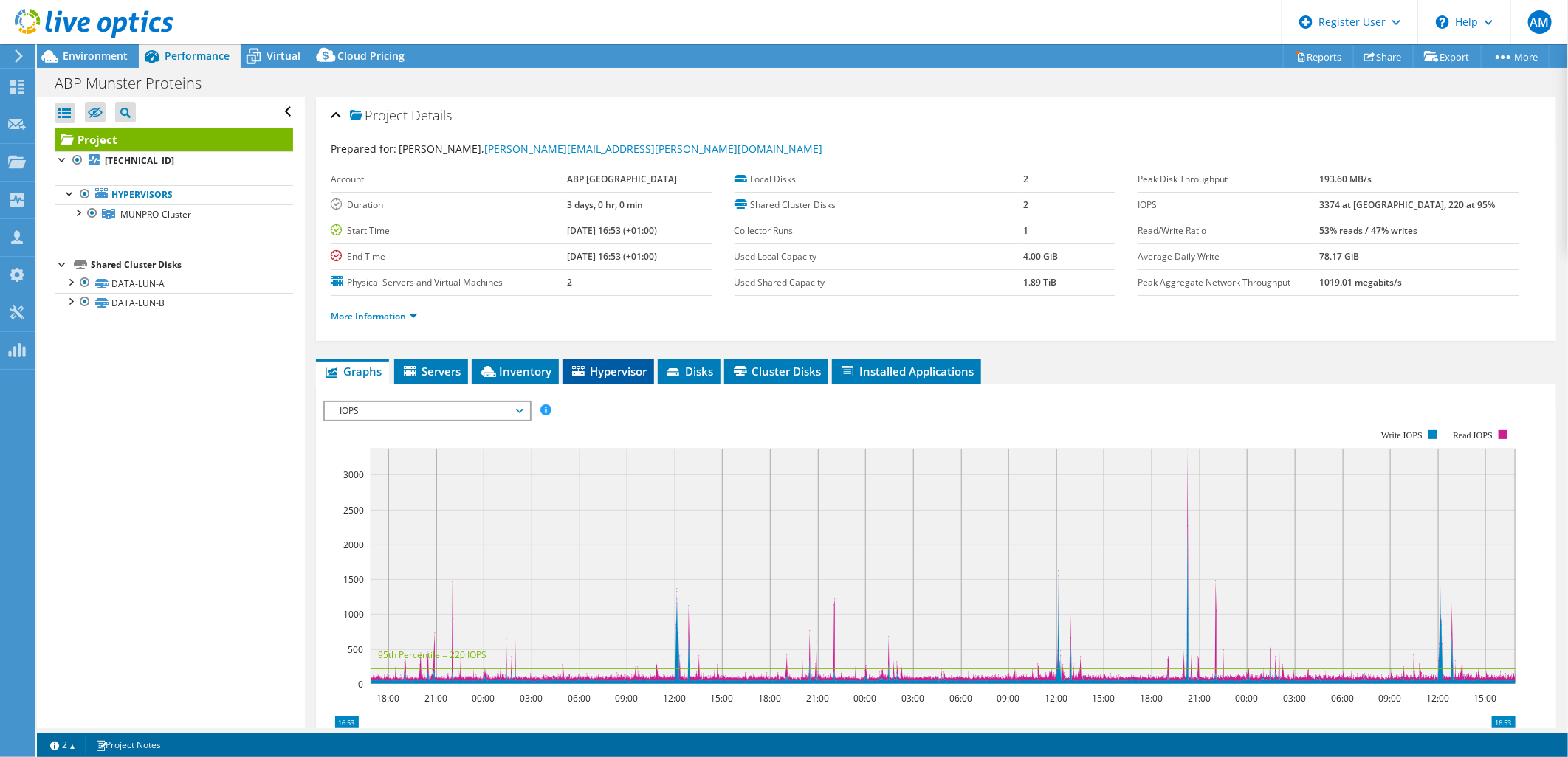
drag, startPoint x: 534, startPoint y: 367, endPoint x: 565, endPoint y: 379, distance: 33.2
click at [534, 367] on span "Inventory" at bounding box center [515, 371] width 73 height 15
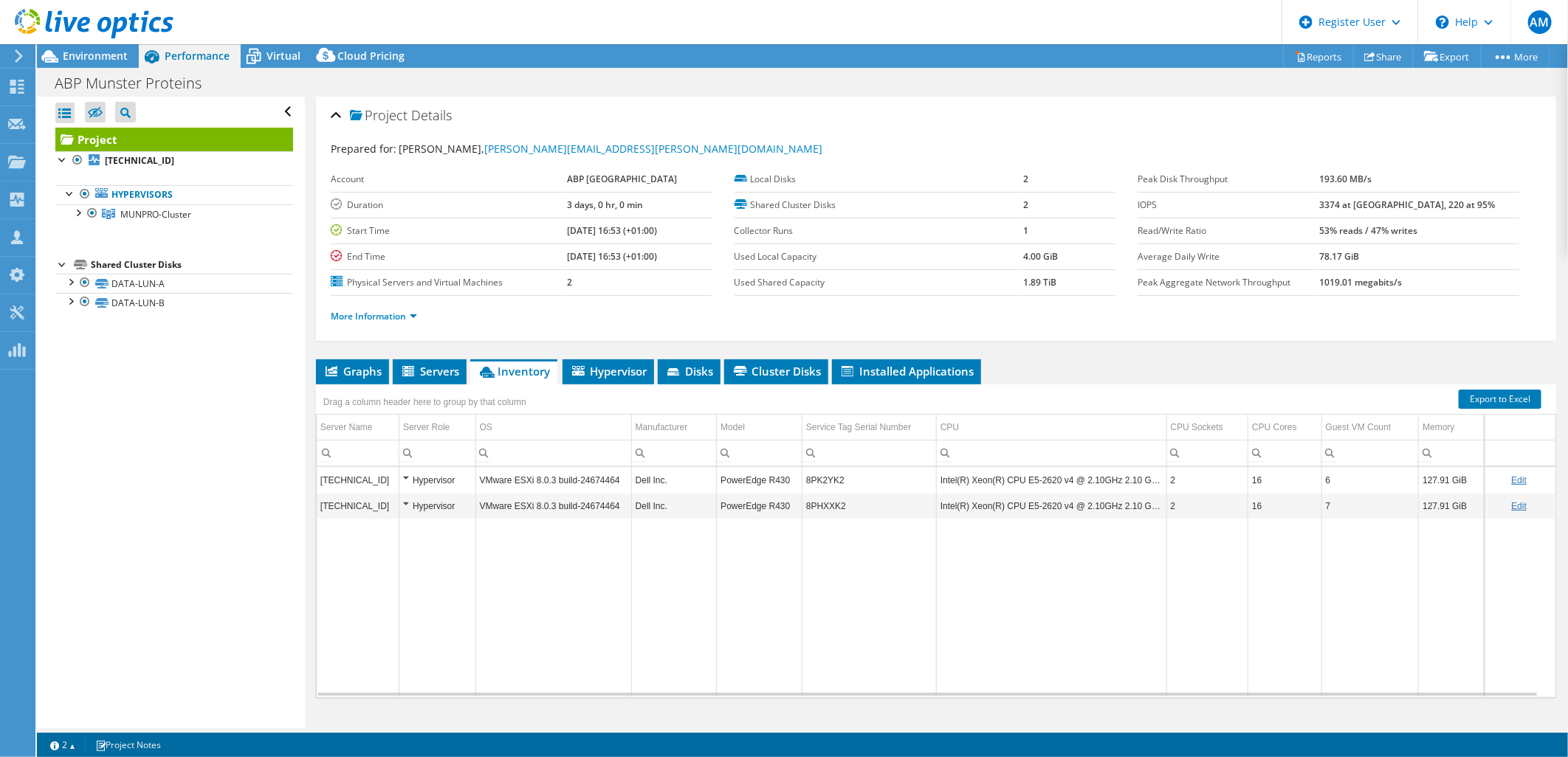
click at [1511, 477] on link "Edit" at bounding box center [1519, 480] width 16 height 10
drag, startPoint x: 860, startPoint y: 478, endPoint x: 803, endPoint y: 473, distance: 57.2
click at [803, 473] on input "8PK2YK2" at bounding box center [870, 479] width 133 height 19
click at [370, 380] on li "Graphs" at bounding box center [352, 371] width 73 height 25
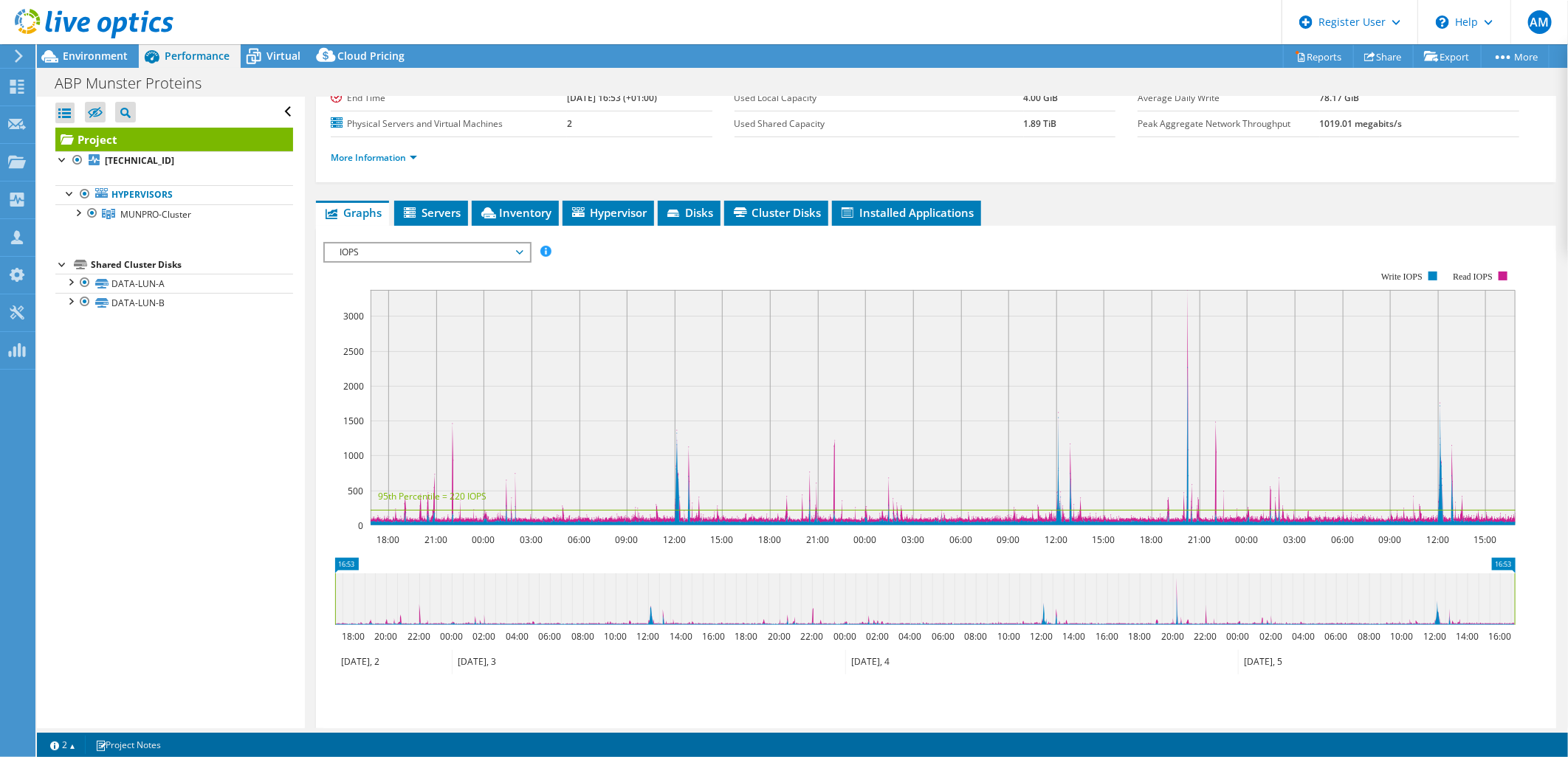
scroll to position [246, 0]
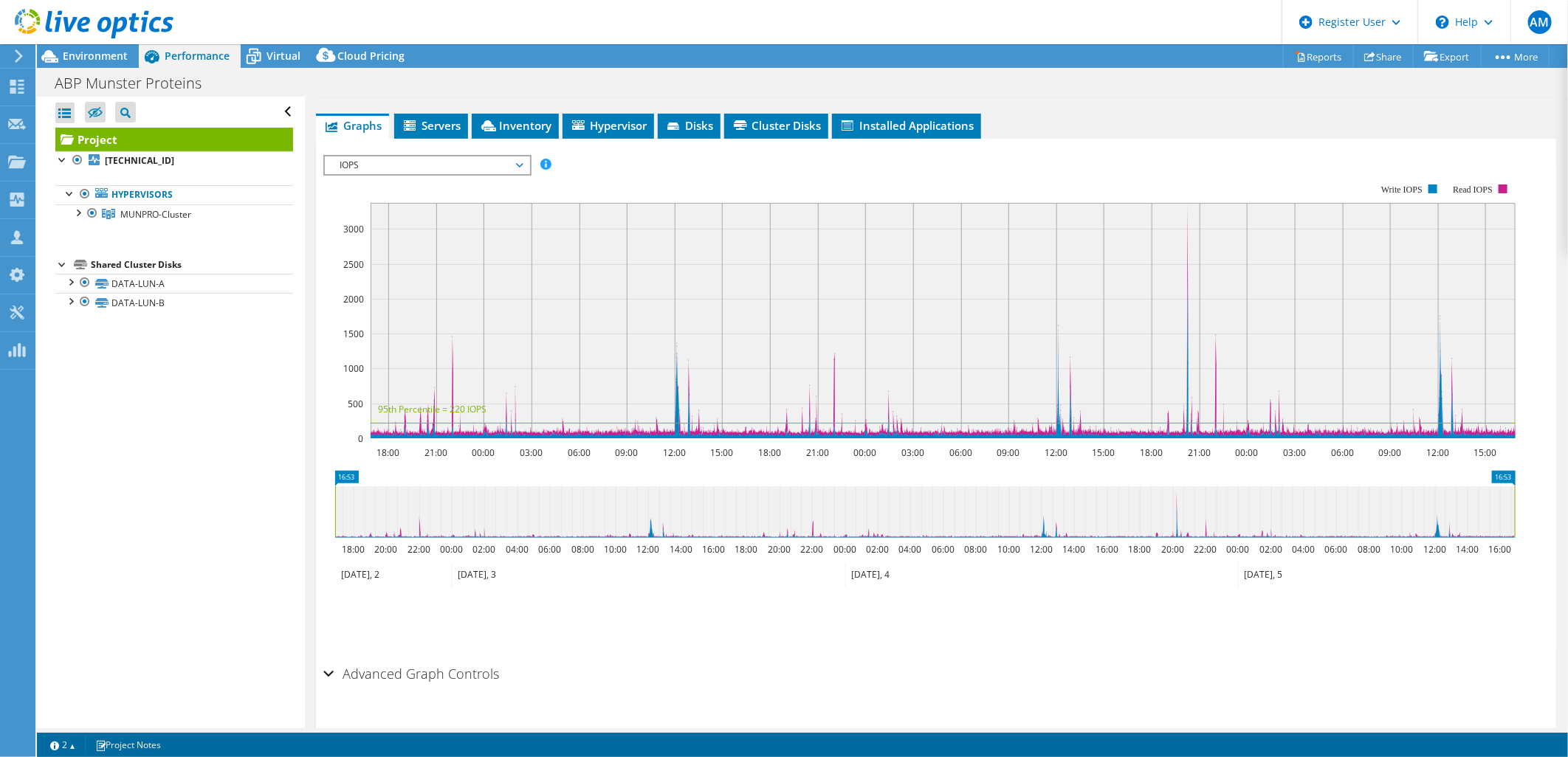
click at [467, 162] on span "IOPS" at bounding box center [427, 165] width 190 height 18
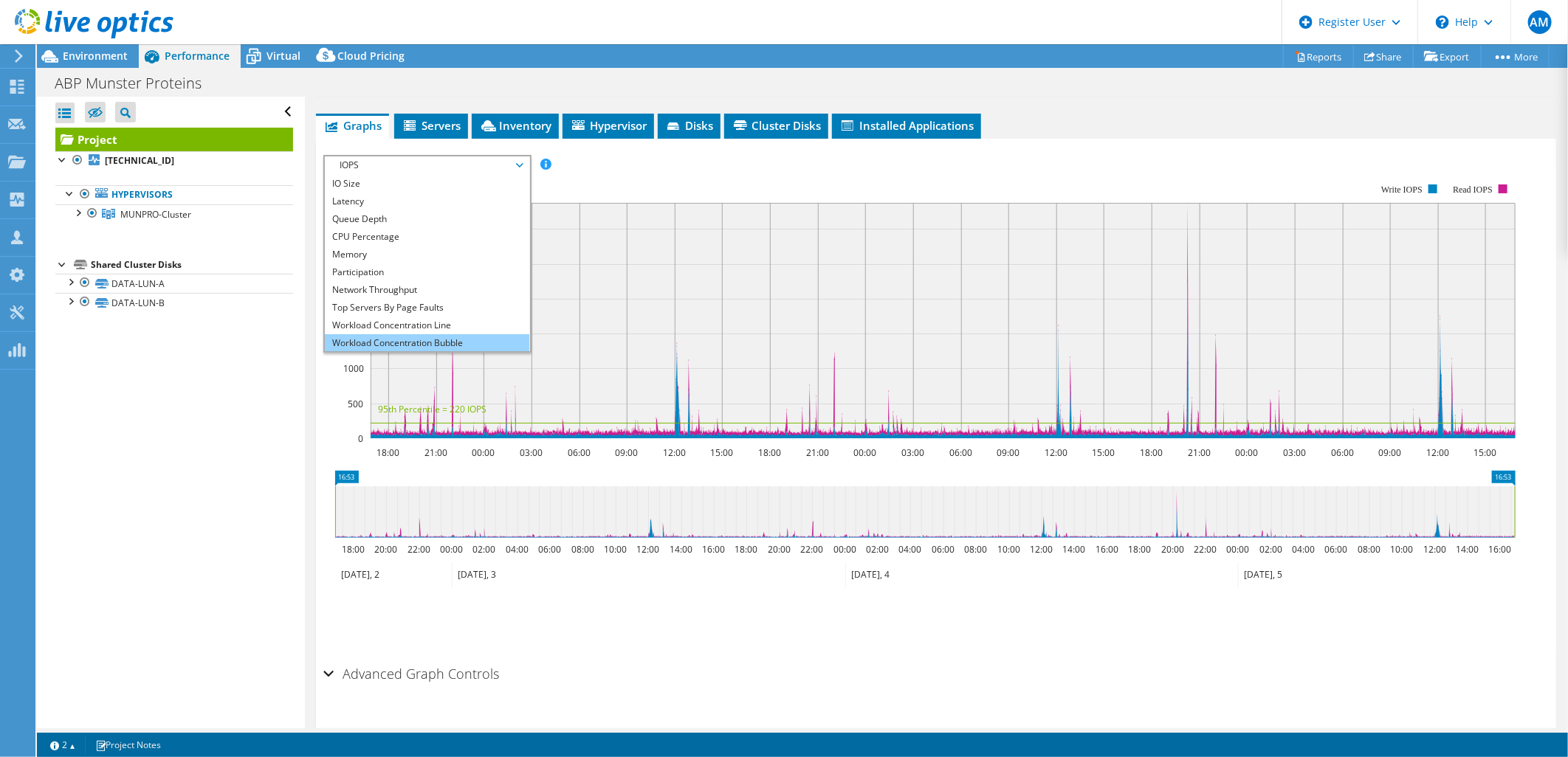
scroll to position [53, 0]
click at [411, 333] on li "All" at bounding box center [428, 342] width 205 height 18
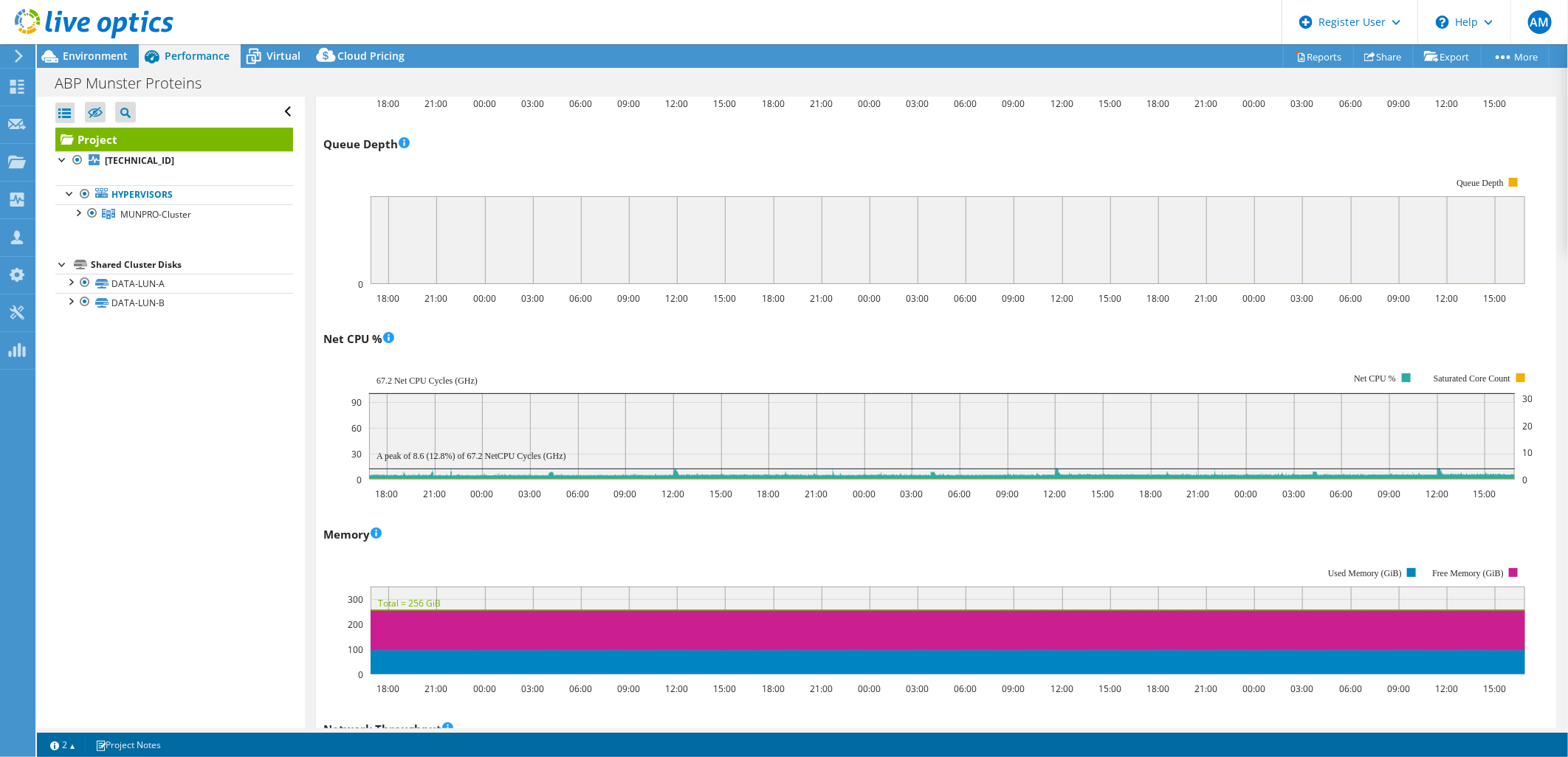
scroll to position [1148, 0]
